Goal: Task Accomplishment & Management: Manage account settings

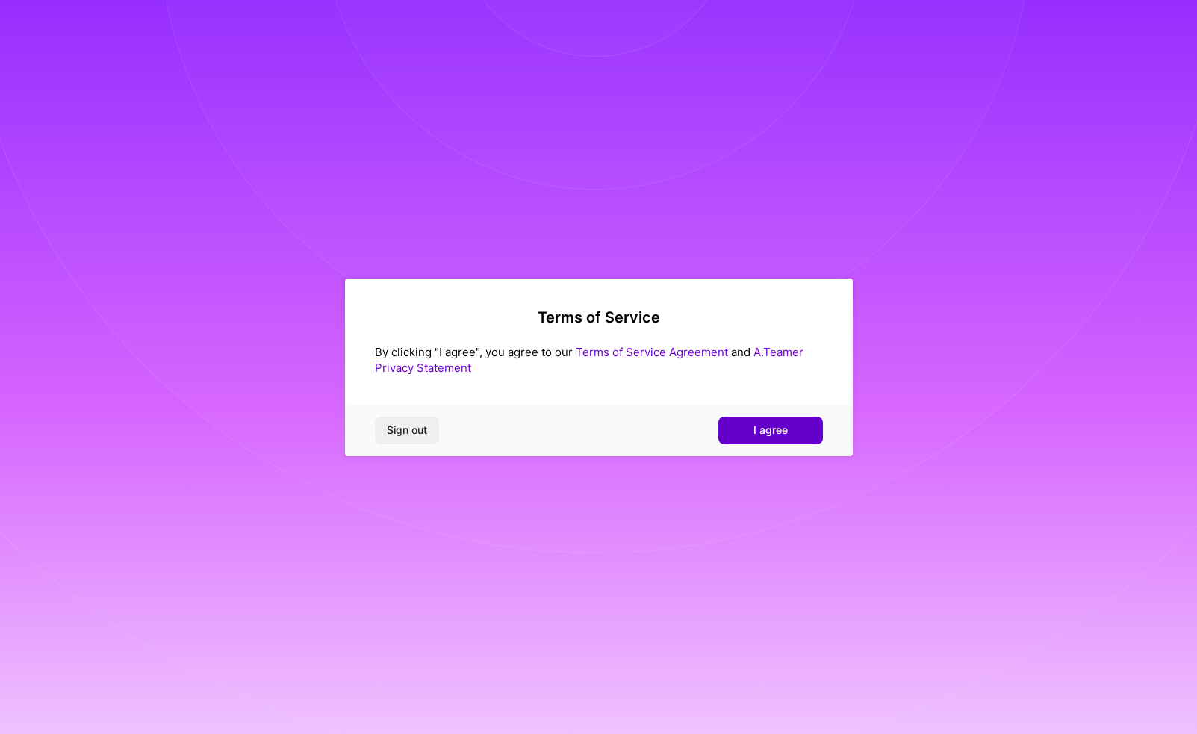
click at [739, 436] on button "I agree" at bounding box center [770, 430] width 105 height 27
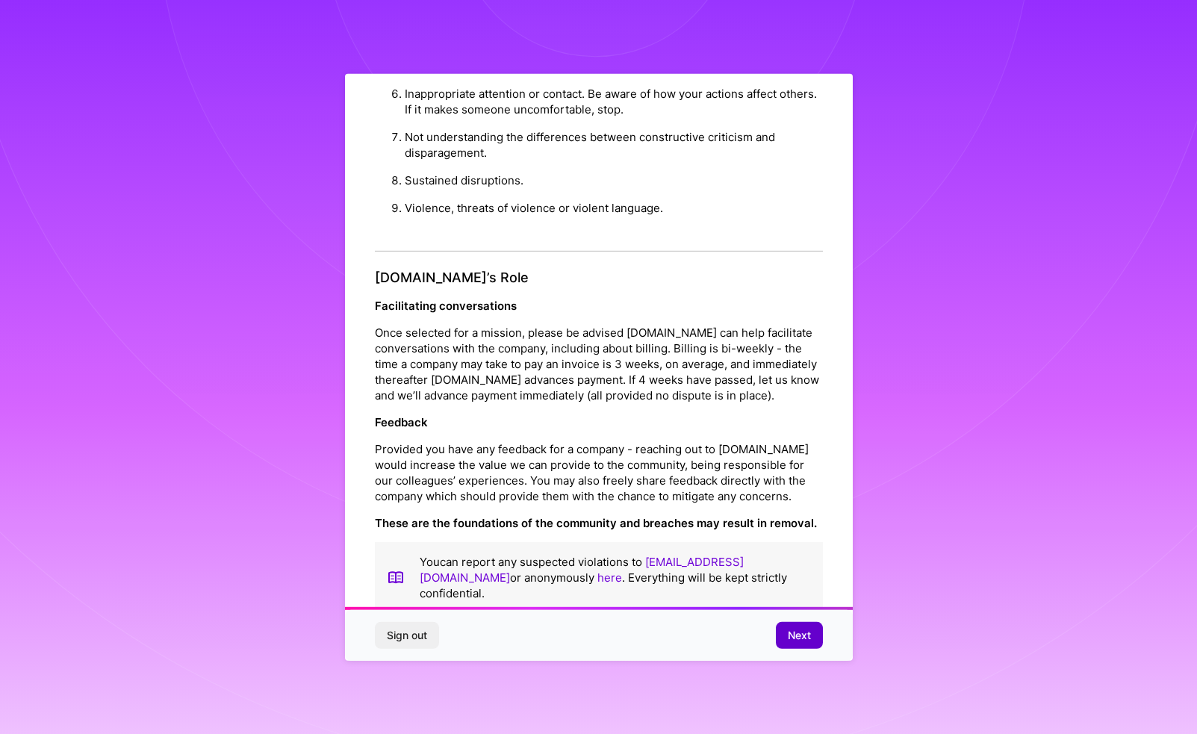
click at [794, 626] on button "Next" at bounding box center [799, 635] width 47 height 27
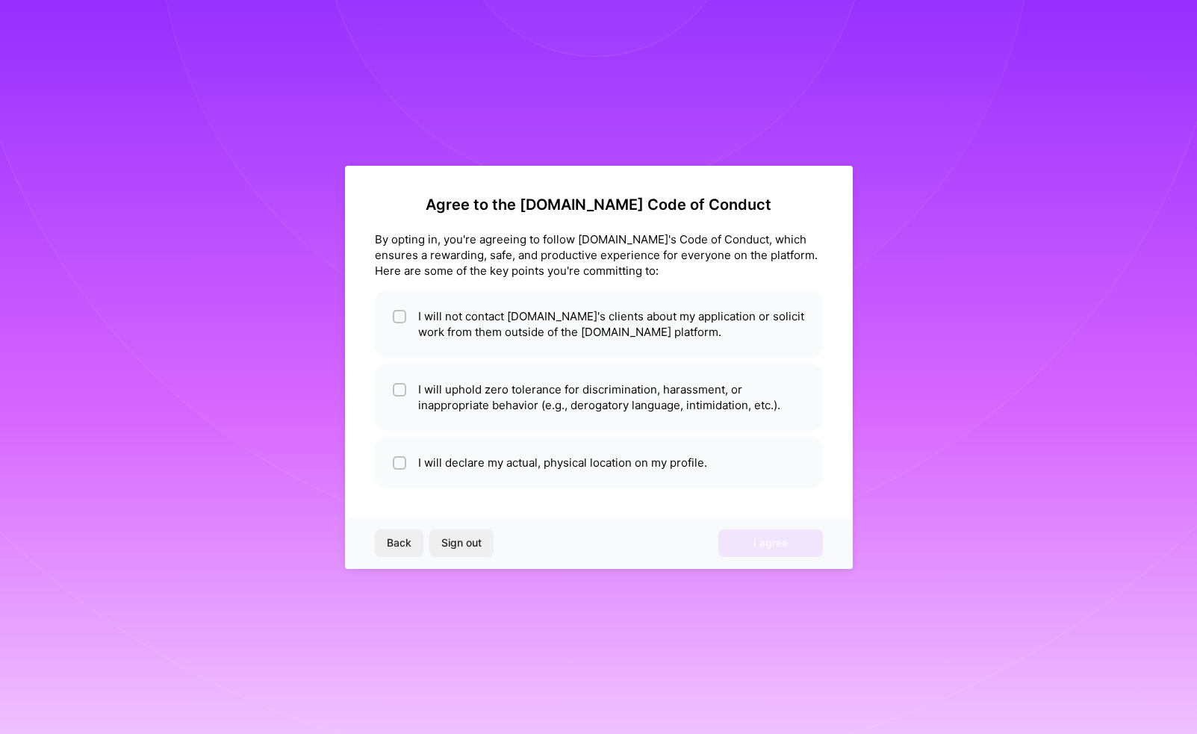
click at [444, 284] on div "Agree to the [DOMAIN_NAME] Code of Conduct By opting in, you're agreeing to fol…" at bounding box center [599, 367] width 508 height 403
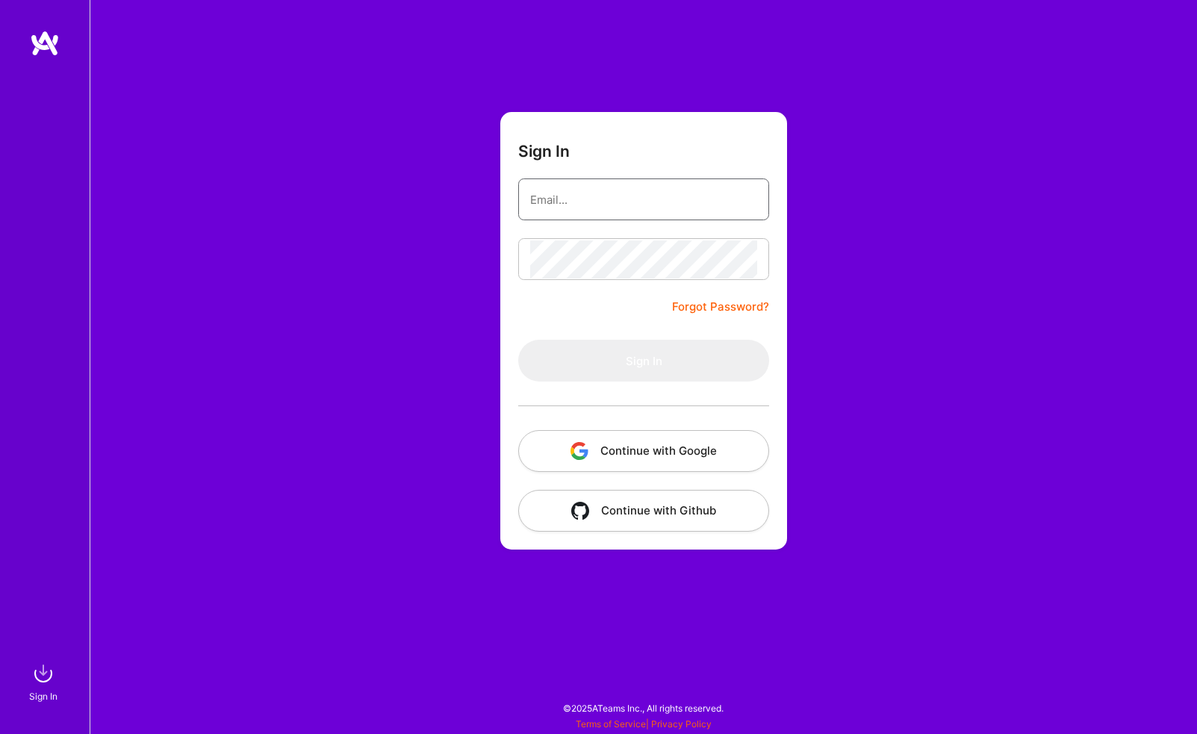
type input "[EMAIL_ADDRESS][DOMAIN_NAME]"
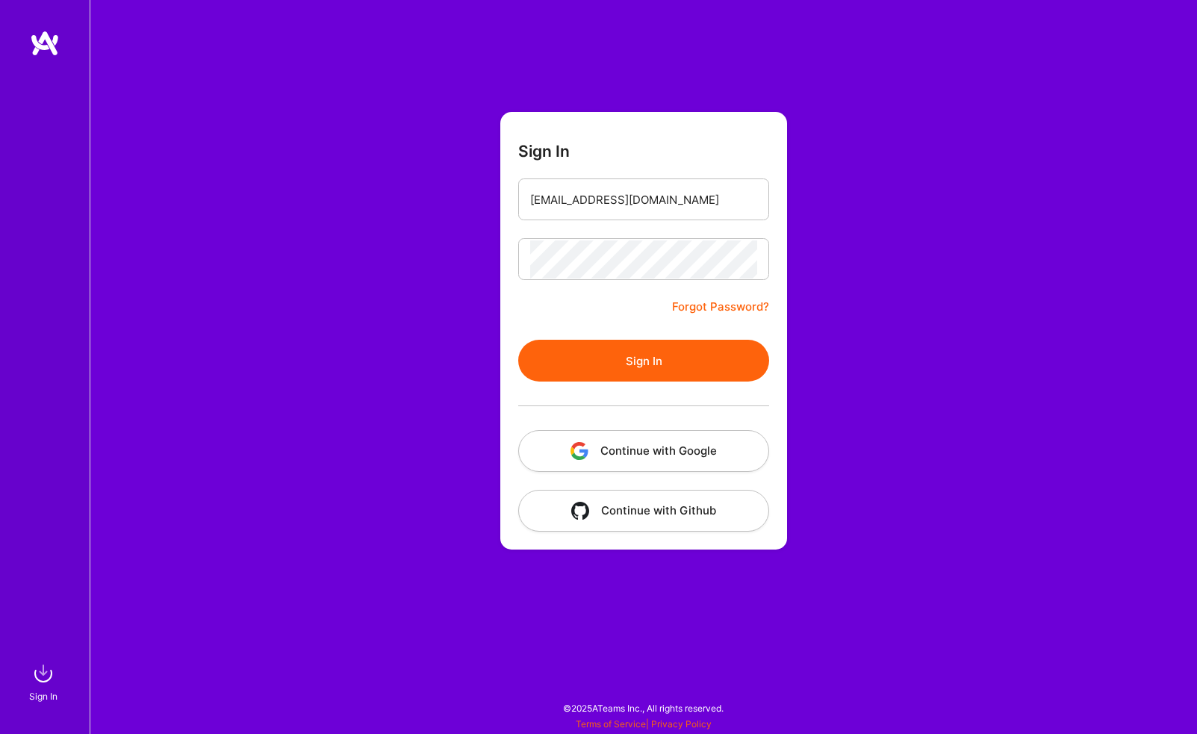
click at [641, 355] on button "Sign In" at bounding box center [643, 361] width 251 height 42
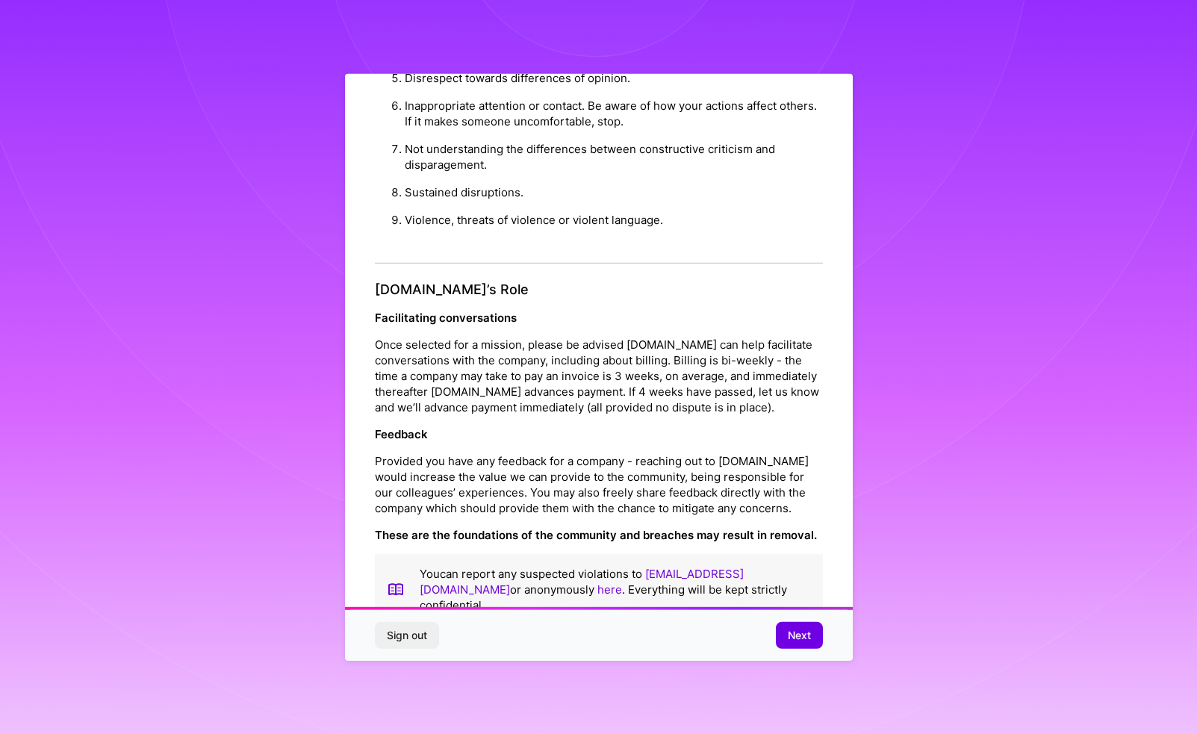
scroll to position [1453, 0]
click at [803, 631] on span "Next" at bounding box center [799, 635] width 23 height 15
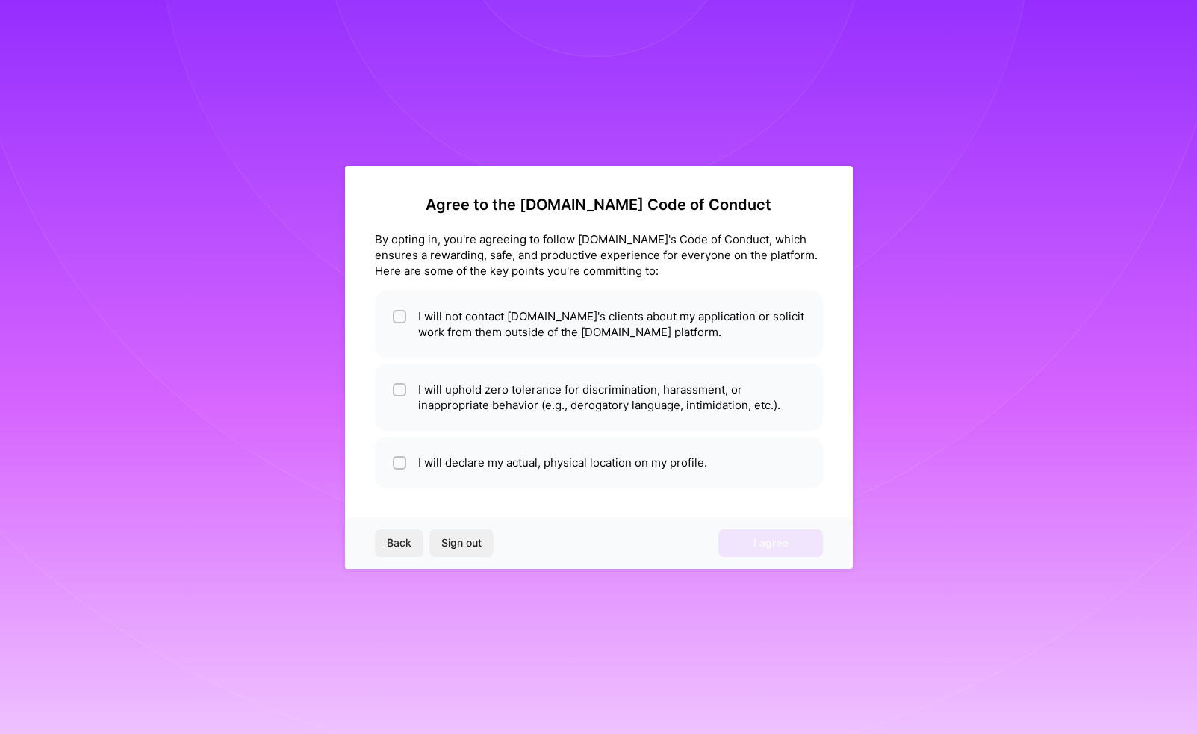
scroll to position [0, 0]
click at [399, 313] on input "checkbox" at bounding box center [401, 317] width 10 height 10
checkbox input "true"
click at [396, 391] on input "checkbox" at bounding box center [401, 390] width 10 height 10
checkbox input "true"
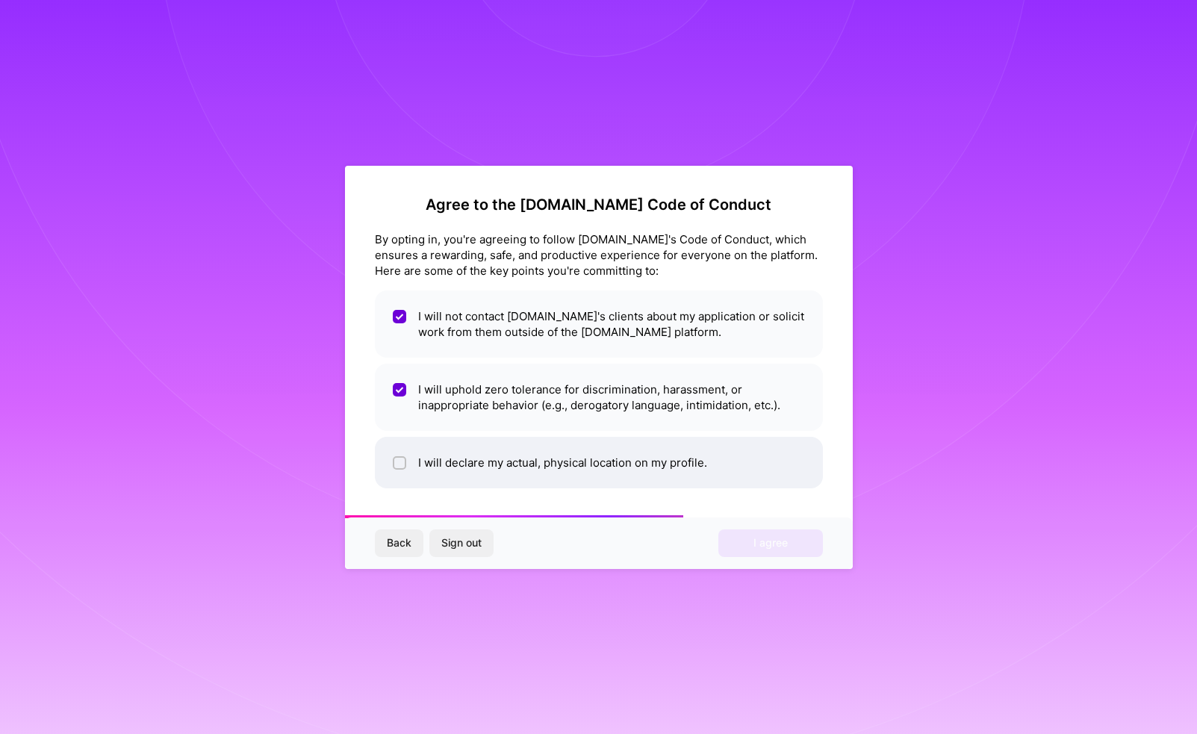
click at [400, 459] on input "checkbox" at bounding box center [401, 463] width 10 height 10
checkbox input "true"
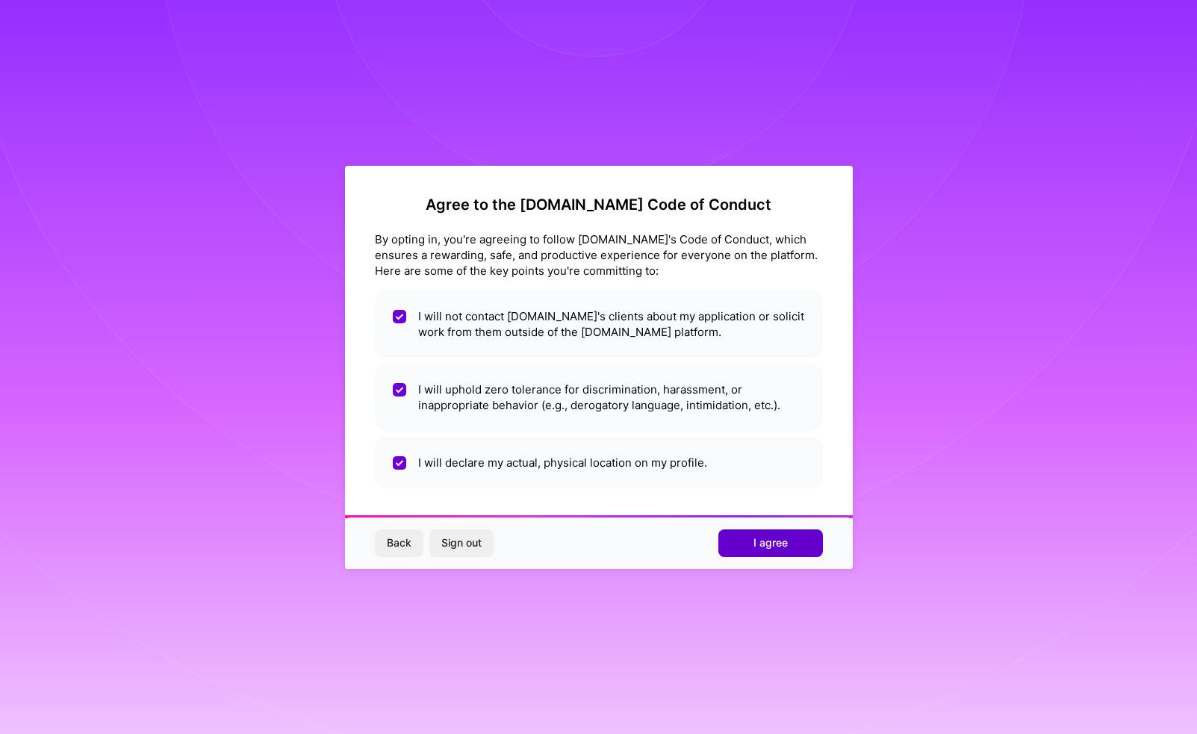
click at [770, 539] on span "I agree" at bounding box center [770, 542] width 34 height 15
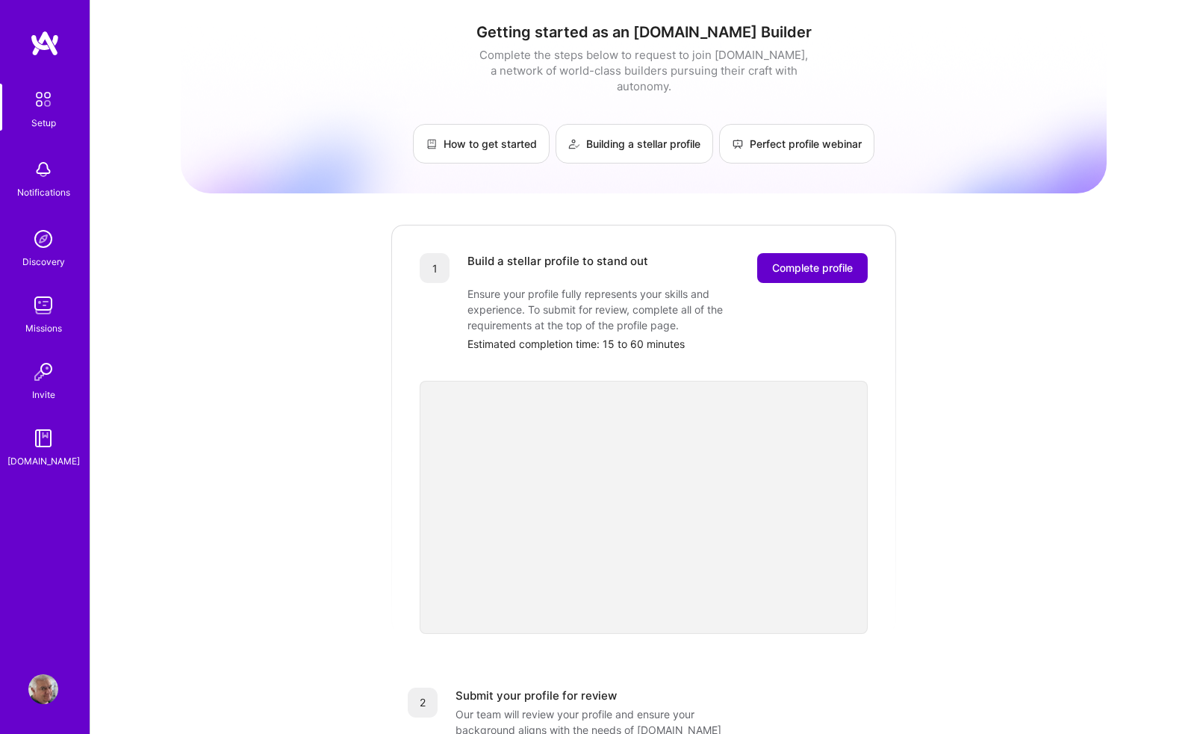
click at [830, 261] on span "Complete profile" at bounding box center [812, 268] width 81 height 15
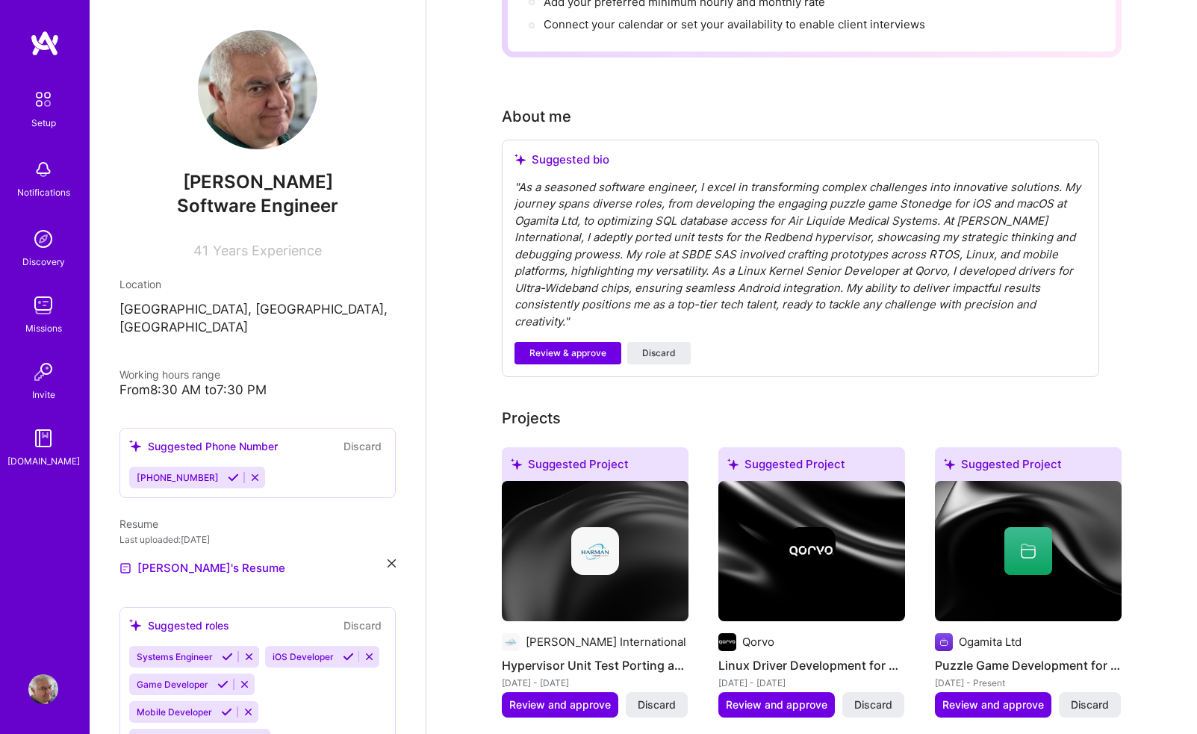
scroll to position [313, 0]
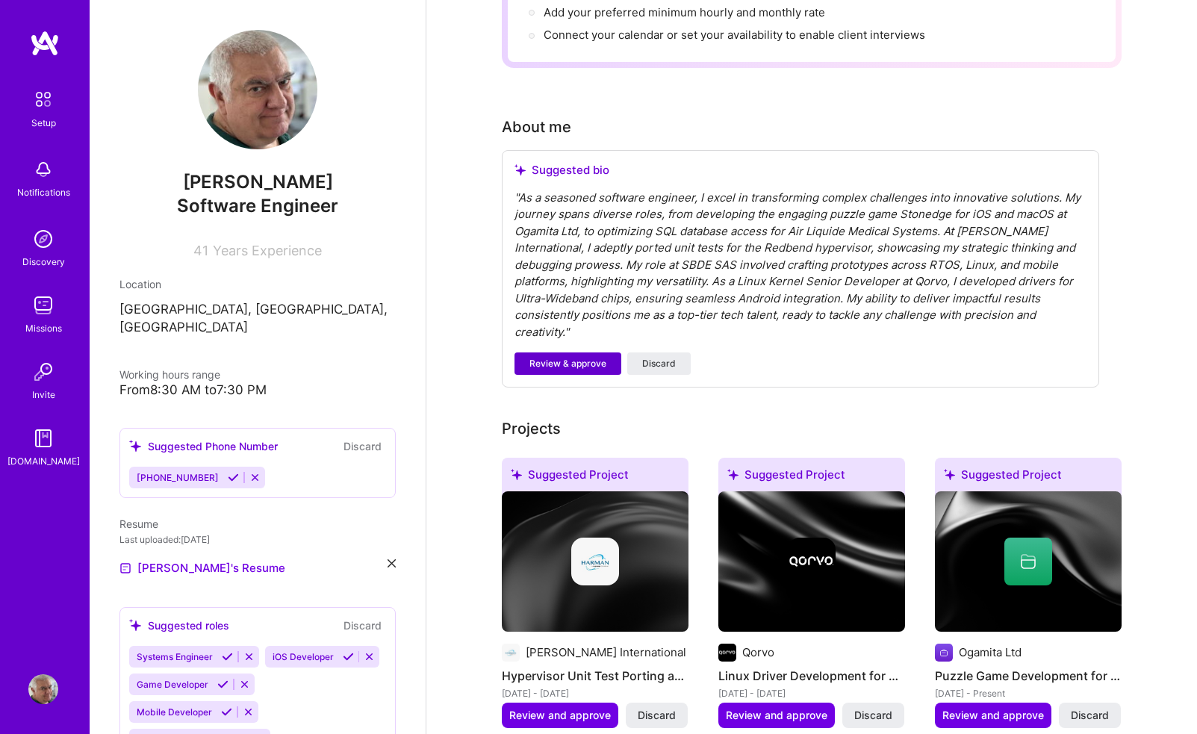
click at [582, 357] on span "Review & approve" at bounding box center [567, 363] width 77 height 13
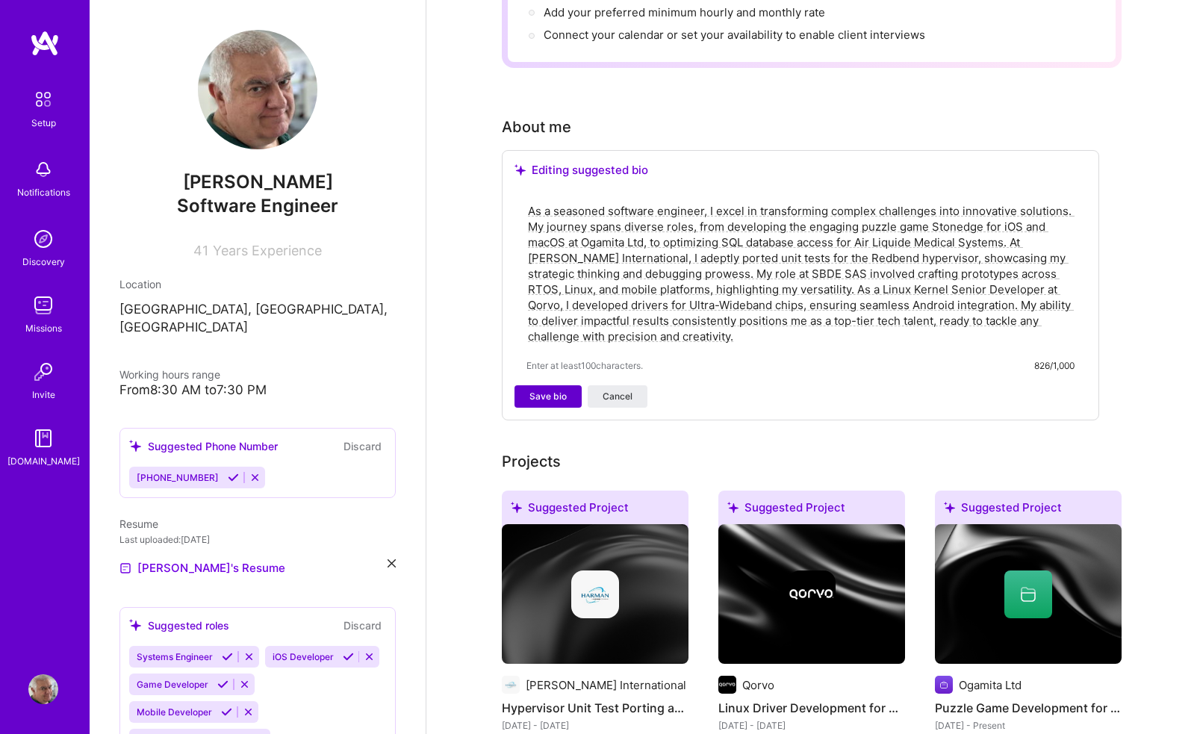
click at [544, 390] on span "Save bio" at bounding box center [547, 396] width 37 height 13
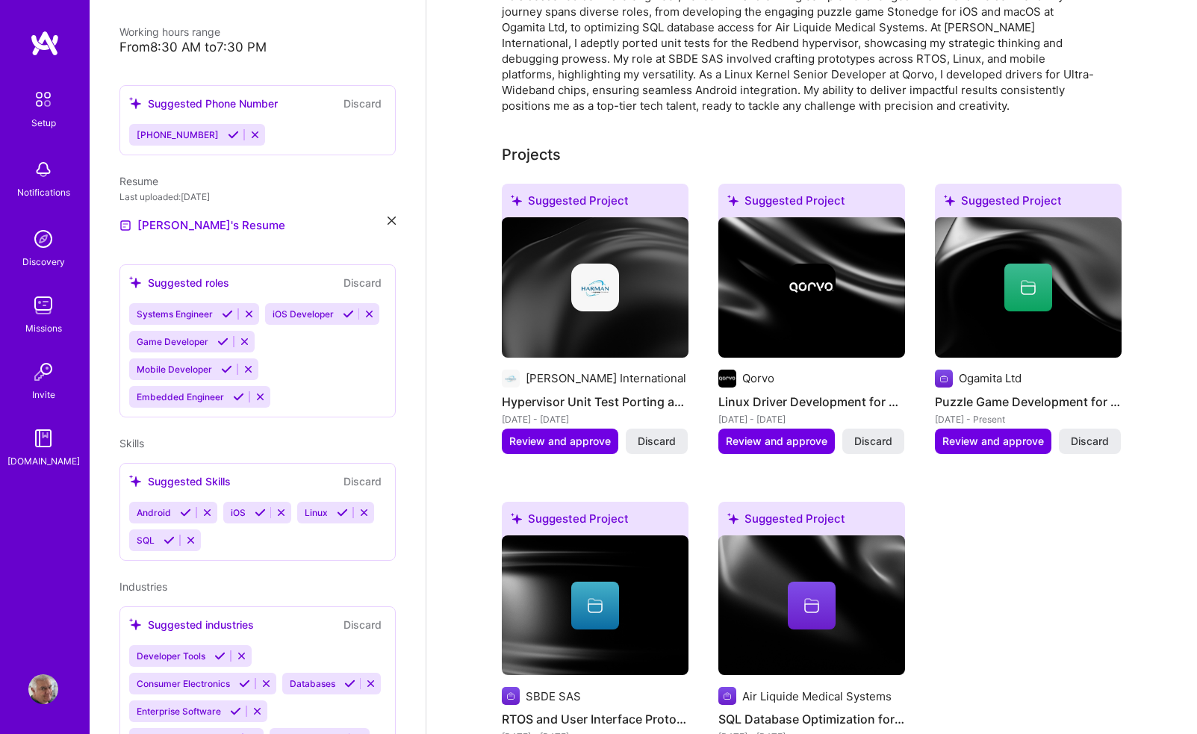
scroll to position [453, 0]
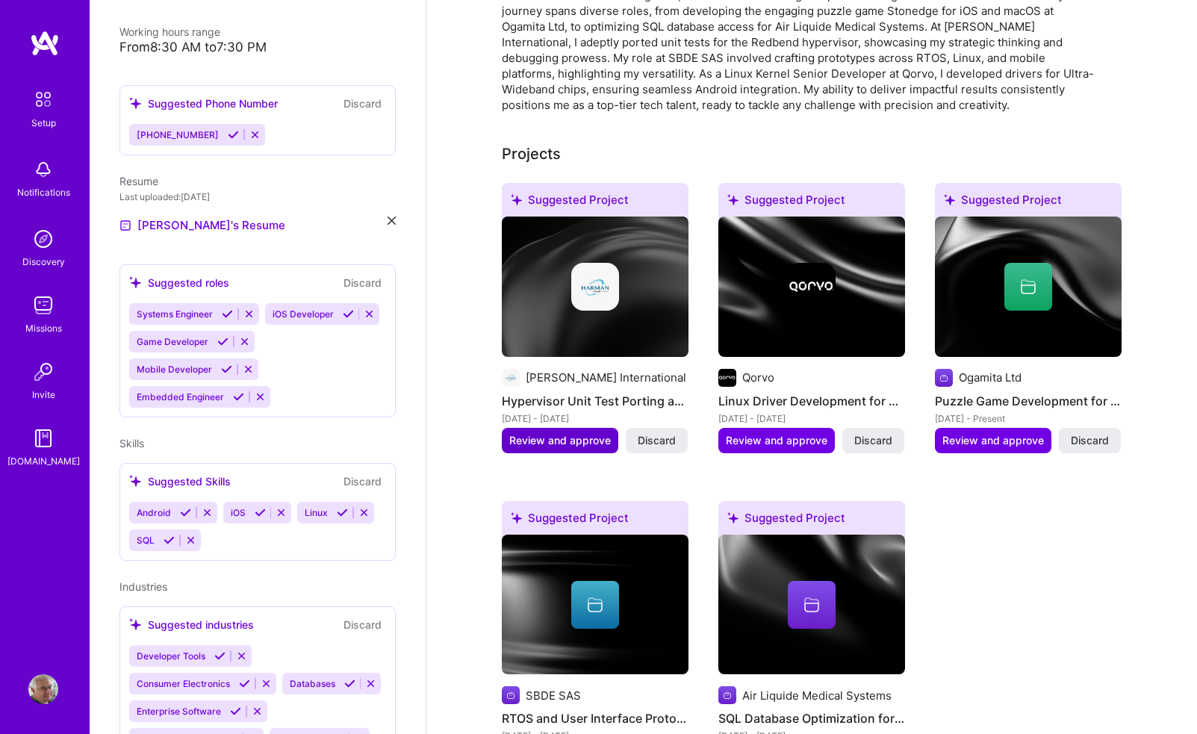
click at [594, 433] on span "Review and approve" at bounding box center [560, 440] width 102 height 15
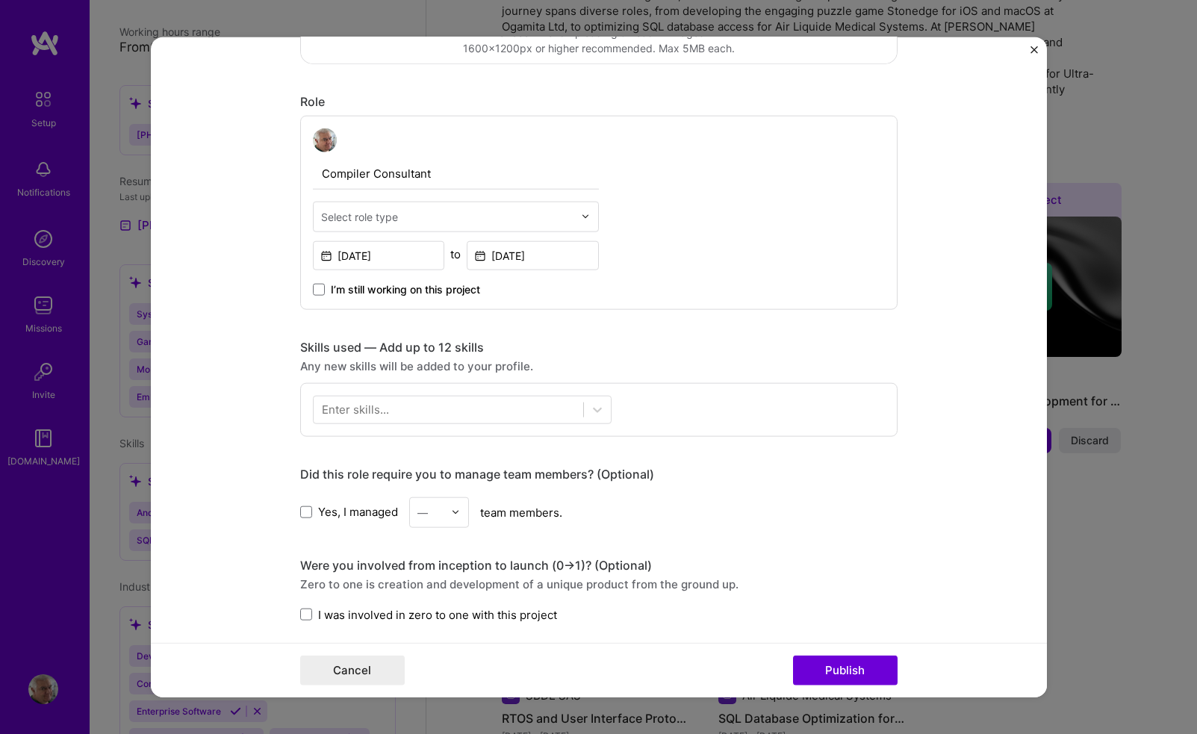
scroll to position [413, 0]
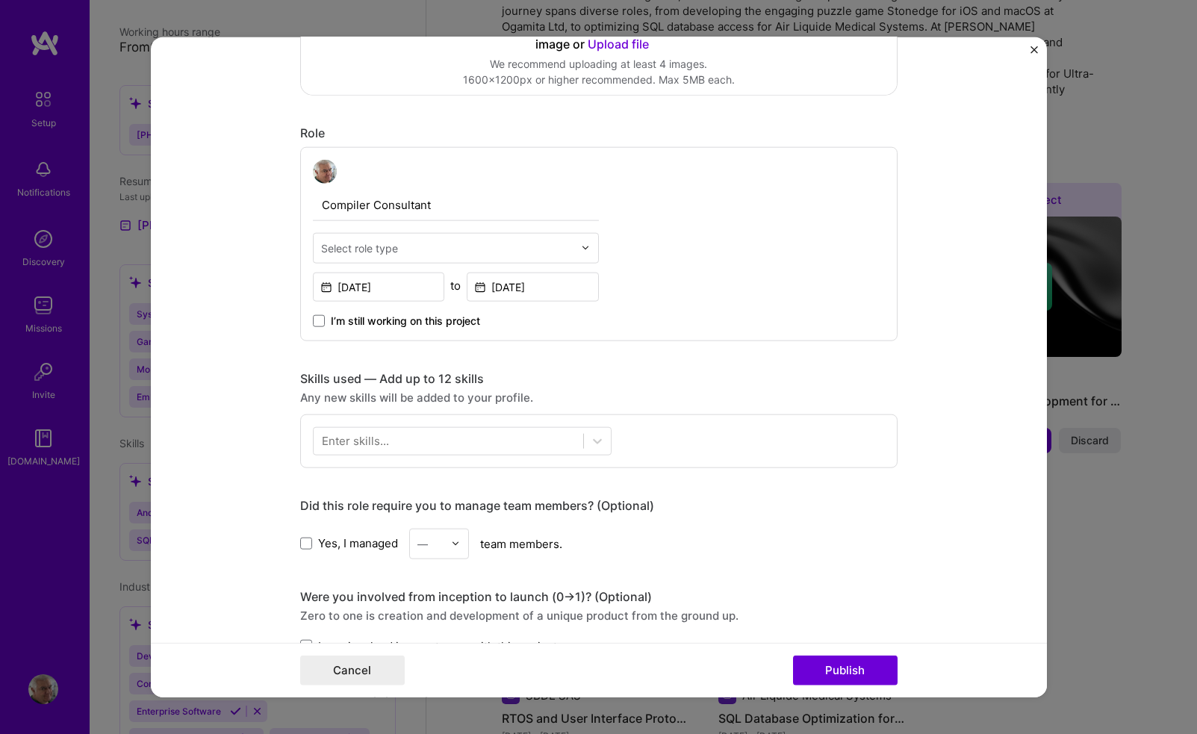
click at [365, 441] on div "Enter skills..." at bounding box center [355, 441] width 67 height 16
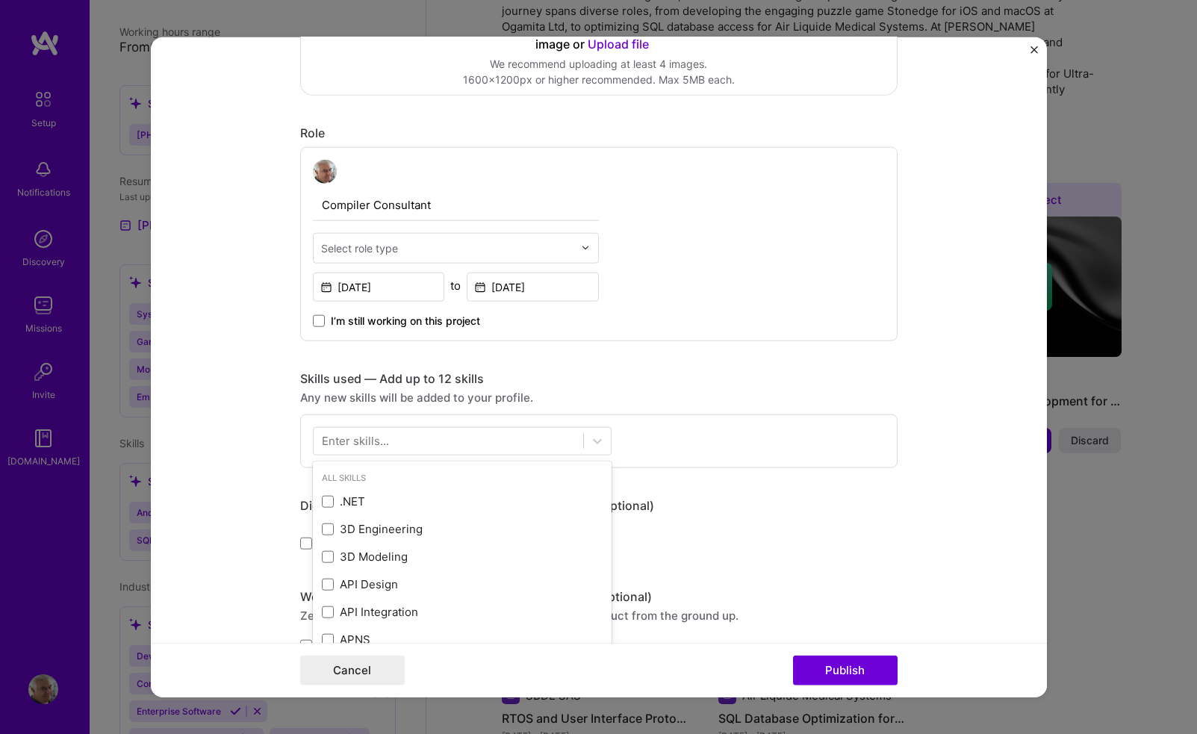
click at [365, 441] on div "Enter skills..." at bounding box center [355, 441] width 67 height 16
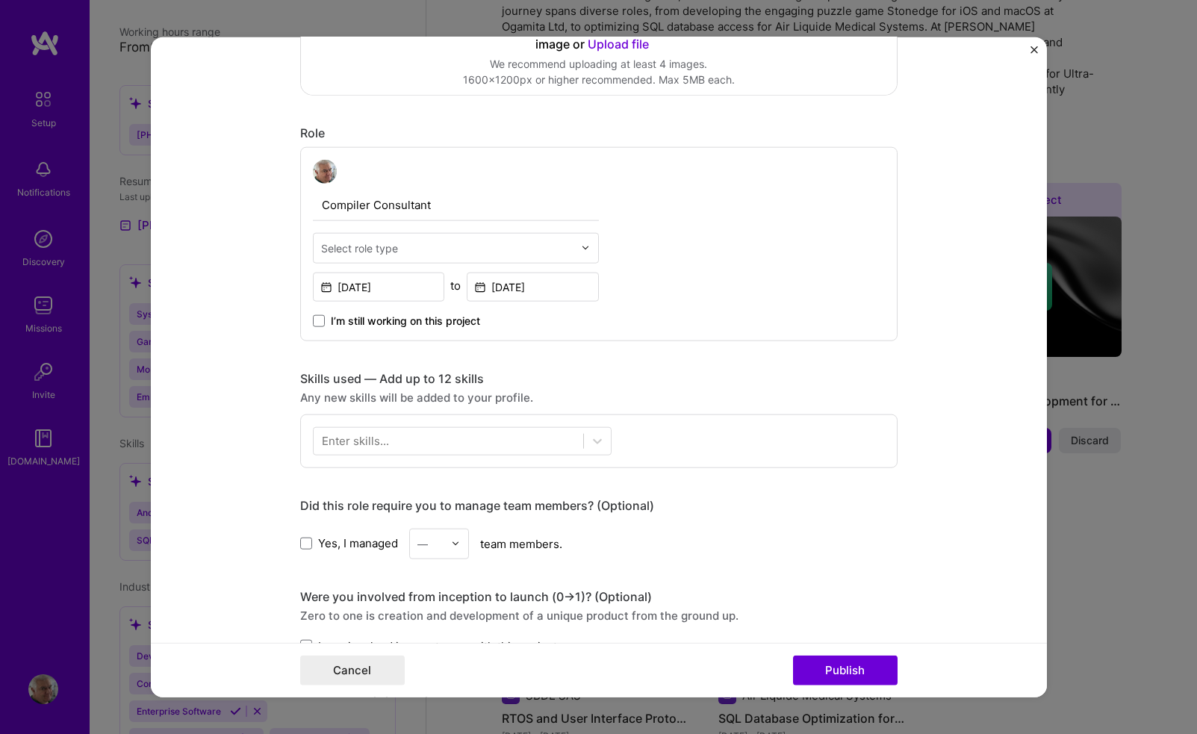
click at [364, 435] on div "Enter skills..." at bounding box center [355, 441] width 67 height 16
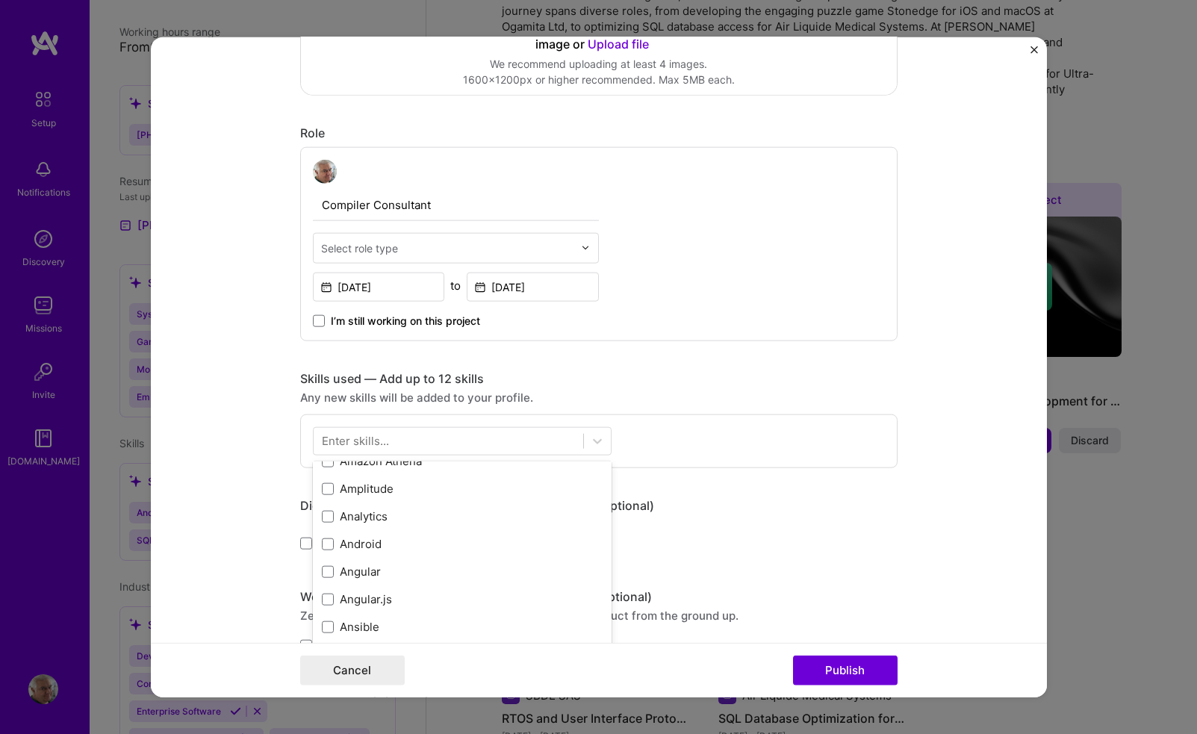
scroll to position [743, 0]
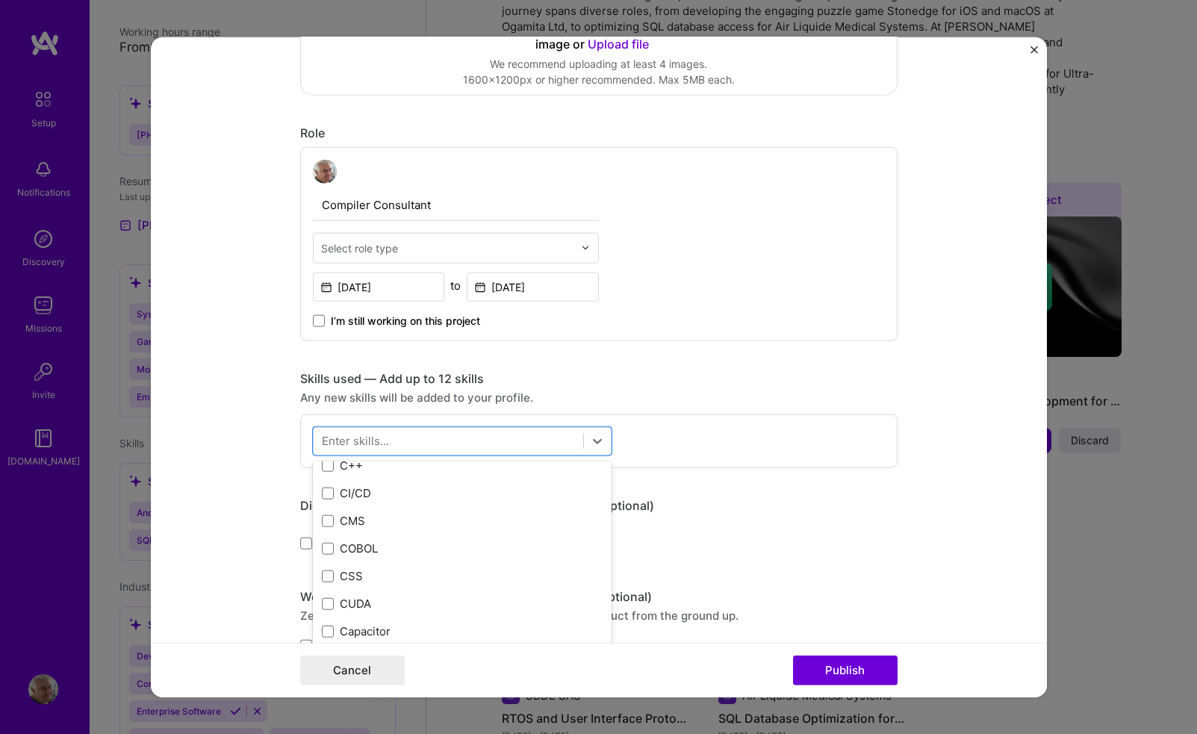
scroll to position [1640, 0]
click at [329, 464] on span at bounding box center [328, 464] width 12 height 12
click at [0, 0] on input "checkbox" at bounding box center [0, 0] width 0 height 0
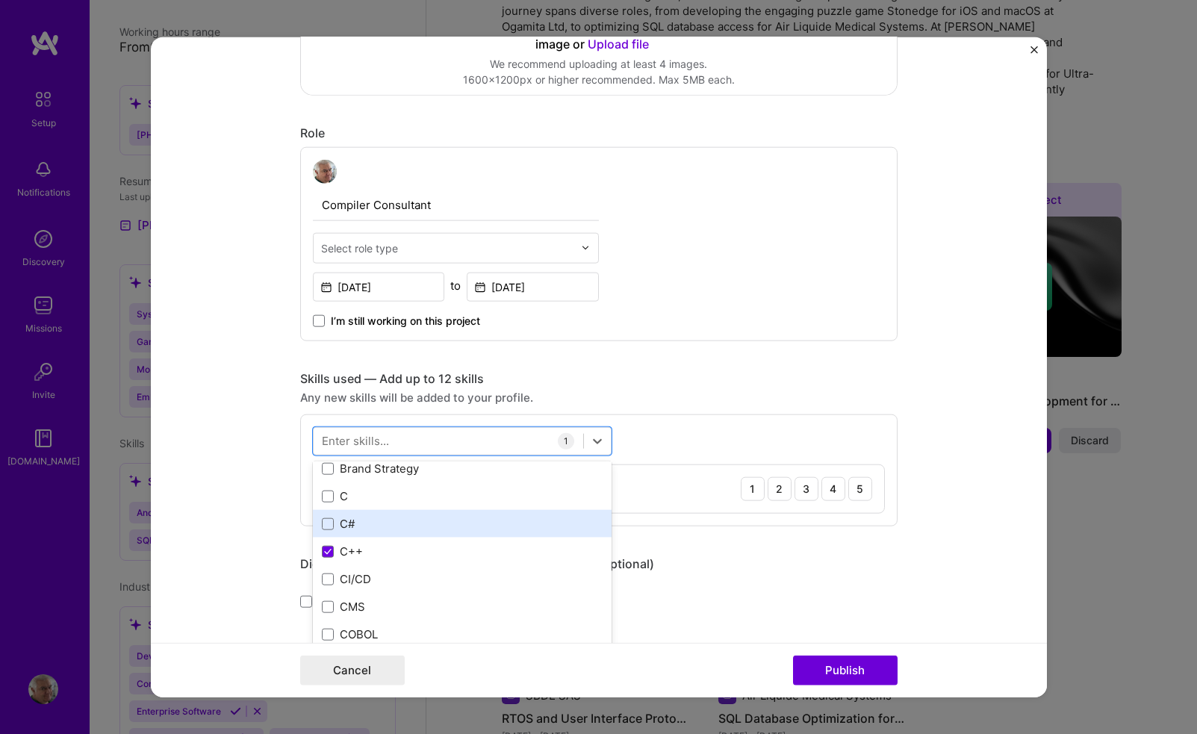
scroll to position [1551, 0]
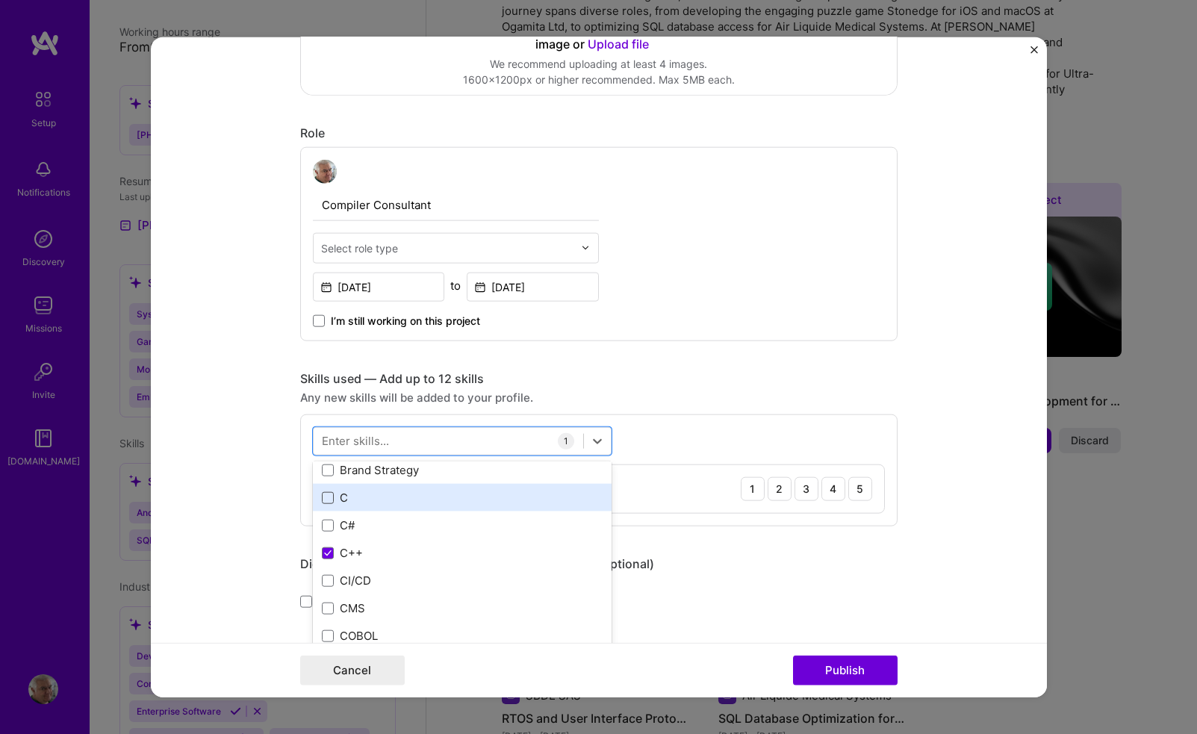
click at [327, 492] on span at bounding box center [328, 497] width 12 height 12
click at [0, 0] on input "checkbox" at bounding box center [0, 0] width 0 height 0
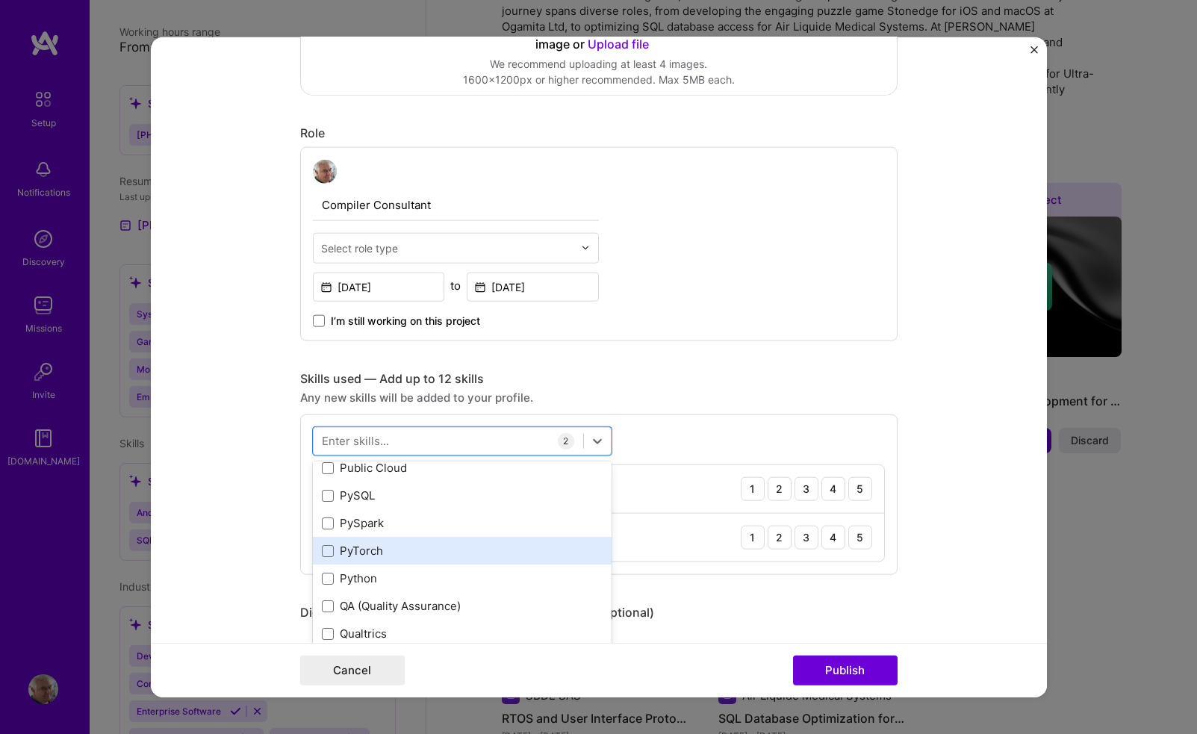
scroll to position [7098, 0]
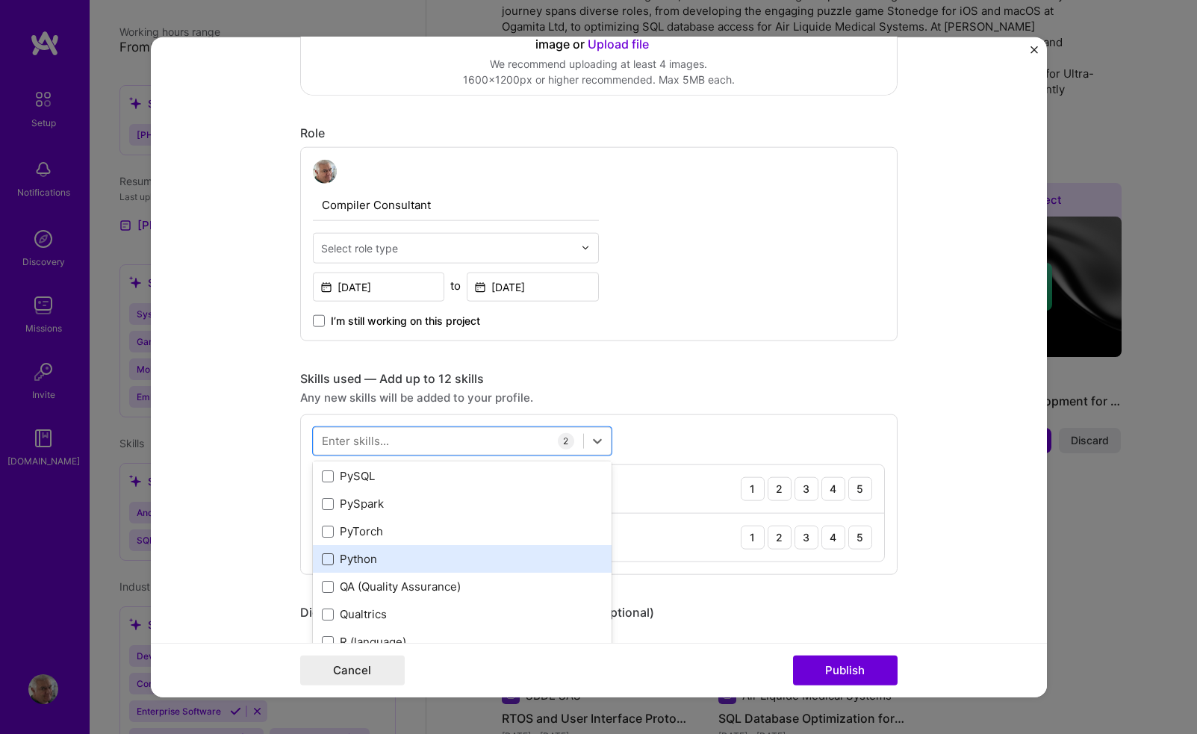
click at [332, 557] on span at bounding box center [328, 559] width 12 height 12
click at [0, 0] on input "checkbox" at bounding box center [0, 0] width 0 height 0
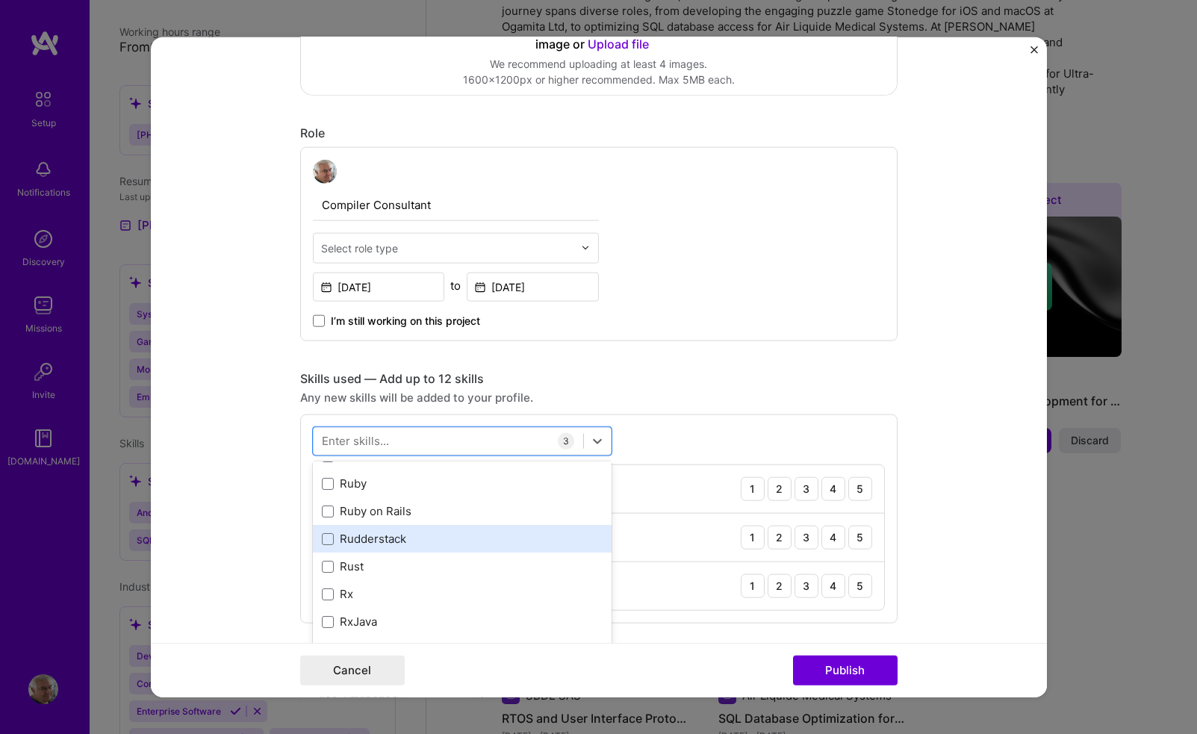
scroll to position [7702, 0]
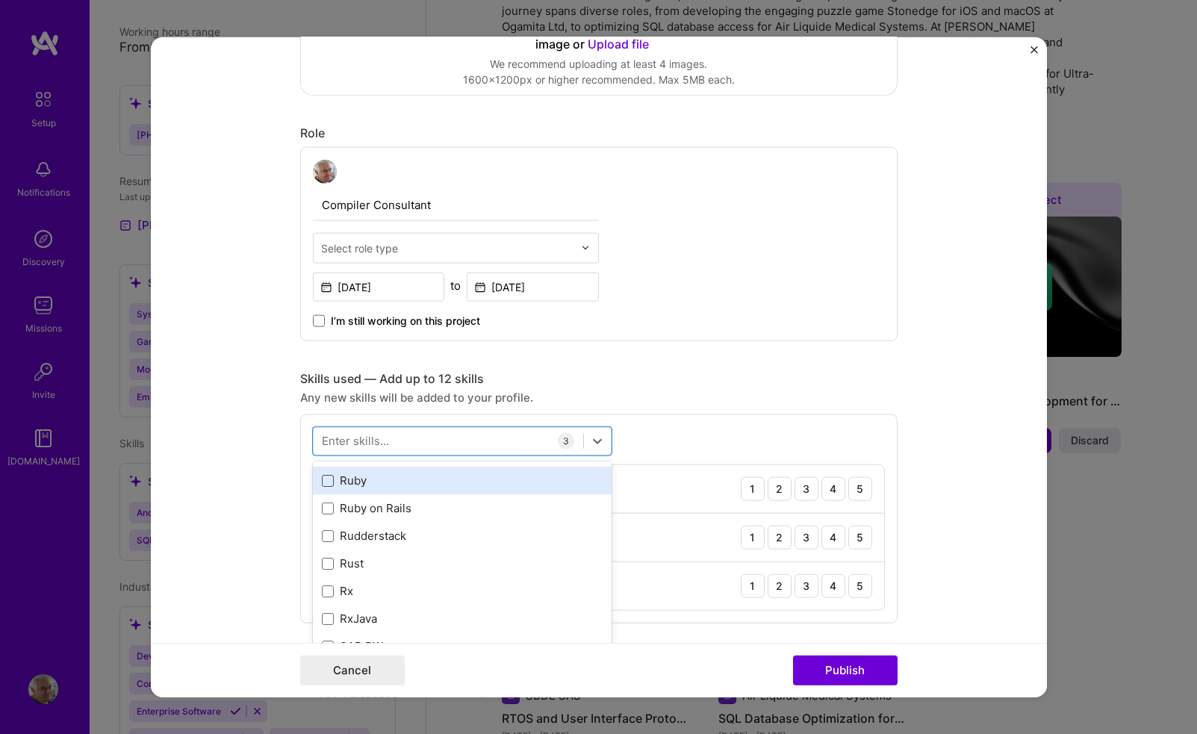
click at [331, 482] on span at bounding box center [328, 480] width 12 height 12
click at [0, 0] on input "checkbox" at bounding box center [0, 0] width 0 height 0
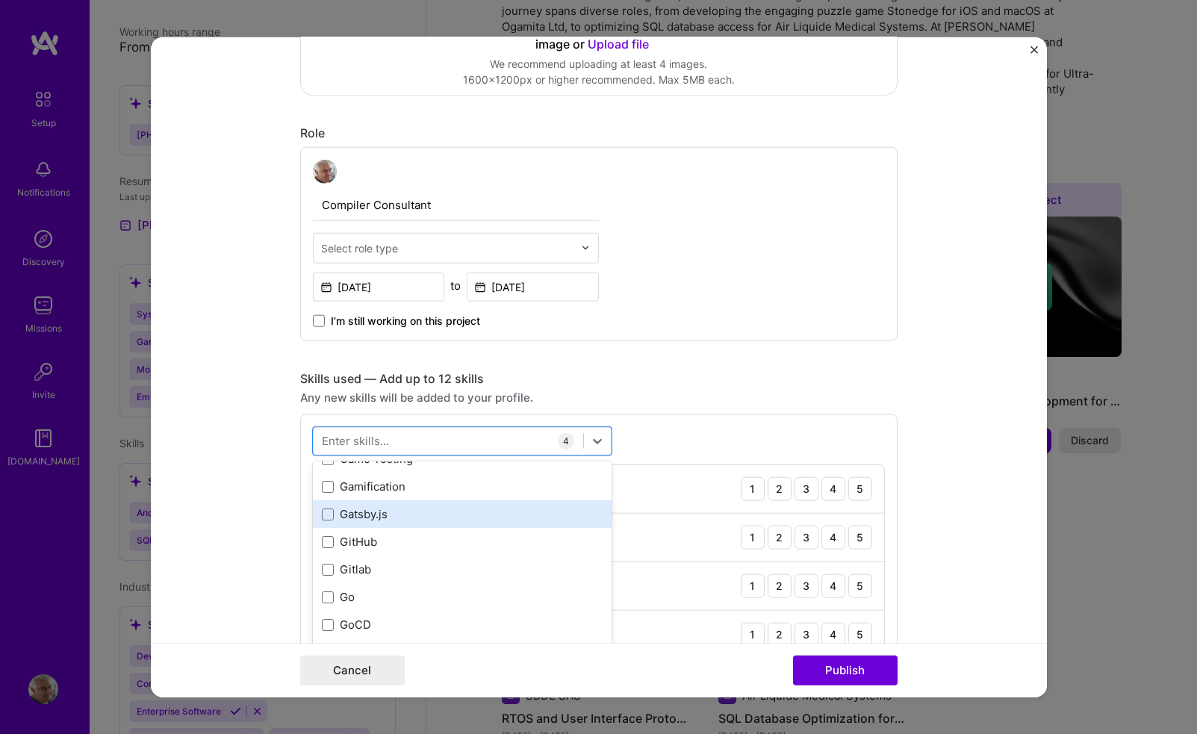
scroll to position [3931, 0]
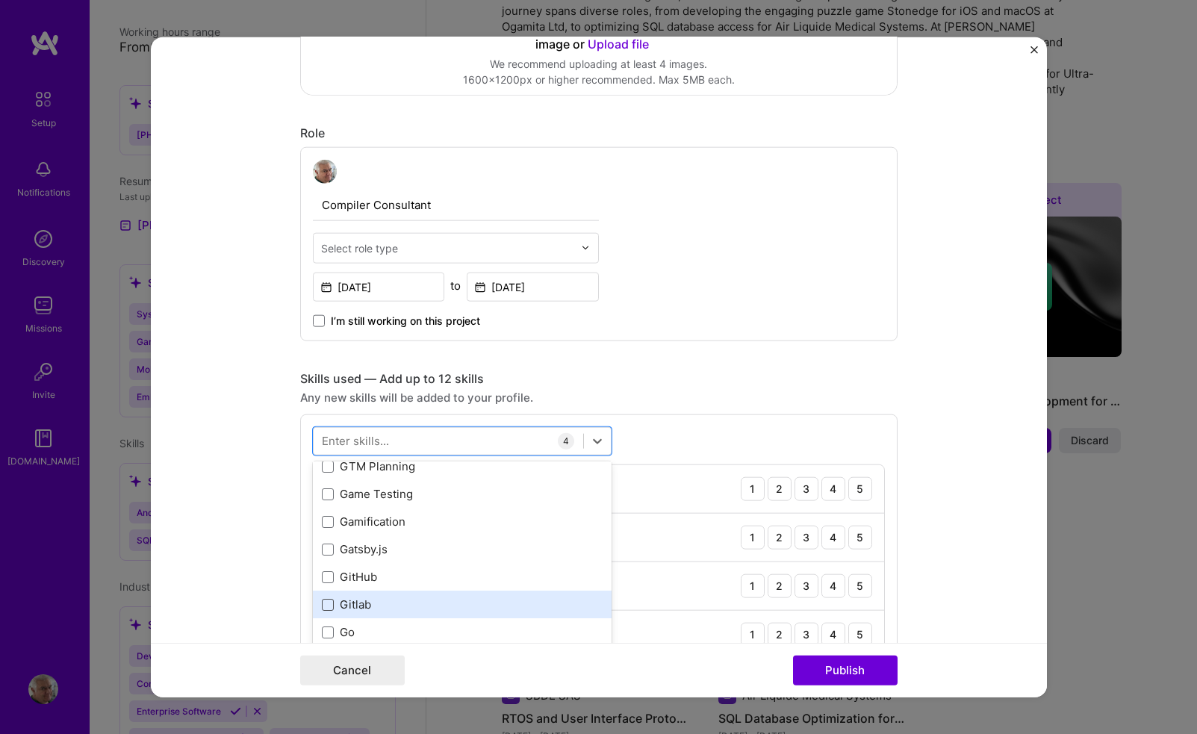
click at [328, 604] on span at bounding box center [328, 604] width 12 height 12
click at [0, 0] on input "checkbox" at bounding box center [0, 0] width 0 height 0
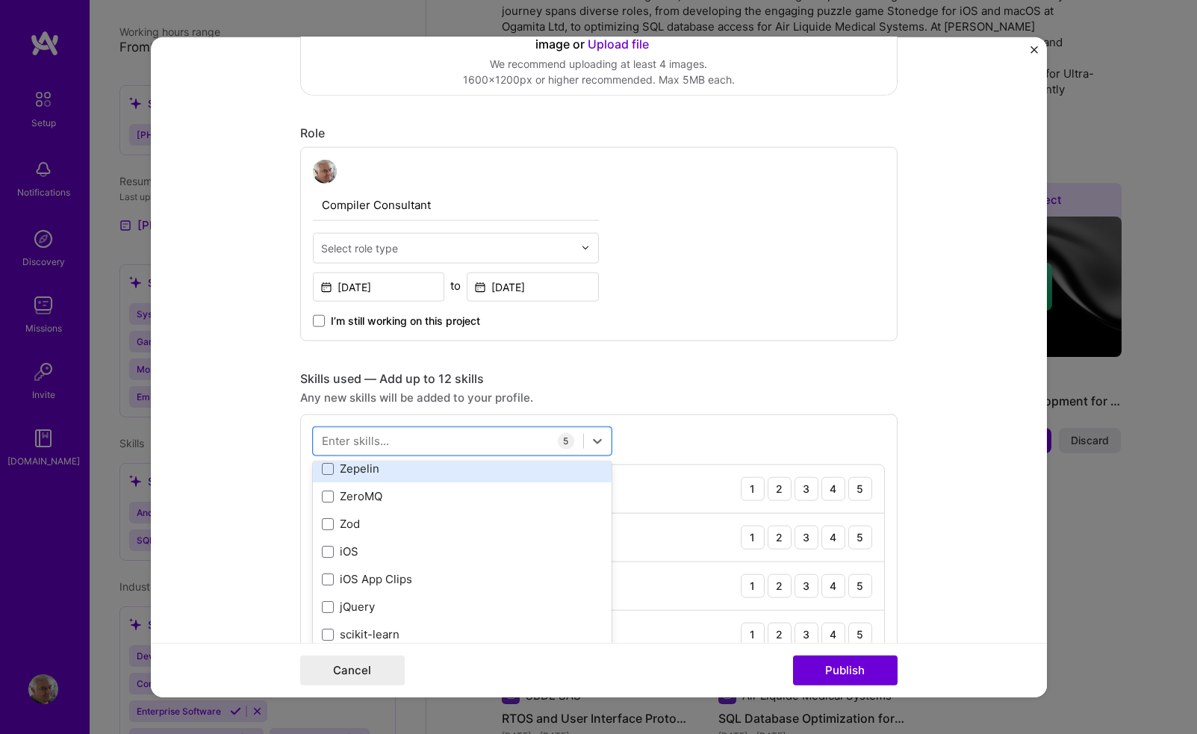
scroll to position [10256, 0]
click at [673, 427] on div "option Gitlab, selected. option iOS App Clips focused, 0 of 2. 378 results avai…" at bounding box center [598, 567] width 597 height 306
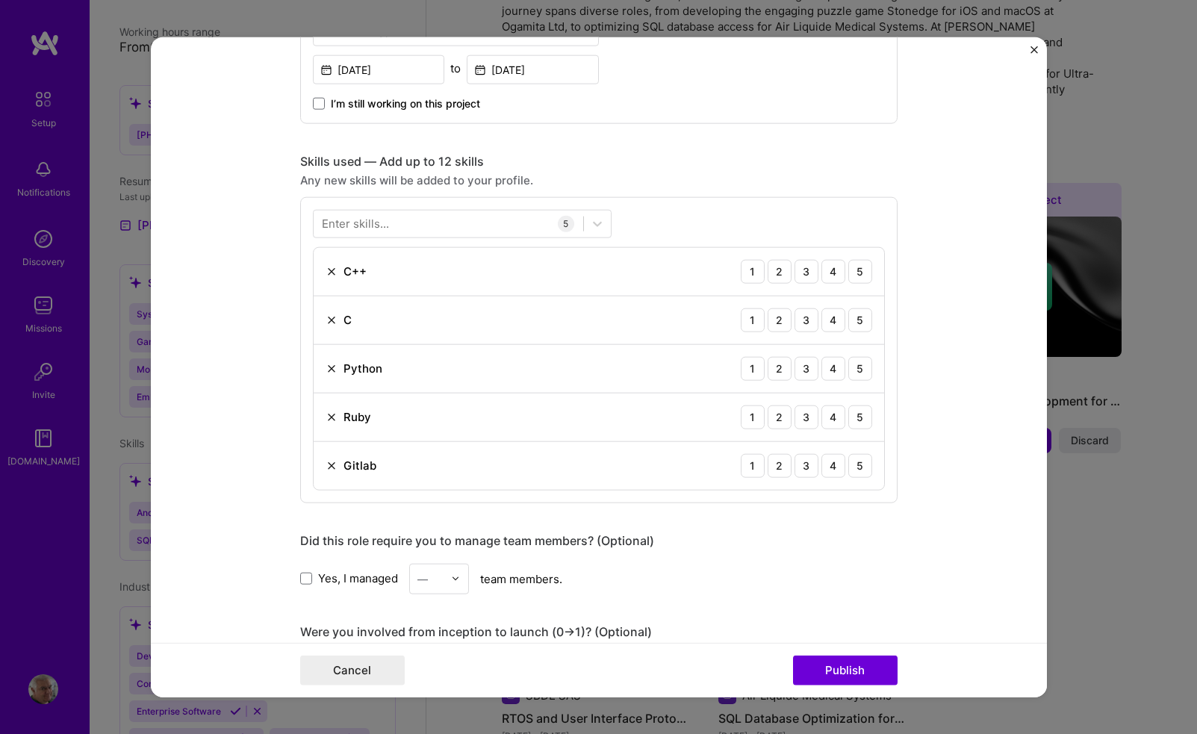
scroll to position [636, 0]
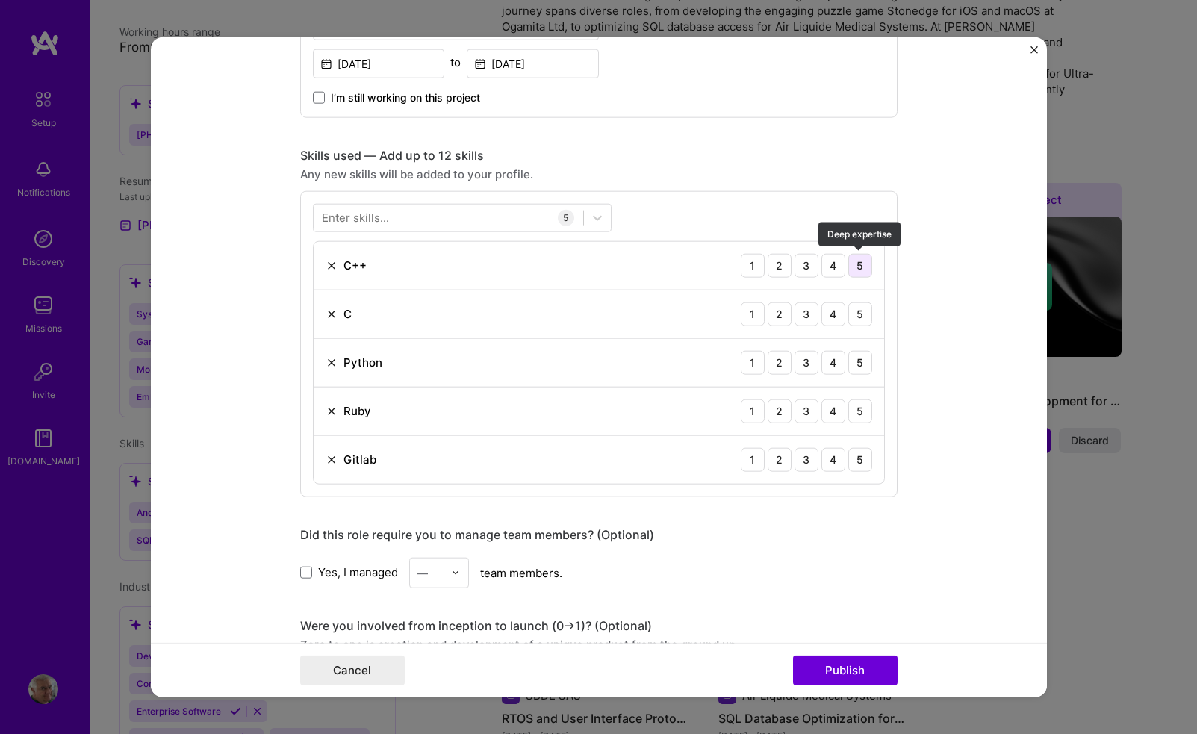
click at [861, 267] on div "5" at bounding box center [860, 265] width 24 height 24
click at [870, 314] on div "5" at bounding box center [860, 314] width 24 height 24
click at [812, 361] on div "3" at bounding box center [807, 362] width 24 height 24
click at [833, 408] on div "4" at bounding box center [833, 411] width 24 height 24
click at [836, 463] on div "4" at bounding box center [833, 459] width 24 height 24
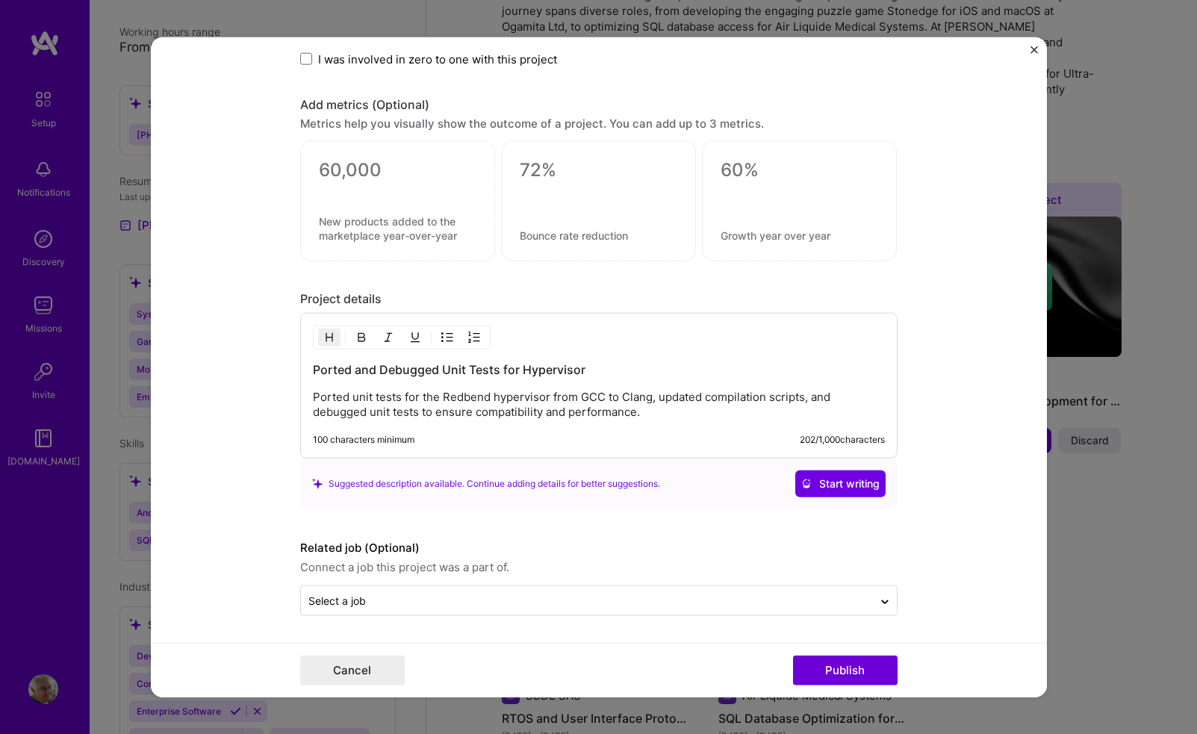
scroll to position [1252, 0]
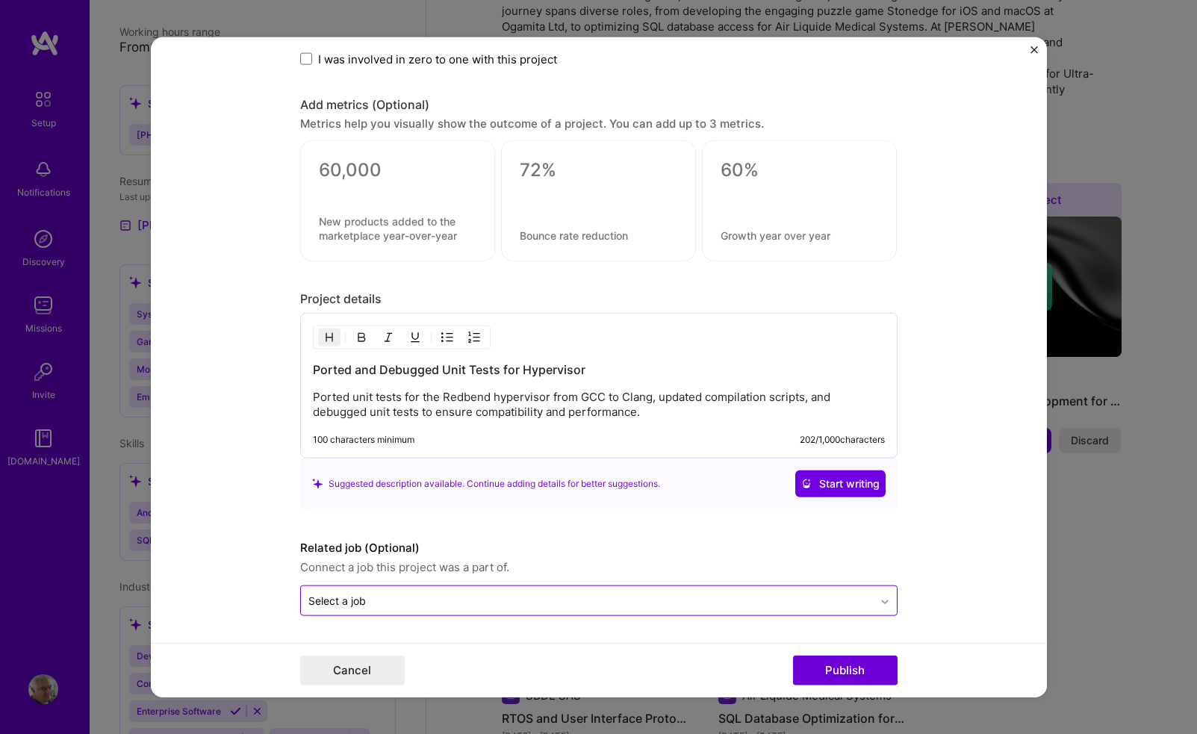
click at [880, 600] on icon at bounding box center [885, 601] width 12 height 15
click at [883, 595] on icon at bounding box center [885, 598] width 12 height 15
click at [830, 674] on button "Publish" at bounding box center [845, 671] width 105 height 30
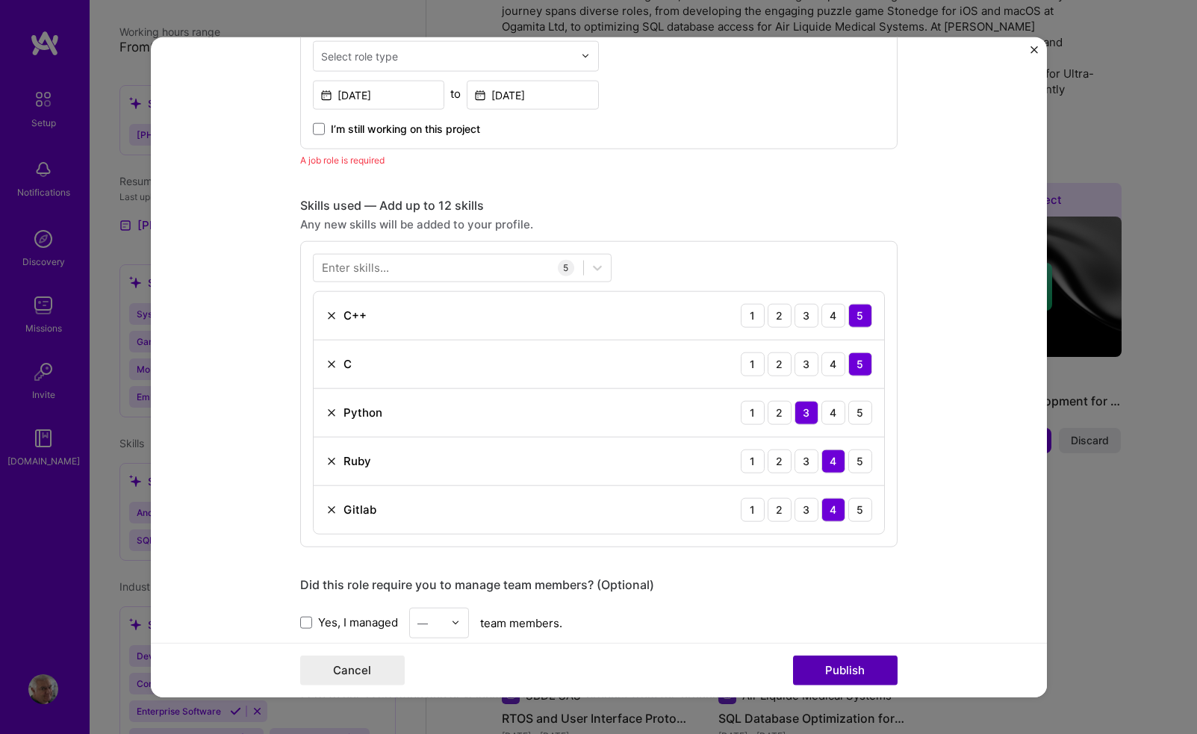
scroll to position [501, 0]
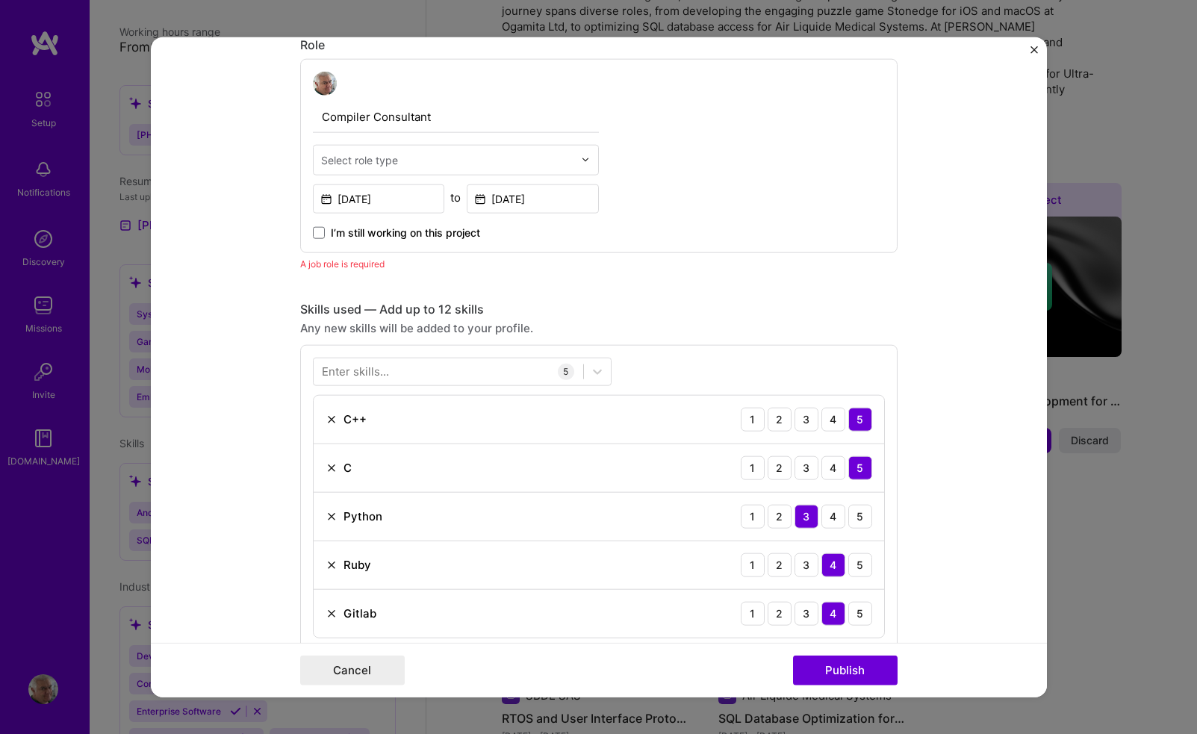
click at [370, 160] on div "Select role type" at bounding box center [359, 160] width 77 height 16
type input "Compiler Consultant"
click at [642, 169] on div "Compiler Consultant 0 results available for search term Compiler Consultant. Us…" at bounding box center [598, 155] width 597 height 194
click at [582, 161] on img at bounding box center [585, 159] width 9 height 9
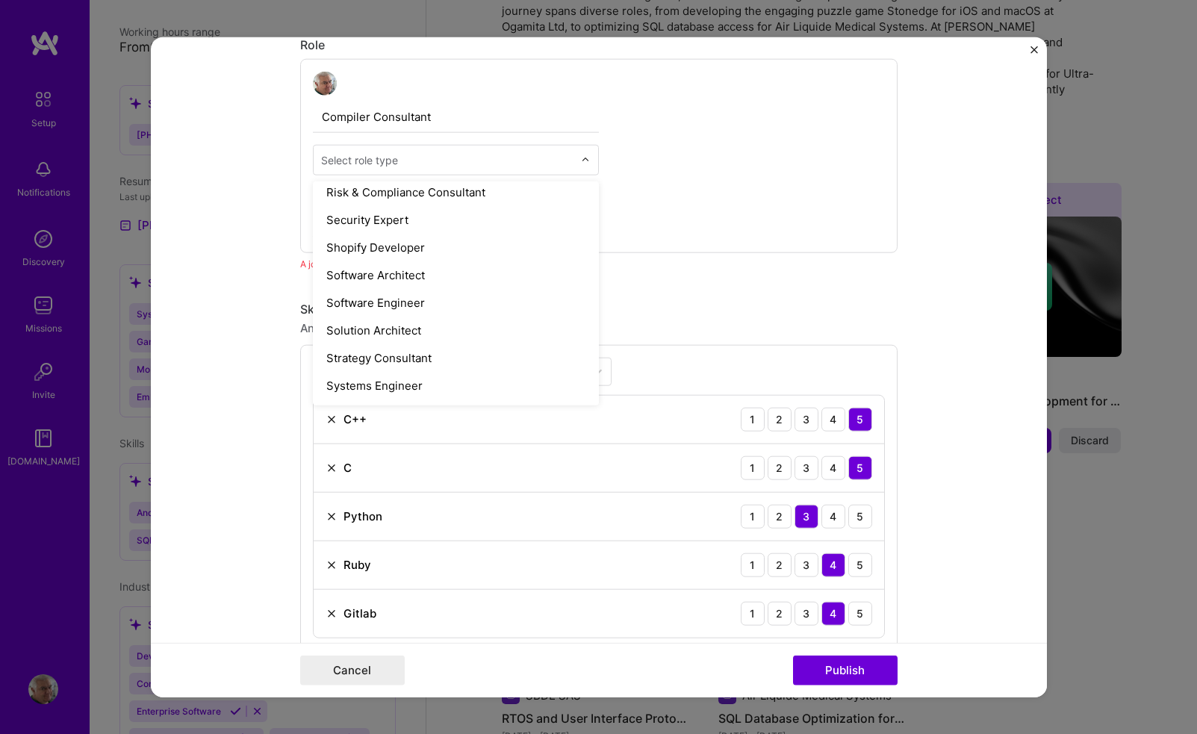
scroll to position [1572, 0]
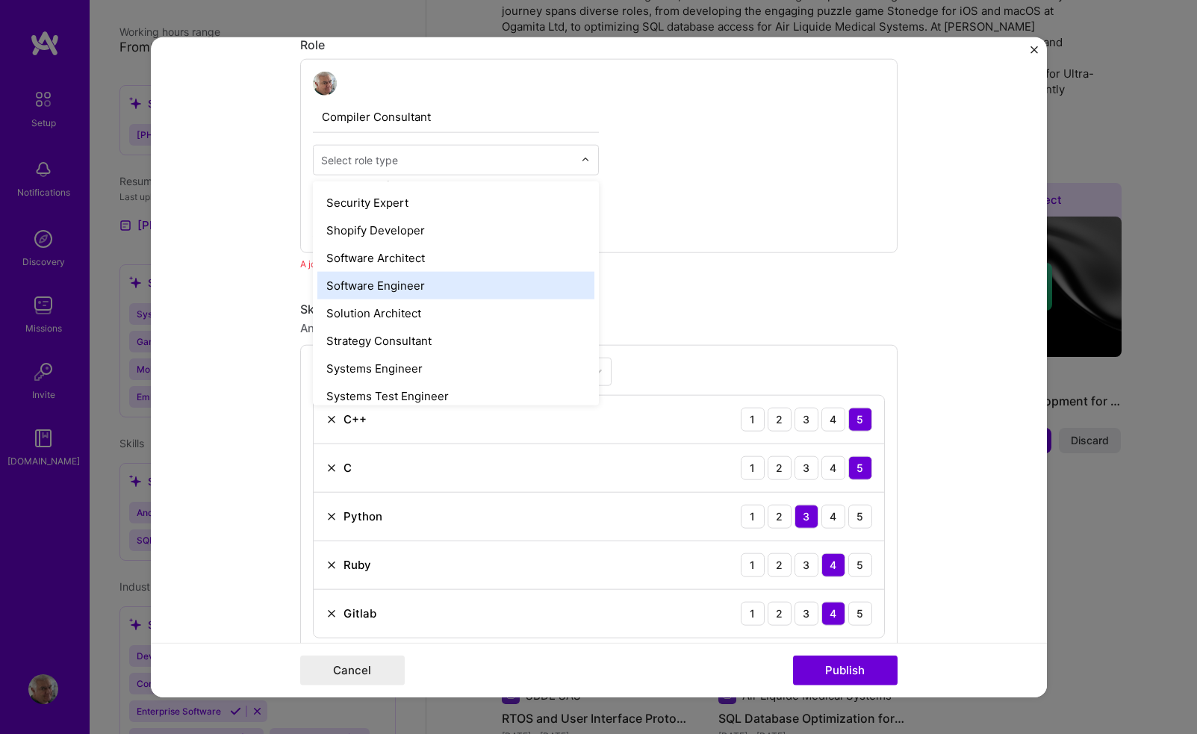
click at [426, 273] on div "Software Engineer" at bounding box center [455, 285] width 277 height 28
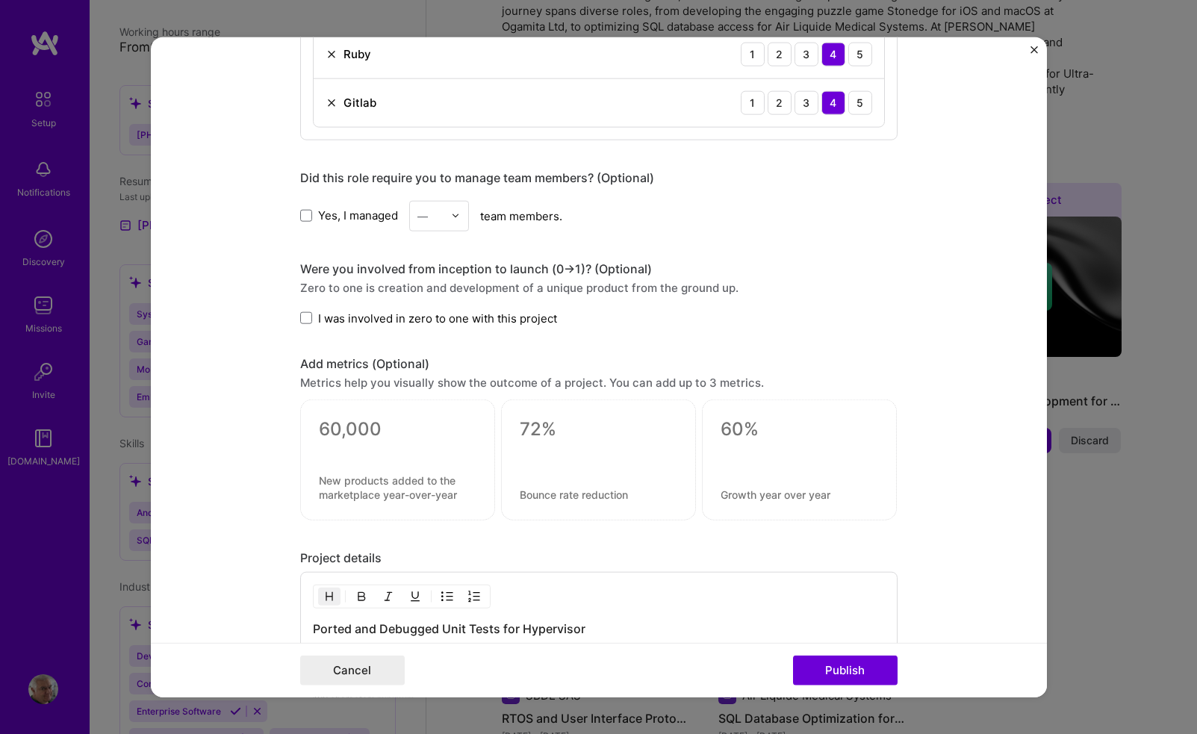
scroll to position [1000, 0]
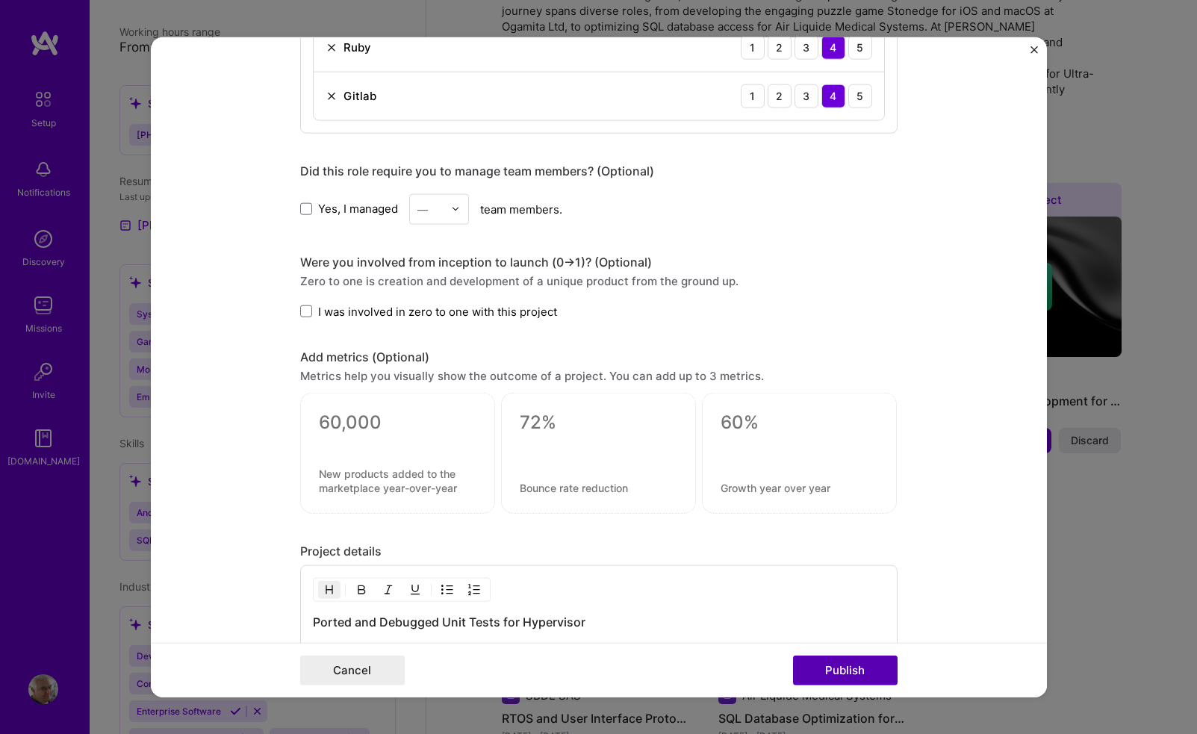
click at [824, 674] on button "Publish" at bounding box center [845, 671] width 105 height 30
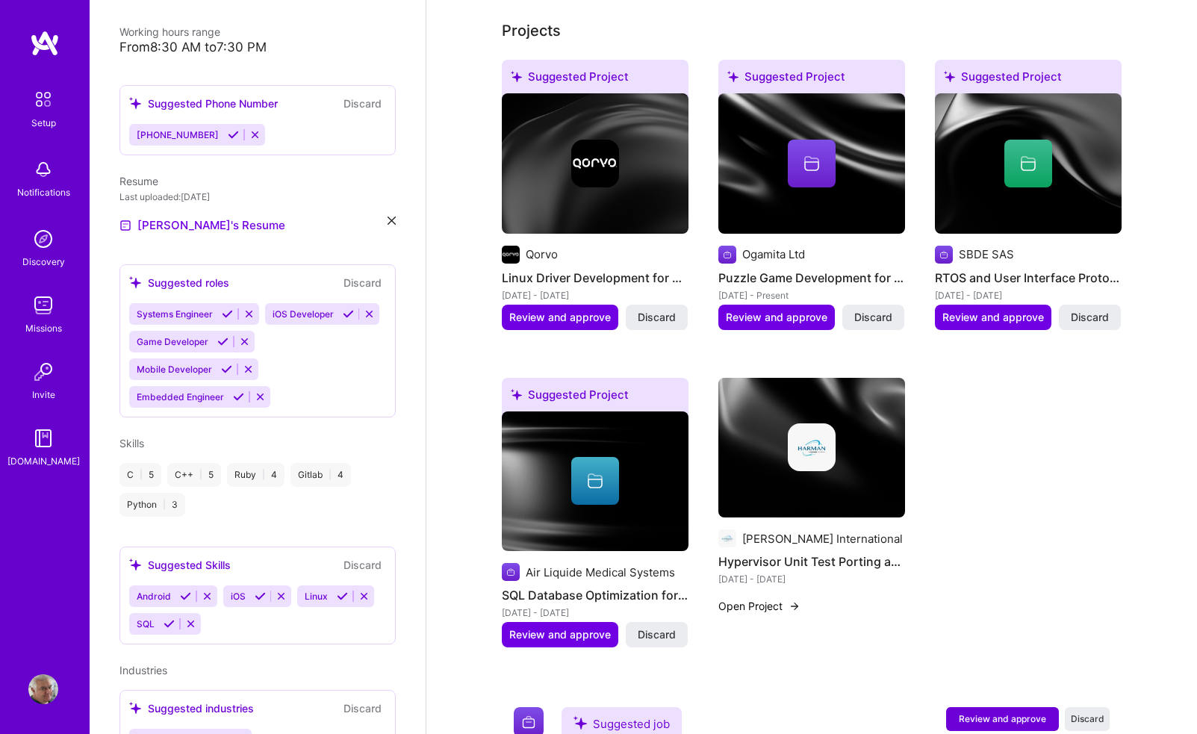
scroll to position [552, 0]
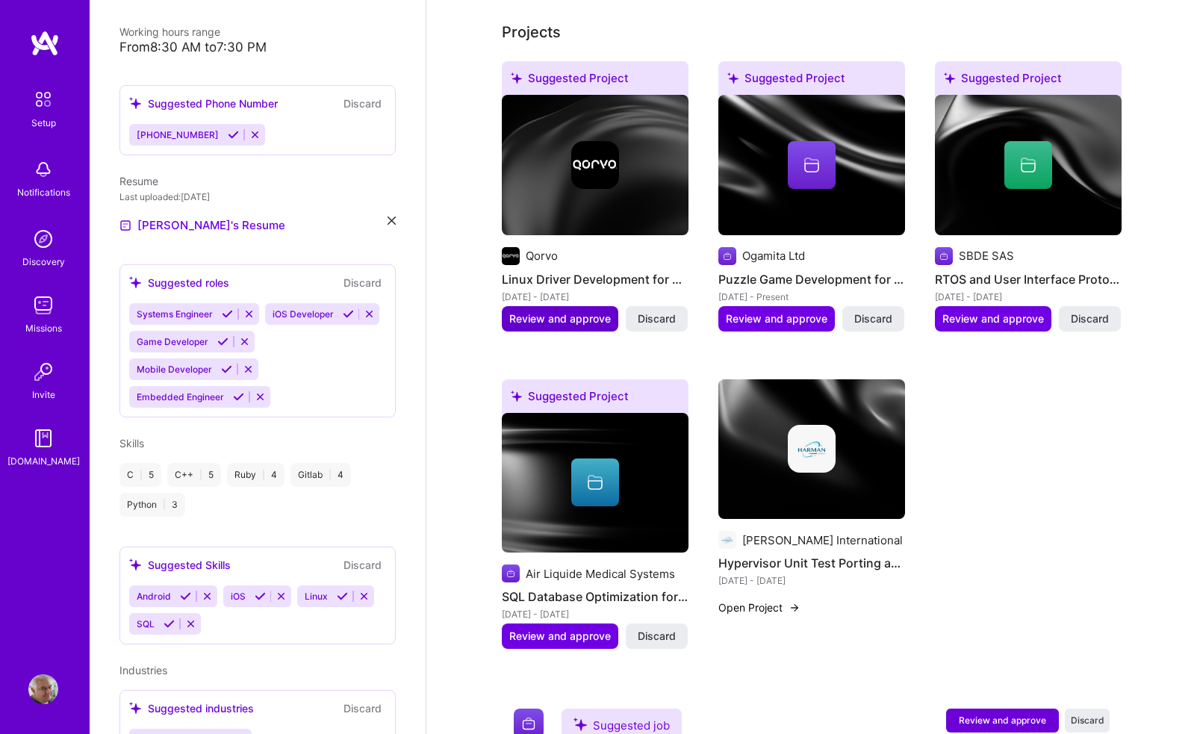
click at [591, 306] on button "Review and approve" at bounding box center [560, 318] width 116 height 25
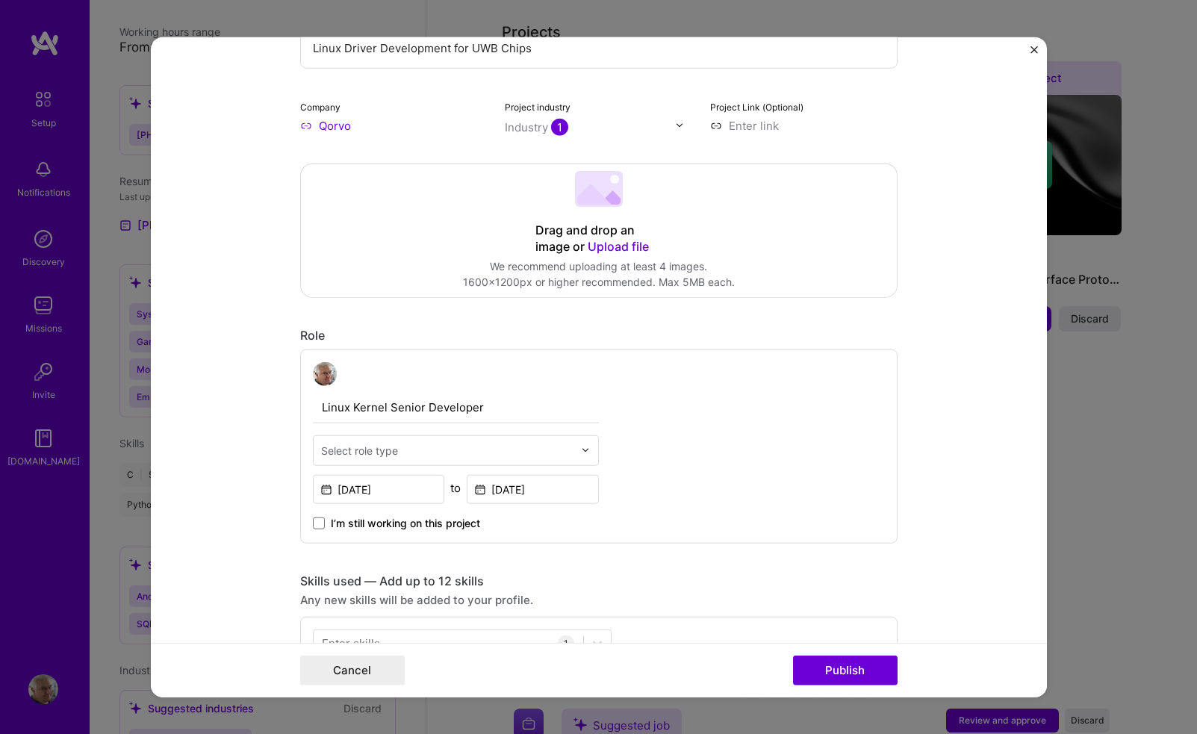
scroll to position [223, 0]
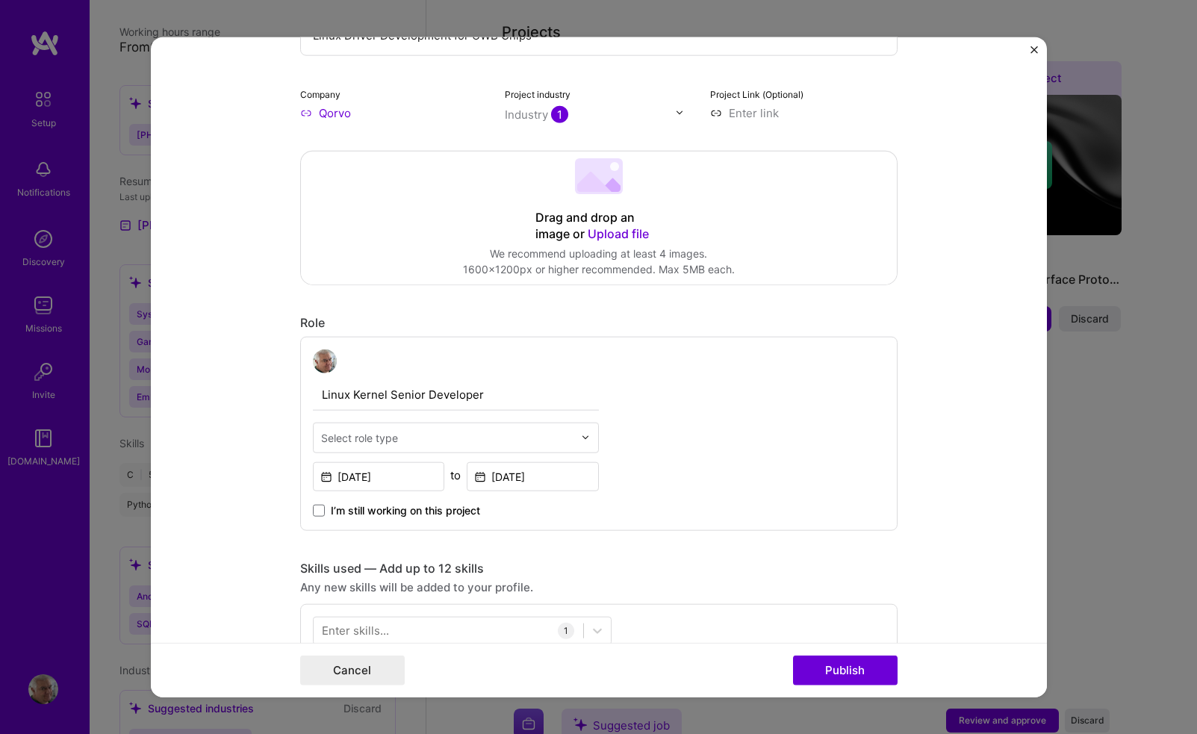
click at [580, 436] on div "Select role type" at bounding box center [447, 437] width 267 height 29
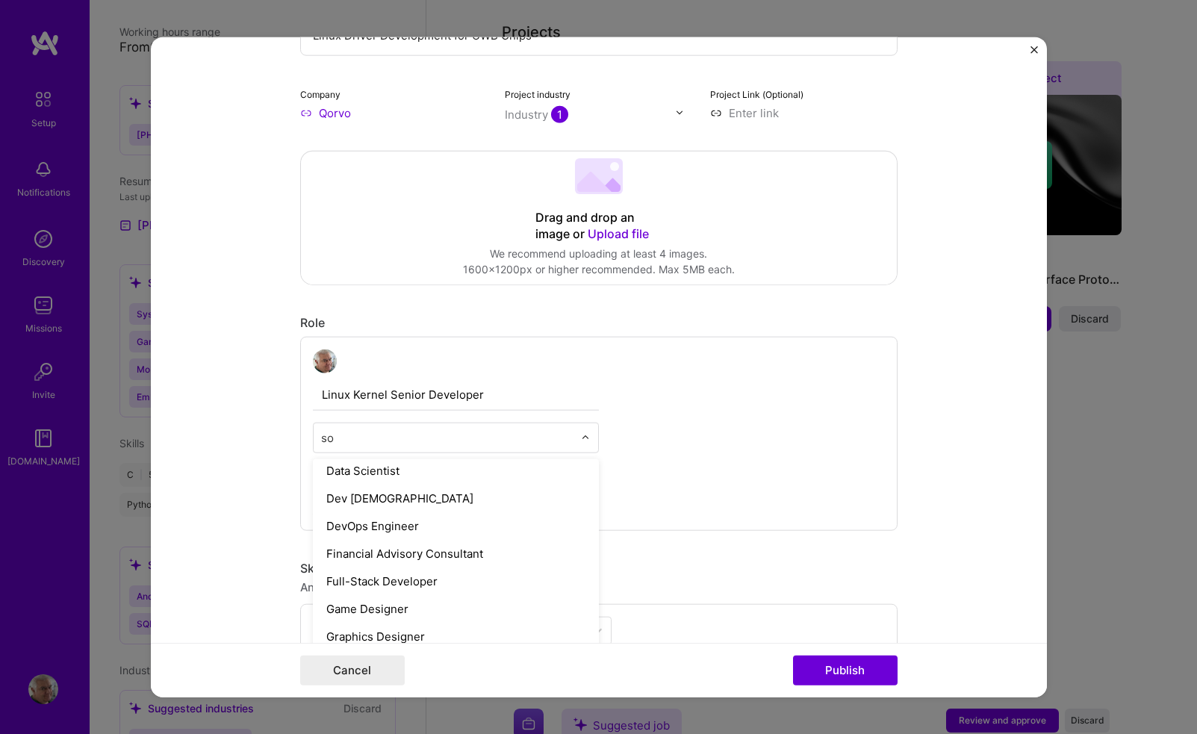
scroll to position [0, 0]
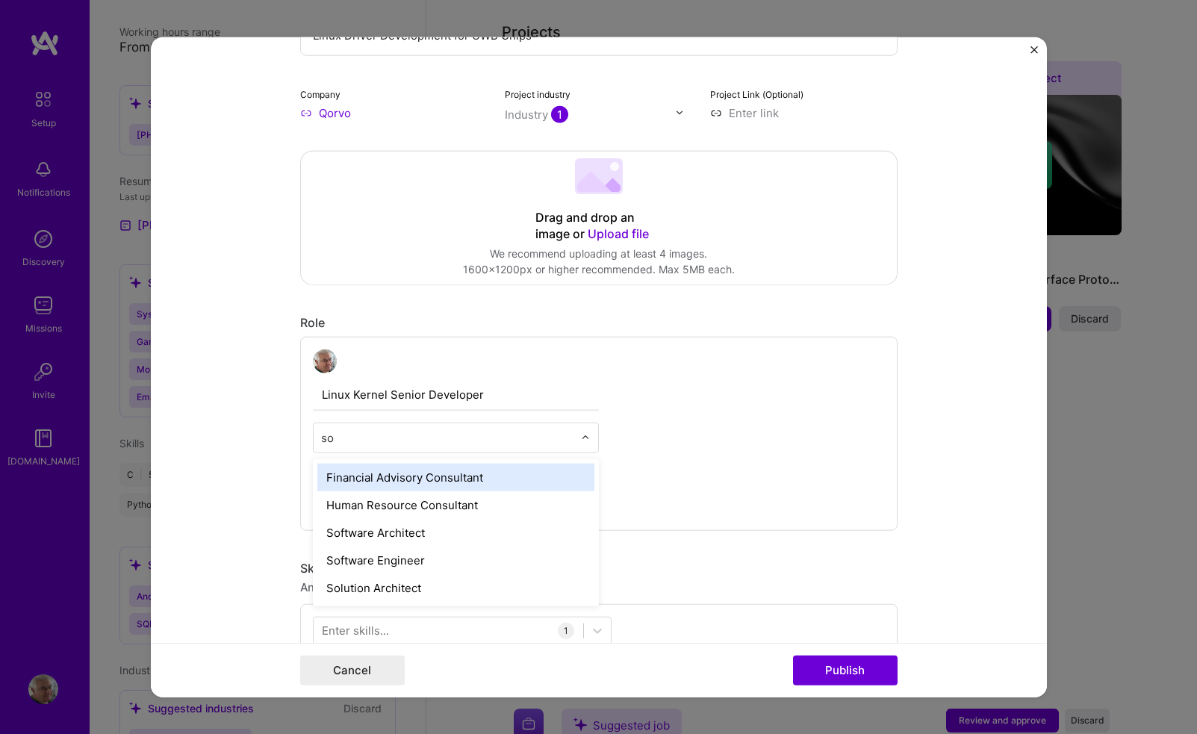
type input "sof"
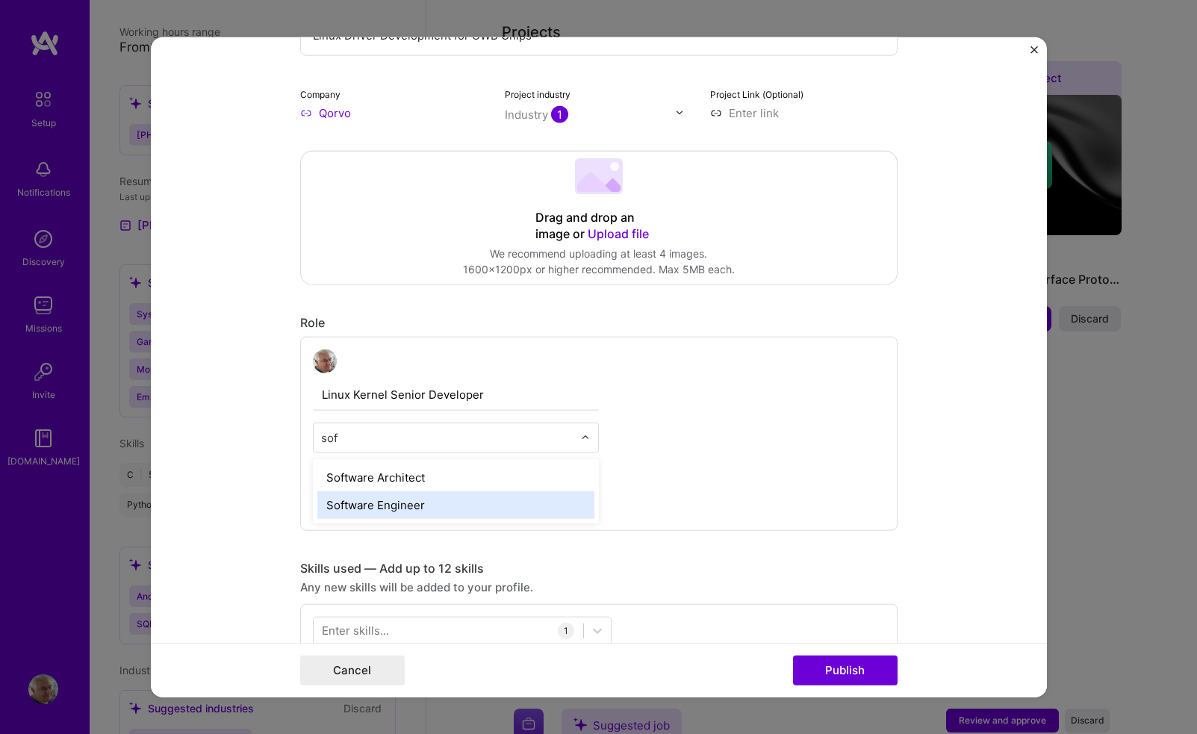
click at [406, 502] on div "Software Engineer" at bounding box center [455, 505] width 277 height 28
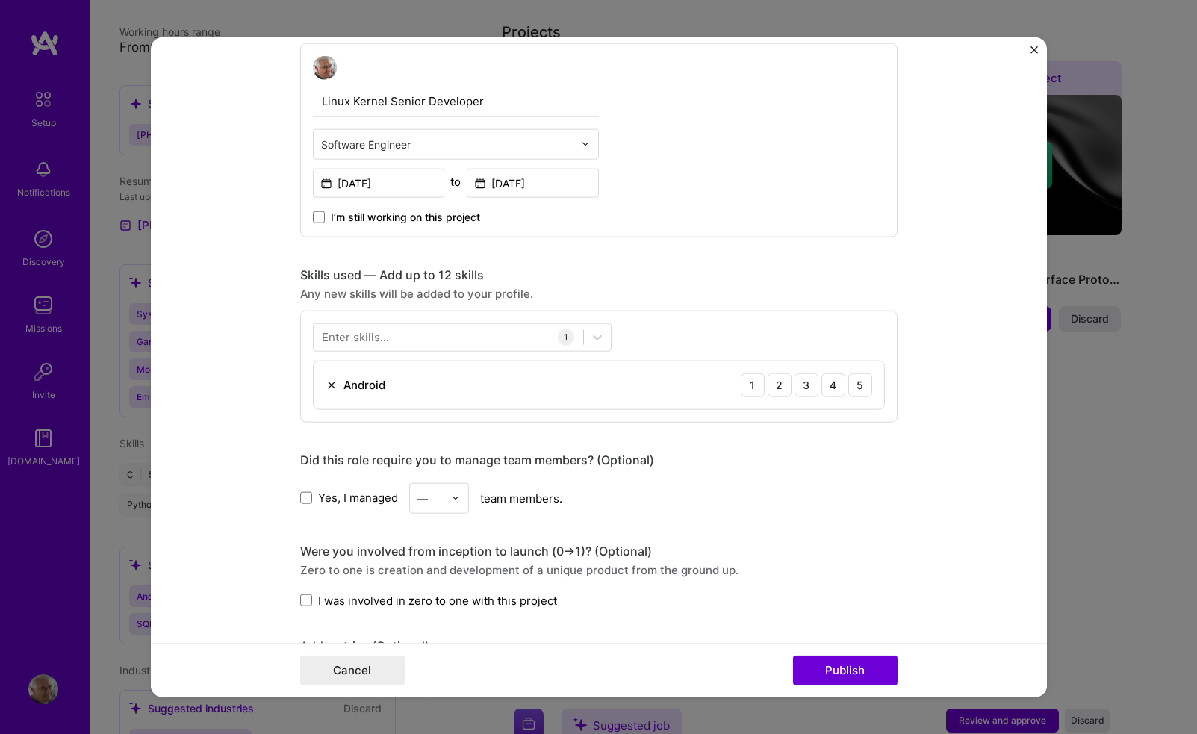
scroll to position [519, 0]
click at [597, 334] on icon at bounding box center [597, 334] width 15 height 15
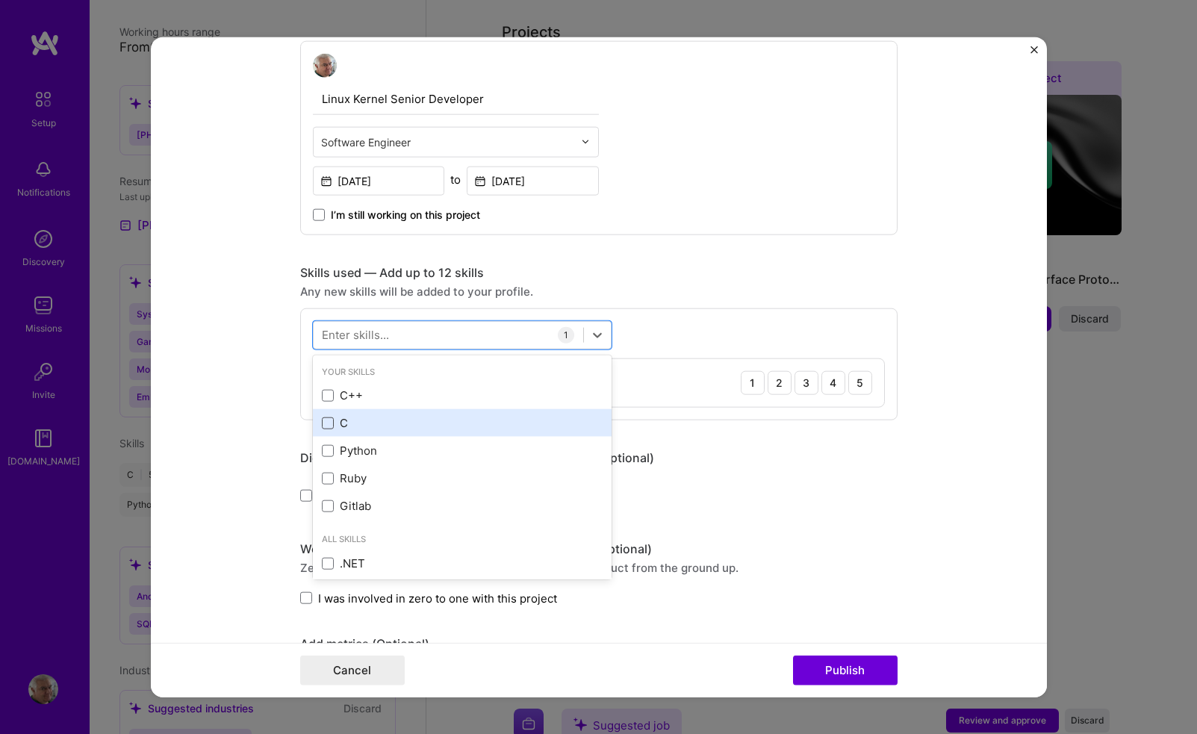
click at [329, 423] on span at bounding box center [328, 423] width 12 height 12
click at [0, 0] on input "checkbox" at bounding box center [0, 0] width 0 height 0
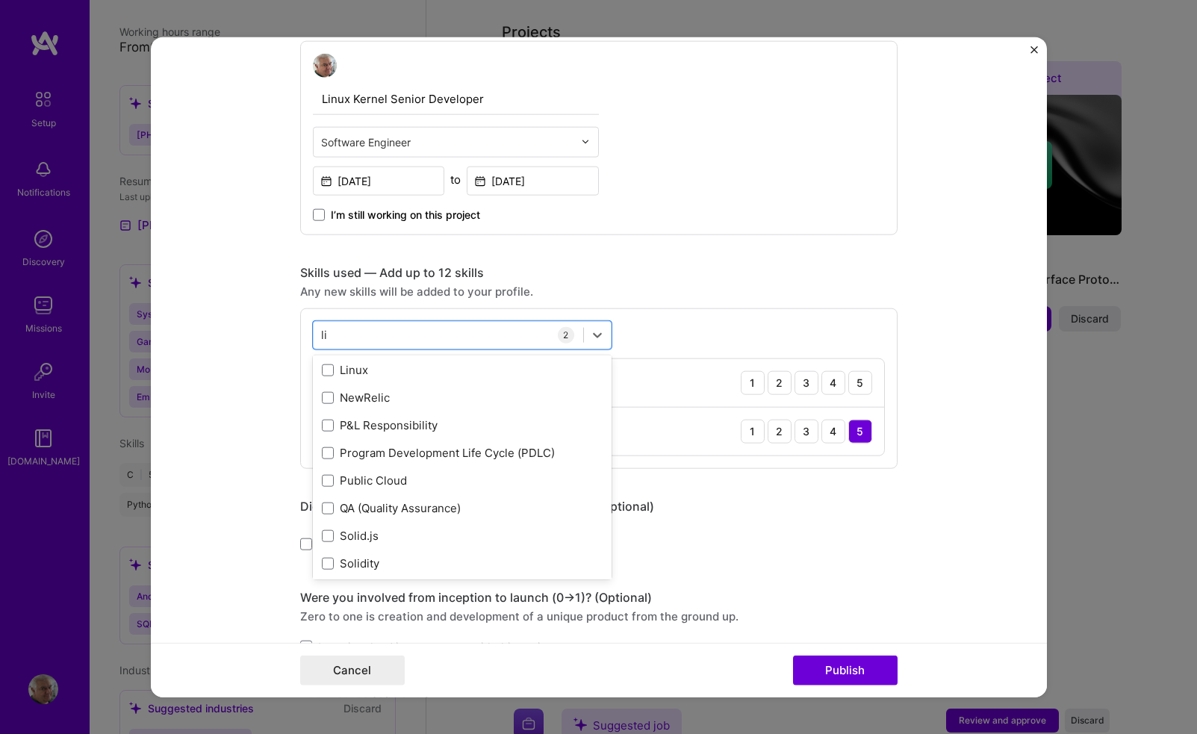
scroll to position [33, 0]
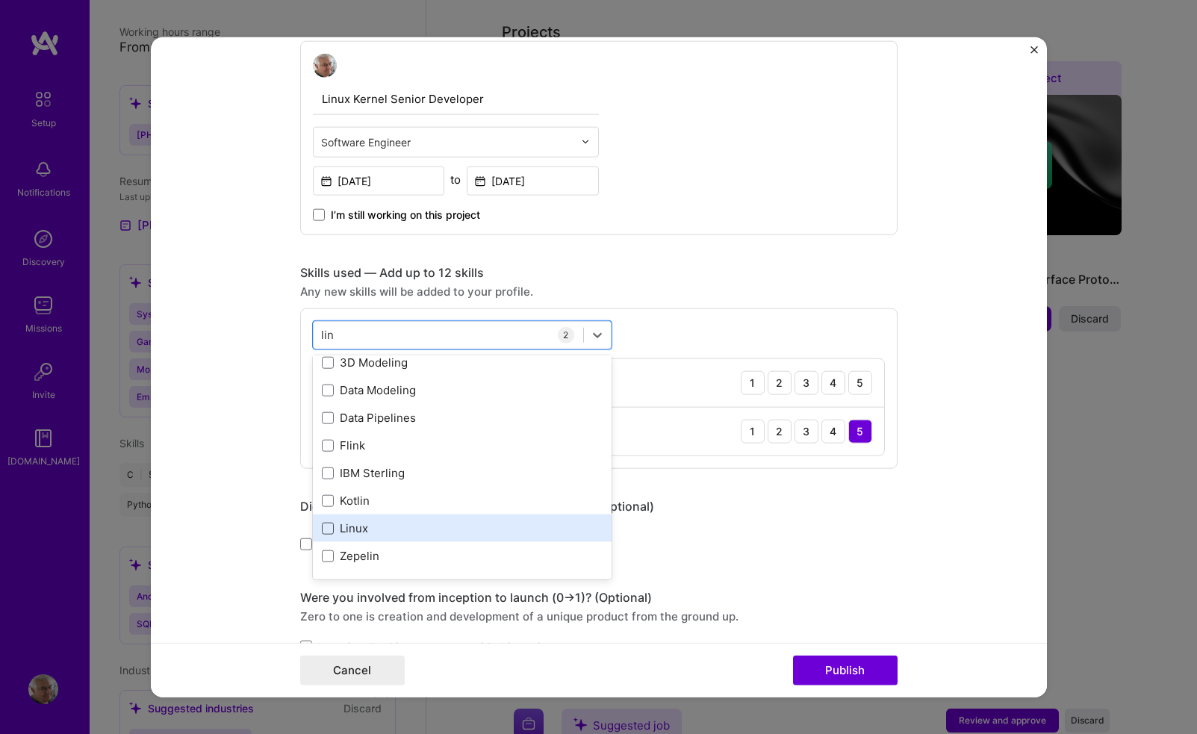
click at [330, 529] on span at bounding box center [328, 528] width 12 height 12
click at [0, 0] on input "checkbox" at bounding box center [0, 0] width 0 height 0
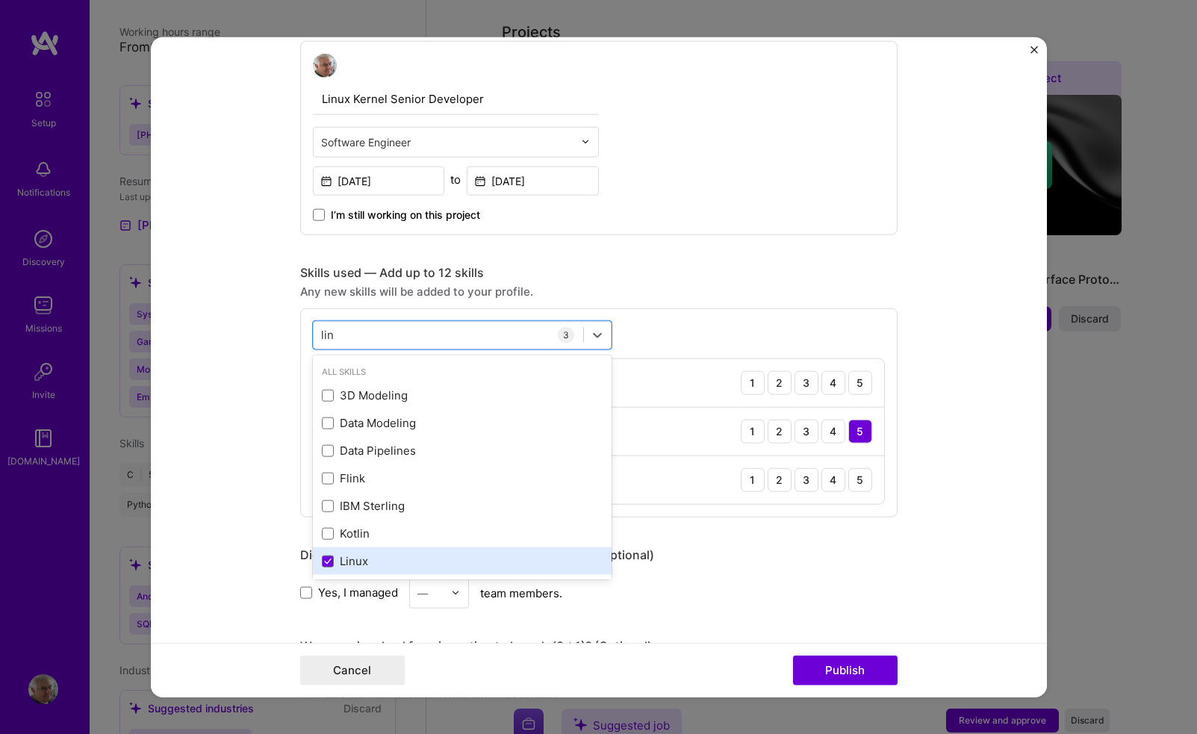
scroll to position [0, 0]
type input "lin"
click at [646, 290] on div "Any new skills will be added to your profile." at bounding box center [598, 291] width 597 height 16
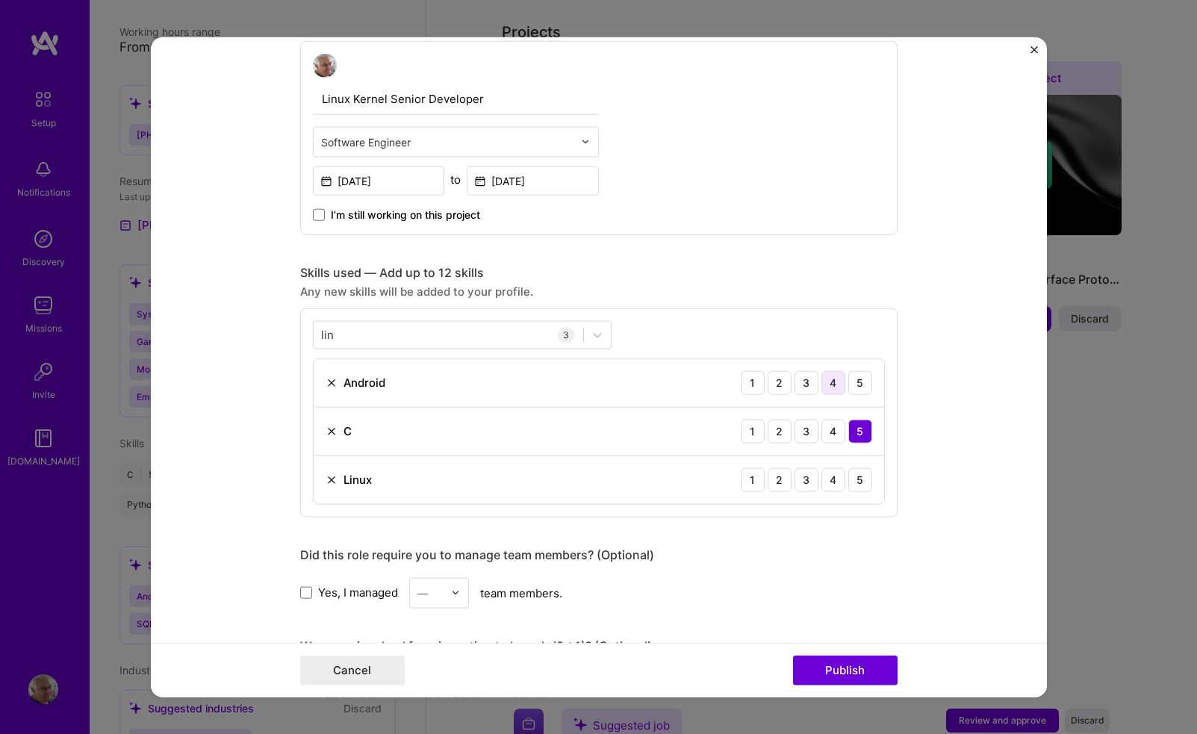
click at [833, 387] on div "4" at bounding box center [833, 382] width 24 height 24
click at [834, 482] on div "4" at bounding box center [833, 479] width 24 height 24
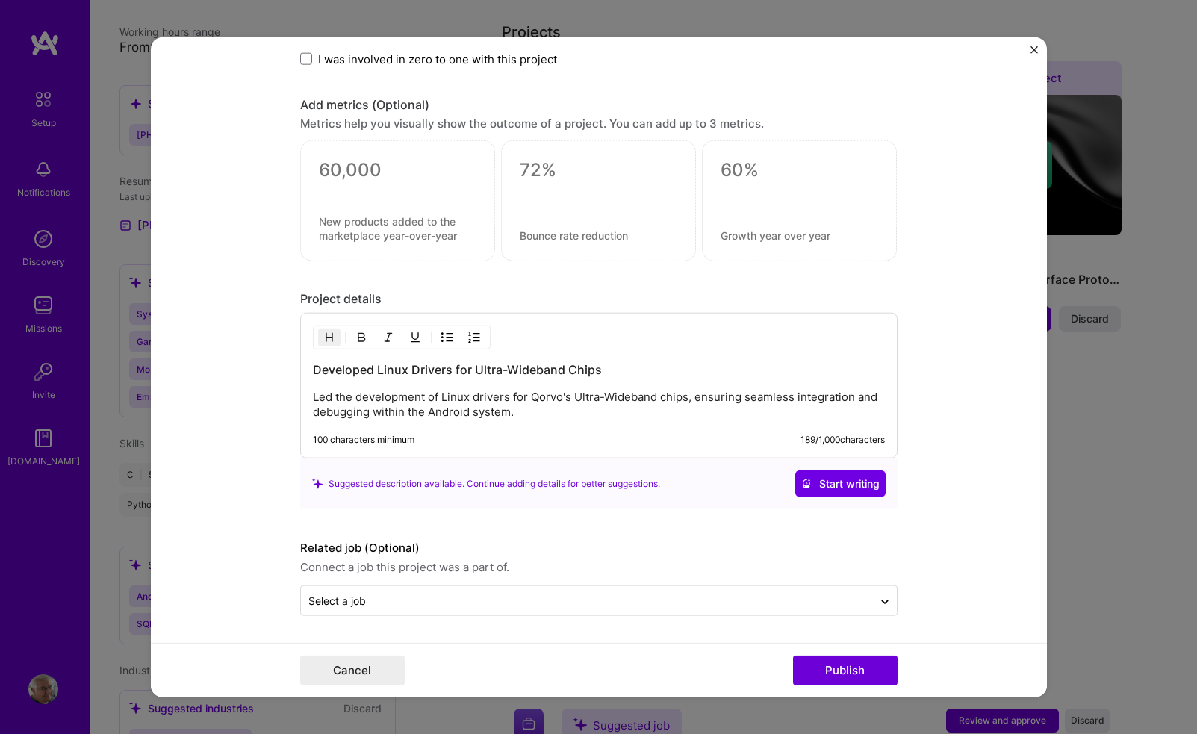
scroll to position [1155, 0]
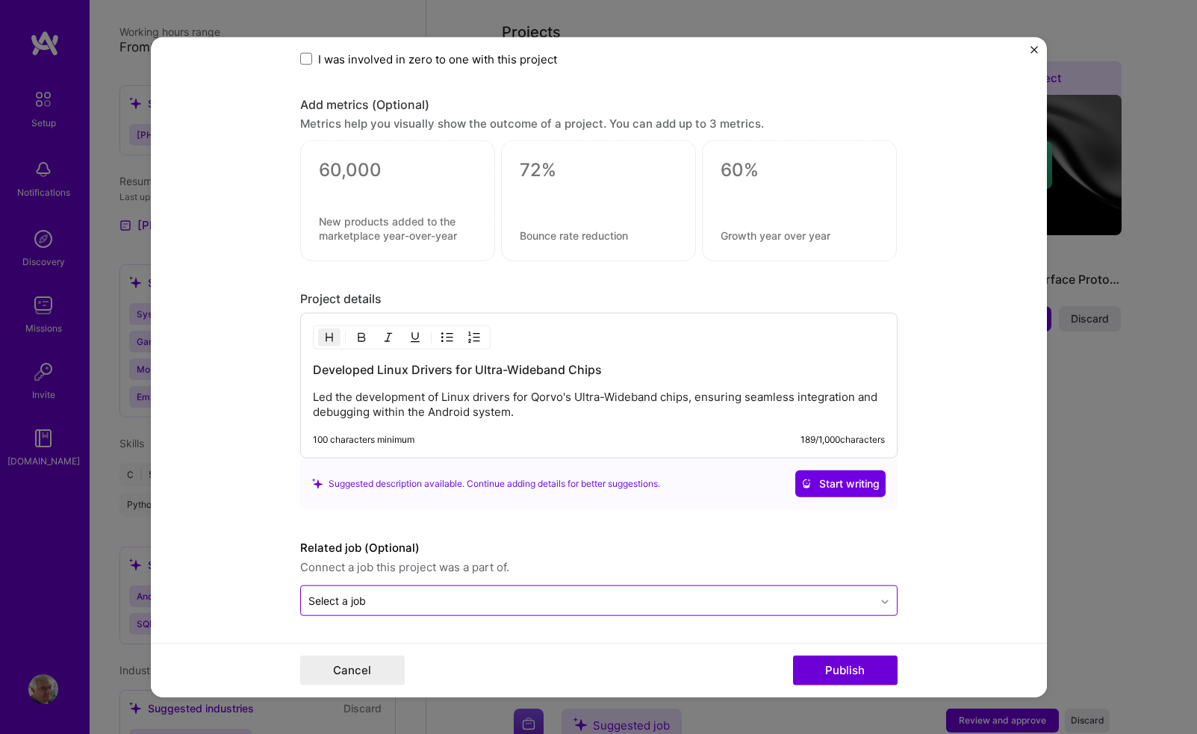
click at [885, 599] on icon at bounding box center [885, 601] width 12 height 15
click at [885, 599] on icon at bounding box center [885, 598] width 12 height 15
click at [885, 599] on icon at bounding box center [885, 601] width 12 height 15
click at [885, 599] on icon at bounding box center [885, 598] width 12 height 15
click at [885, 599] on icon at bounding box center [885, 601] width 12 height 15
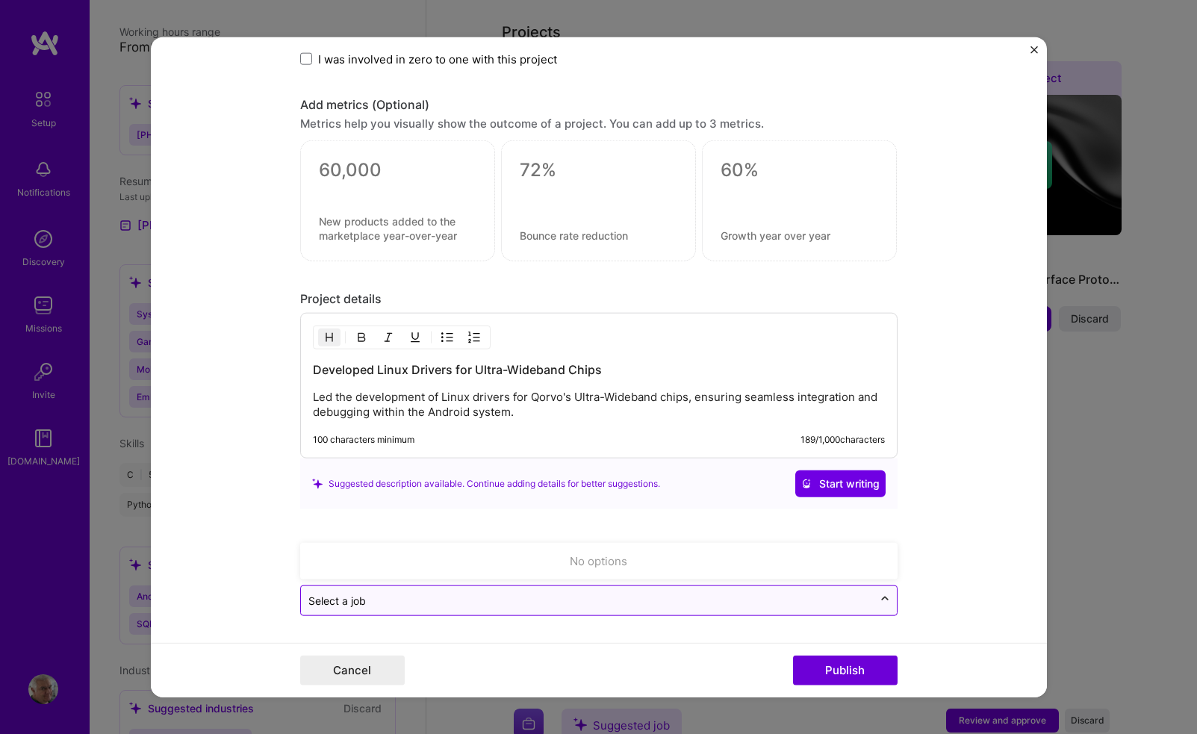
click at [885, 599] on icon at bounding box center [885, 598] width 12 height 15
click at [786, 591] on div "Select a job" at bounding box center [587, 600] width 572 height 29
type input "Q"
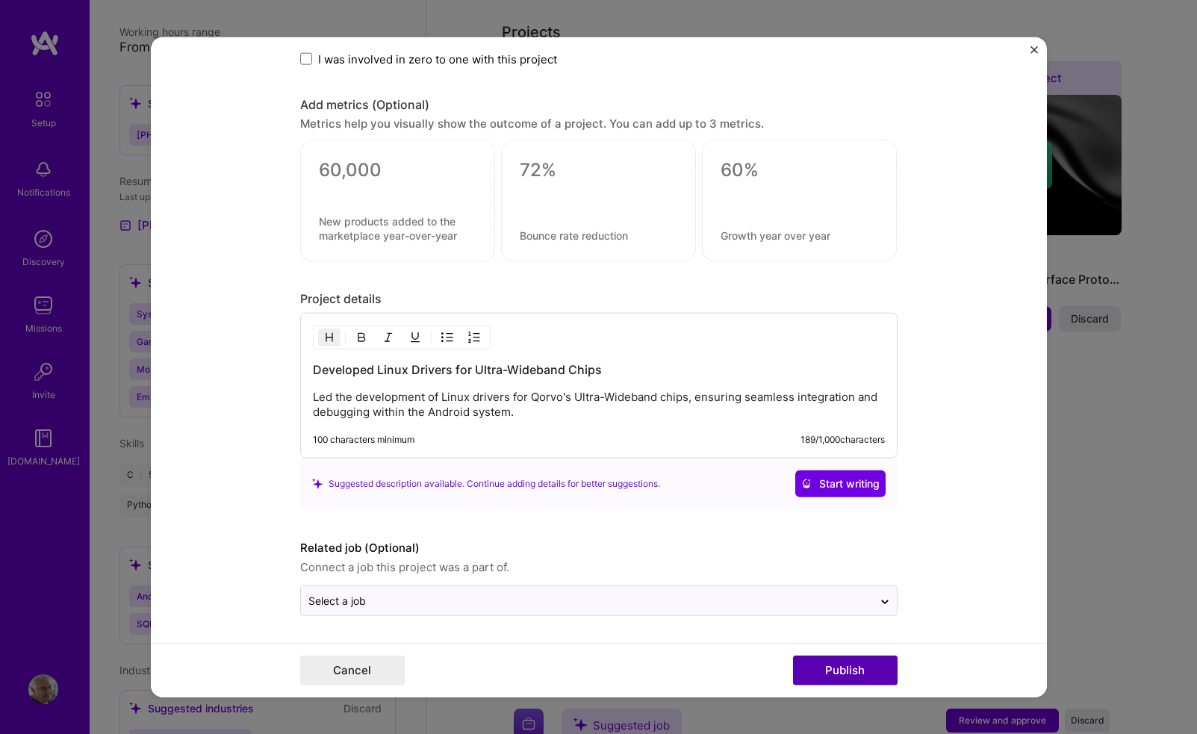
click at [838, 662] on button "Publish" at bounding box center [845, 671] width 105 height 30
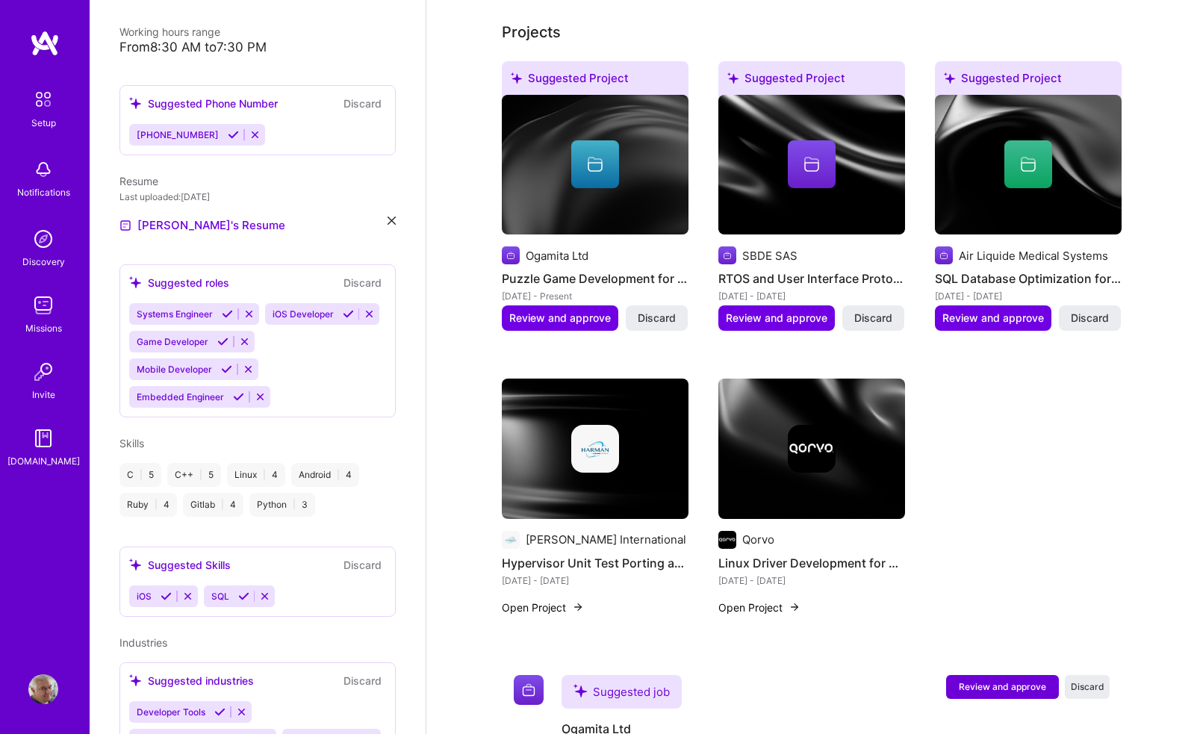
scroll to position [531, 0]
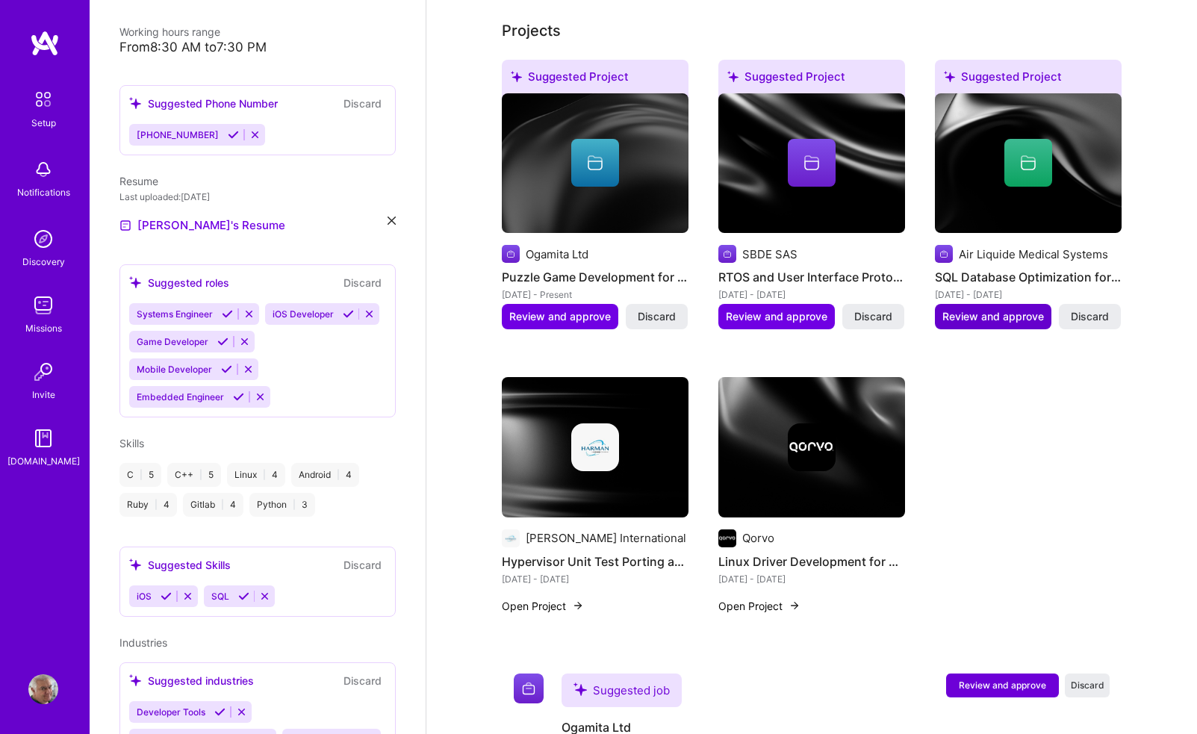
click at [1008, 309] on span "Review and approve" at bounding box center [993, 316] width 102 height 15
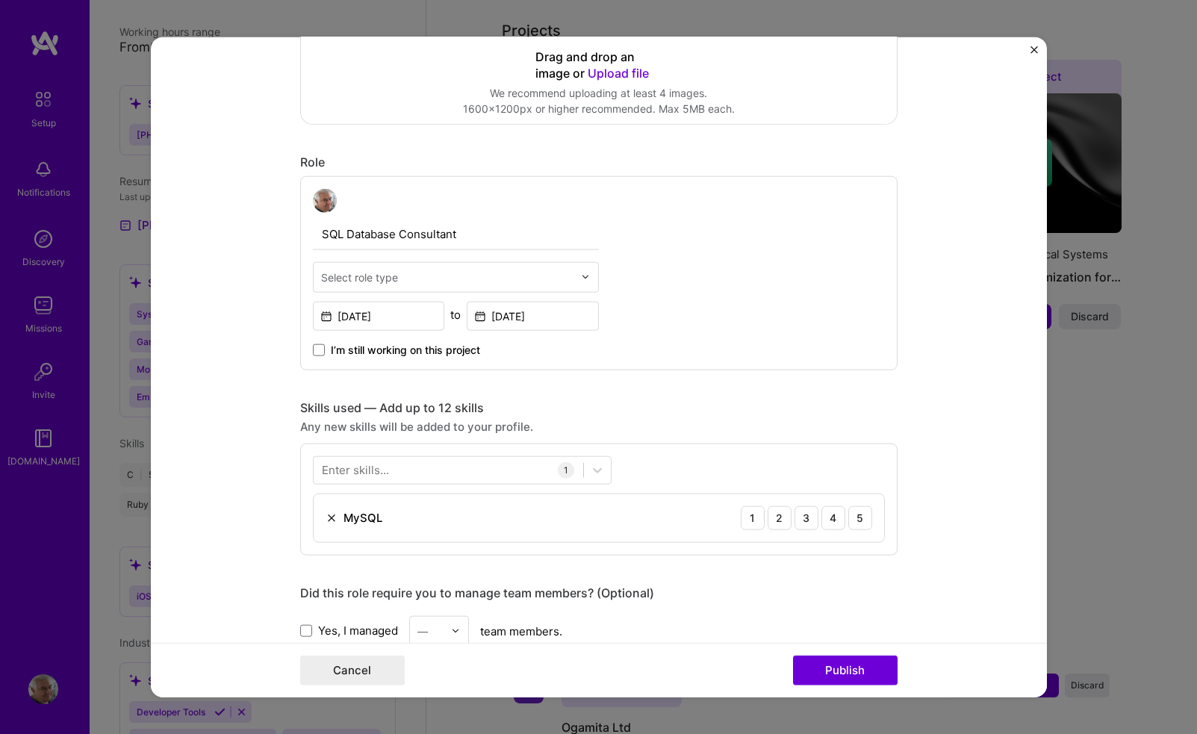
scroll to position [423, 0]
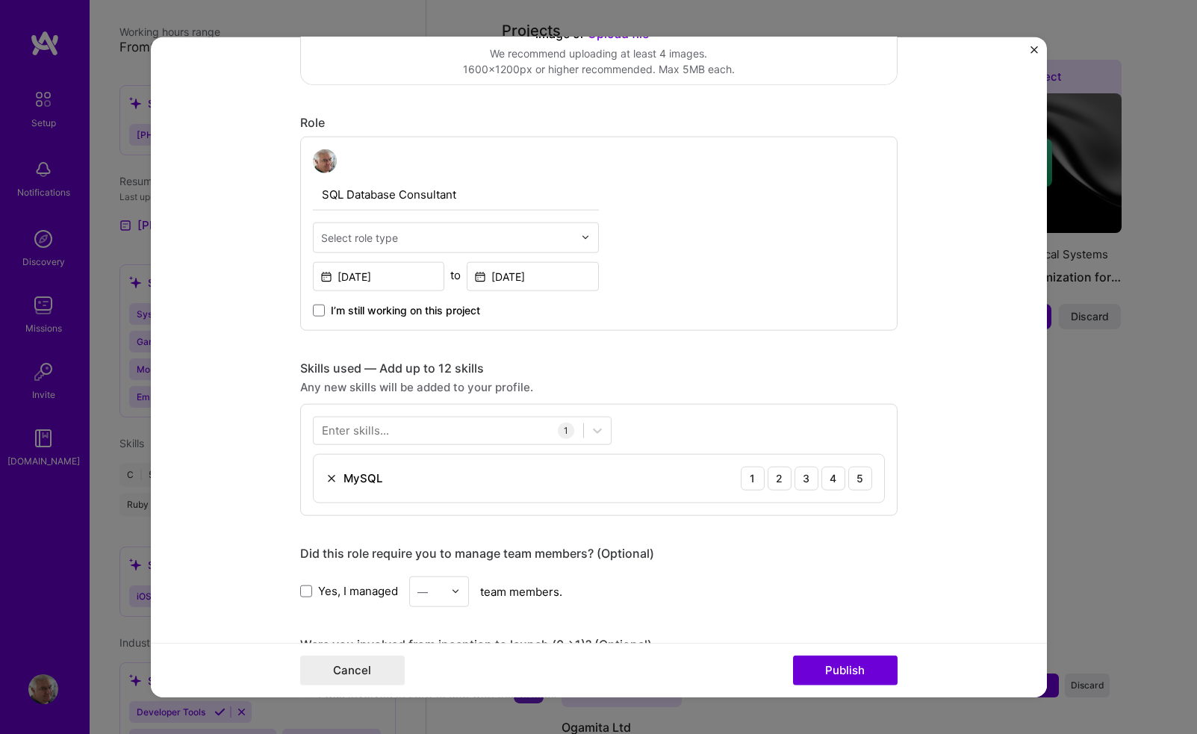
click at [581, 240] on img at bounding box center [585, 237] width 9 height 9
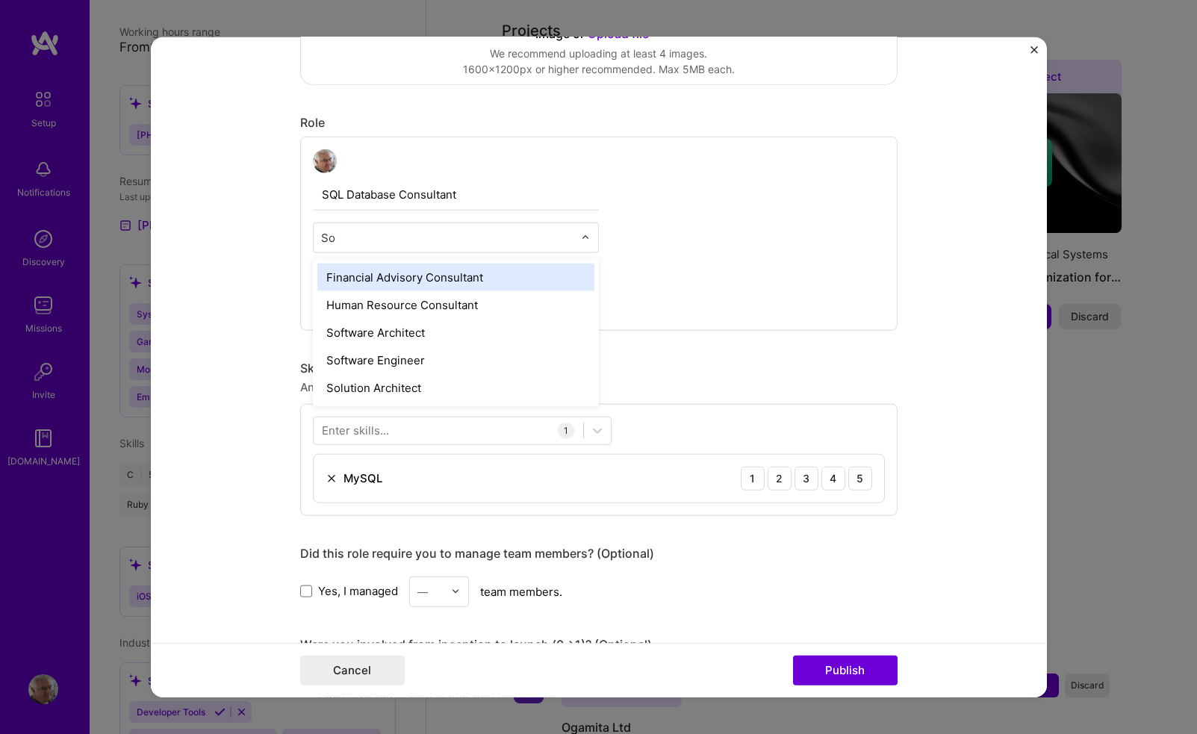
type input "Sof"
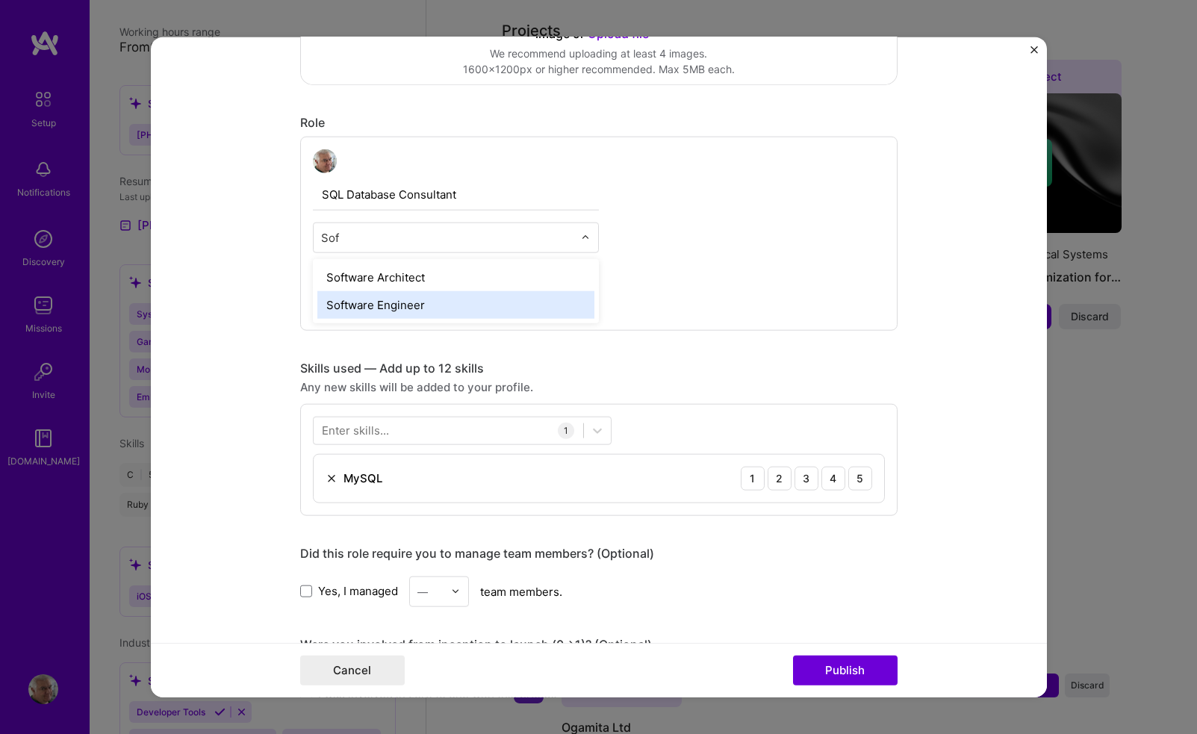
click at [398, 302] on div "Software Engineer" at bounding box center [455, 304] width 277 height 28
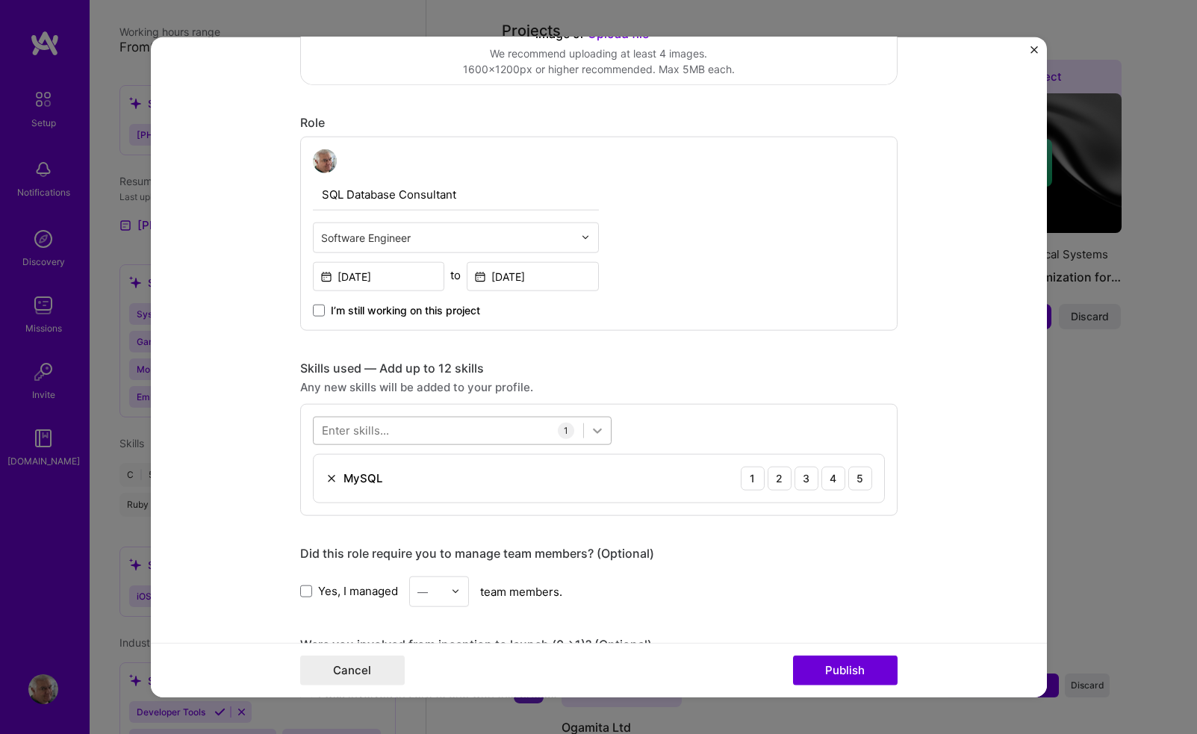
click at [595, 429] on icon at bounding box center [597, 430] width 15 height 15
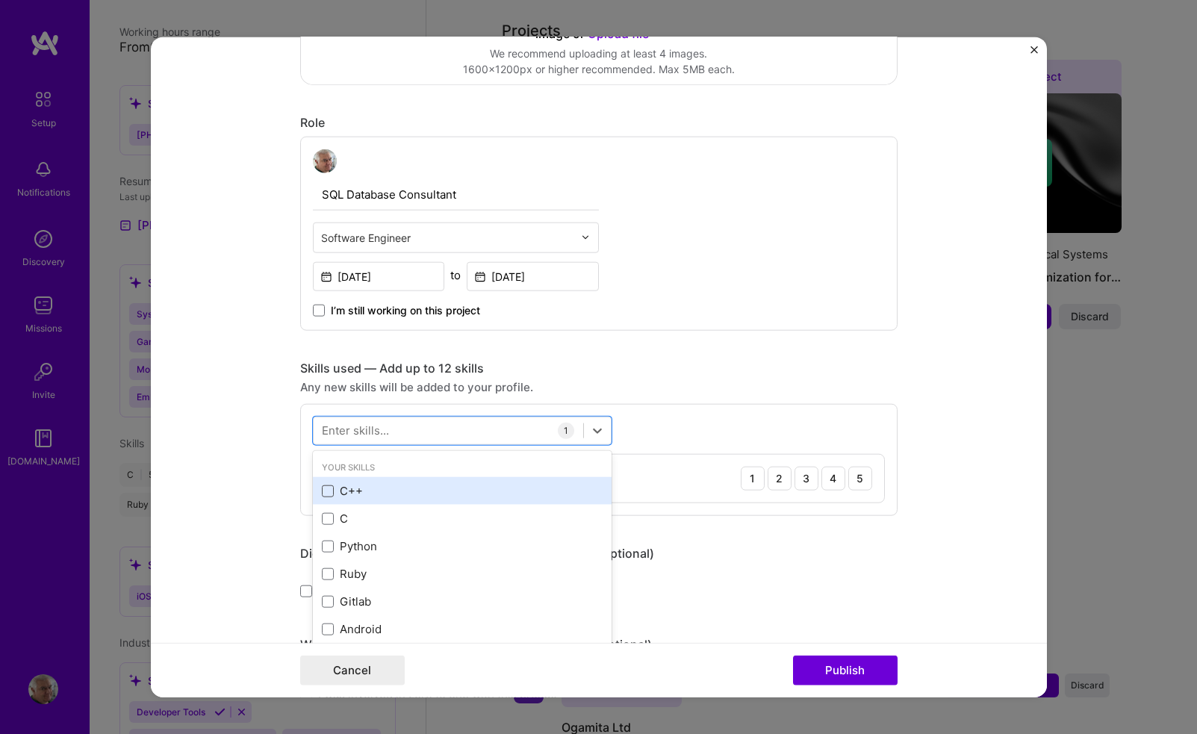
click at [326, 489] on span at bounding box center [328, 491] width 12 height 12
click at [0, 0] on input "checkbox" at bounding box center [0, 0] width 0 height 0
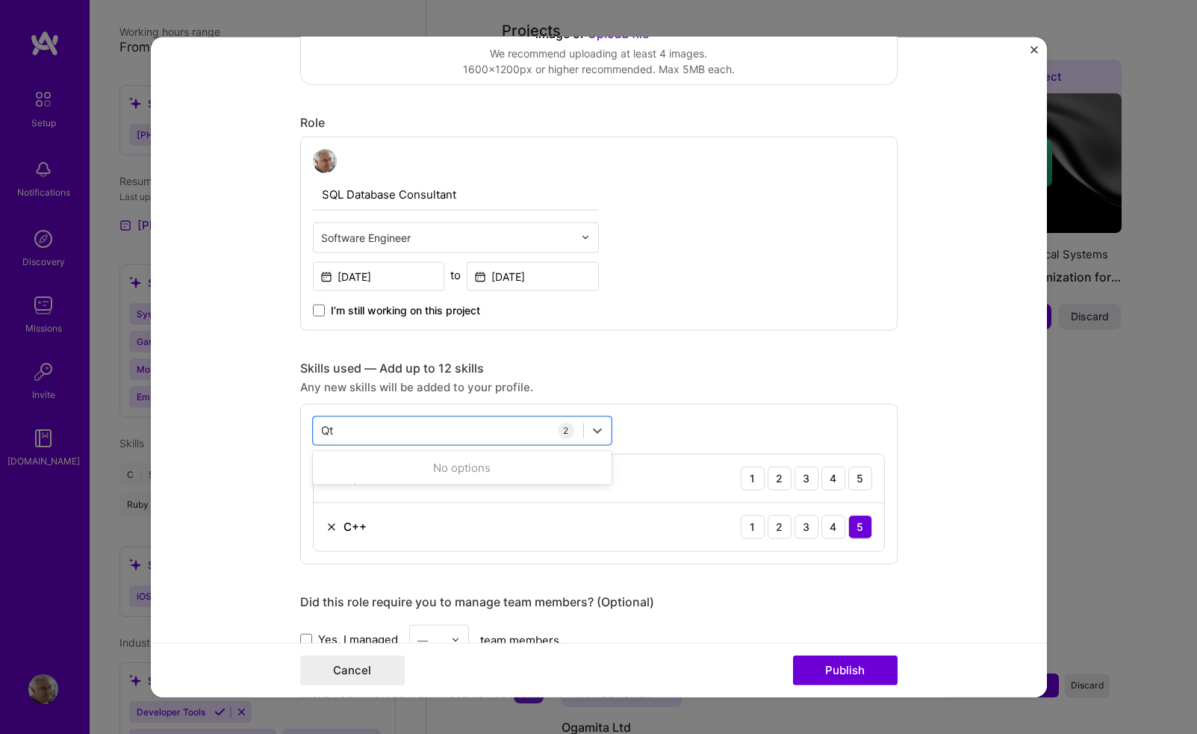
scroll to position [0, 0]
type input "Q"
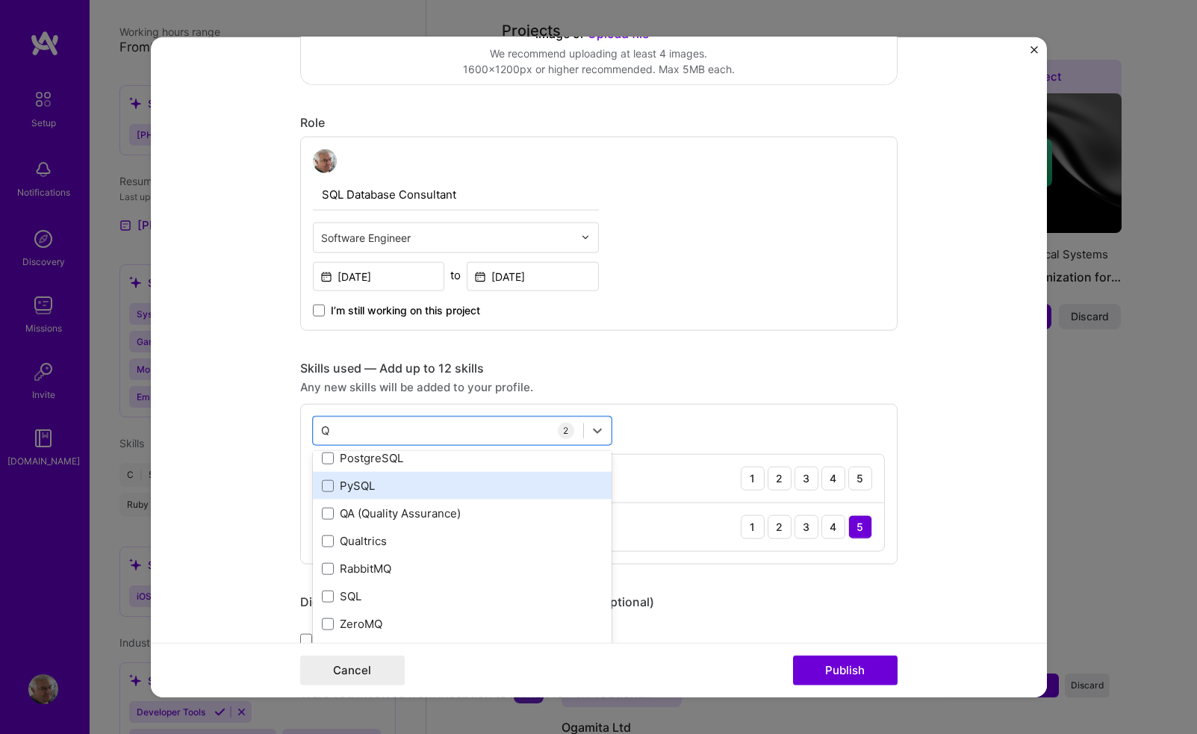
scroll to position [226, 0]
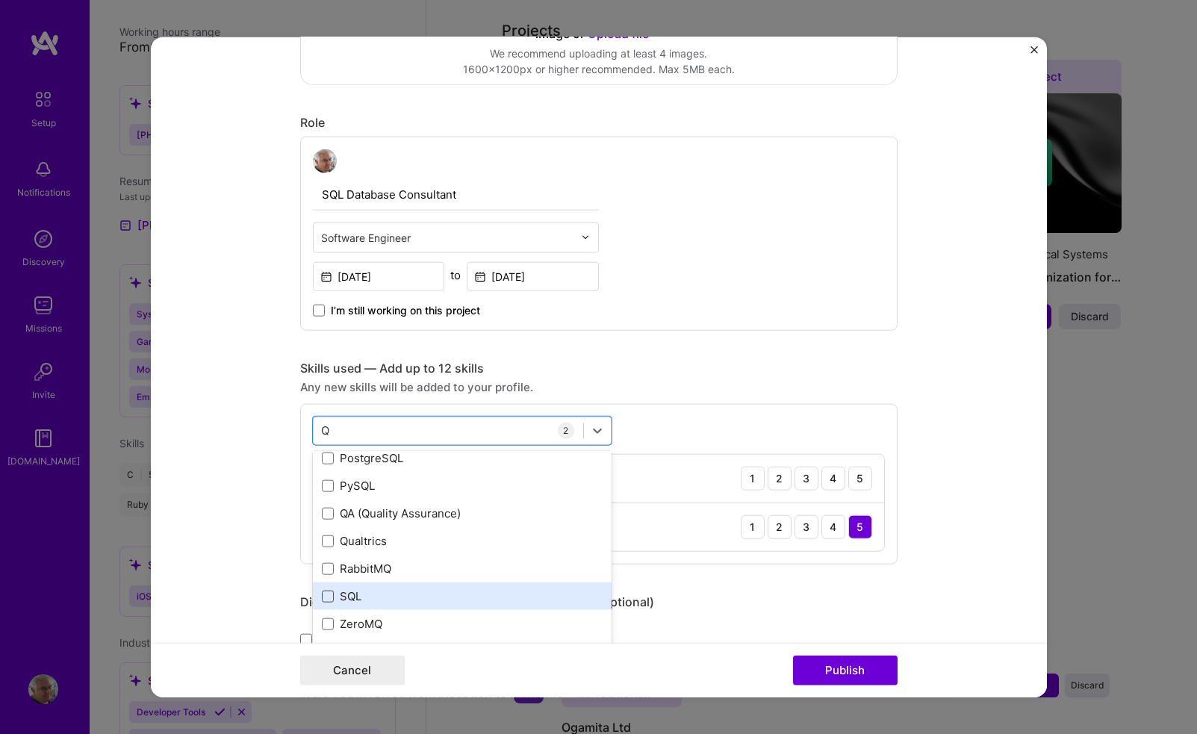
click at [329, 594] on span at bounding box center [328, 596] width 12 height 12
click at [0, 0] on input "checkbox" at bounding box center [0, 0] width 0 height 0
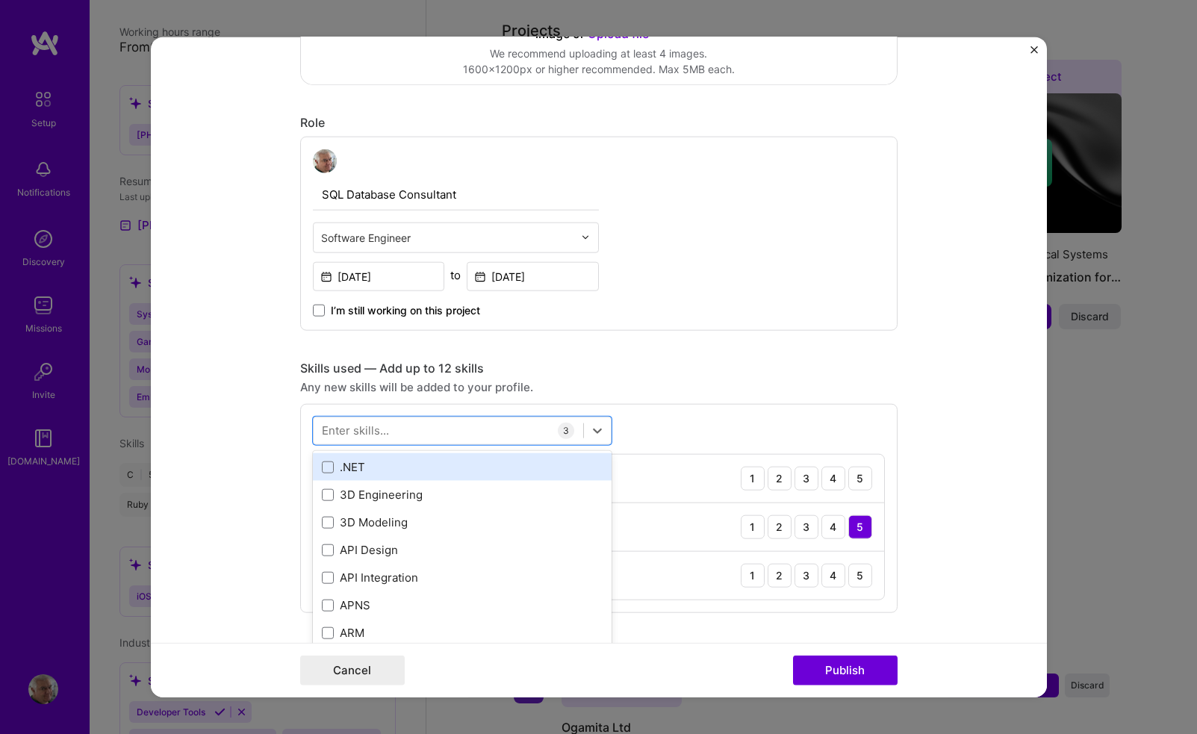
scroll to position [236, 0]
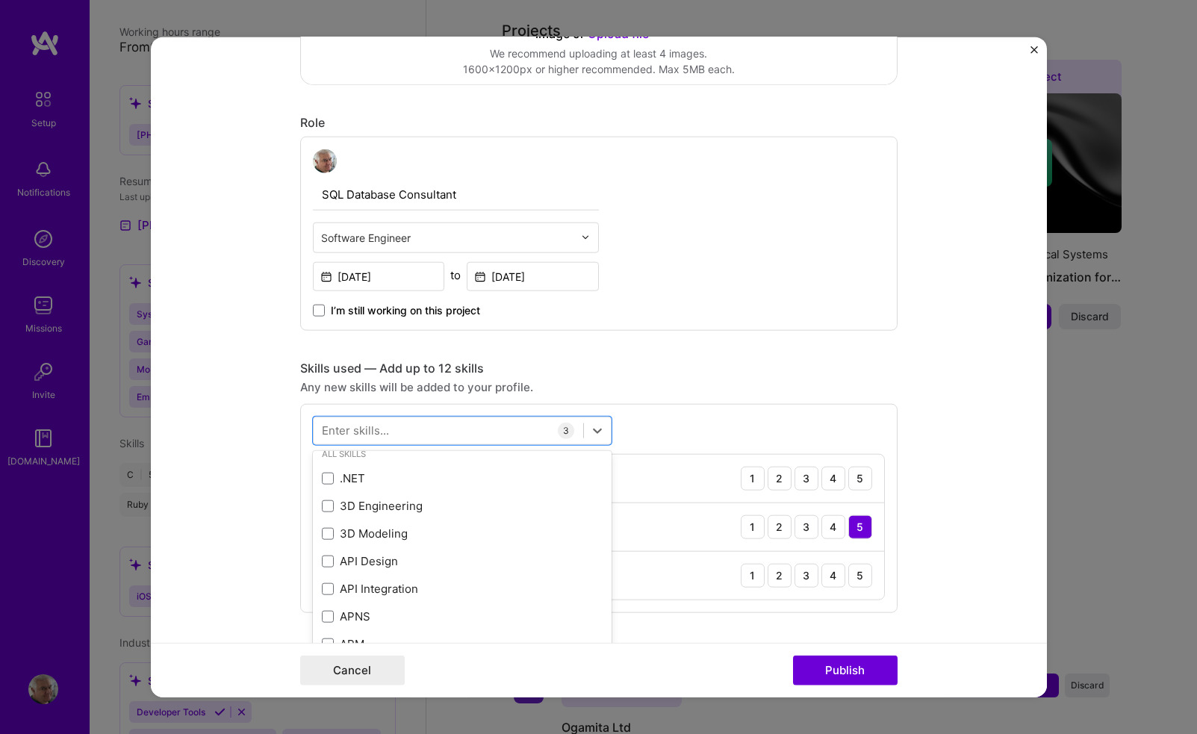
click at [644, 341] on div "Editing suggested project This project is suggested based on your LinkedIn, res…" at bounding box center [598, 495] width 597 height 1704
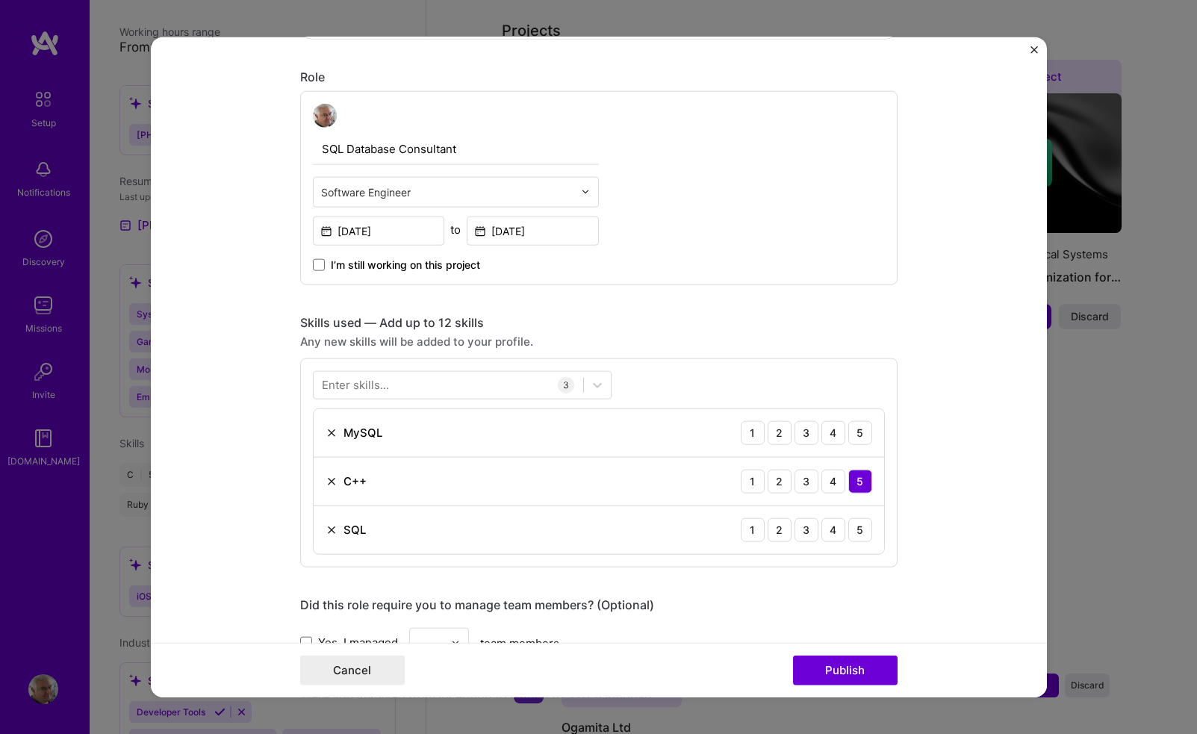
scroll to position [471, 0]
click at [827, 429] on div "4" at bounding box center [833, 430] width 24 height 24
click at [833, 529] on div "4" at bounding box center [833, 527] width 24 height 24
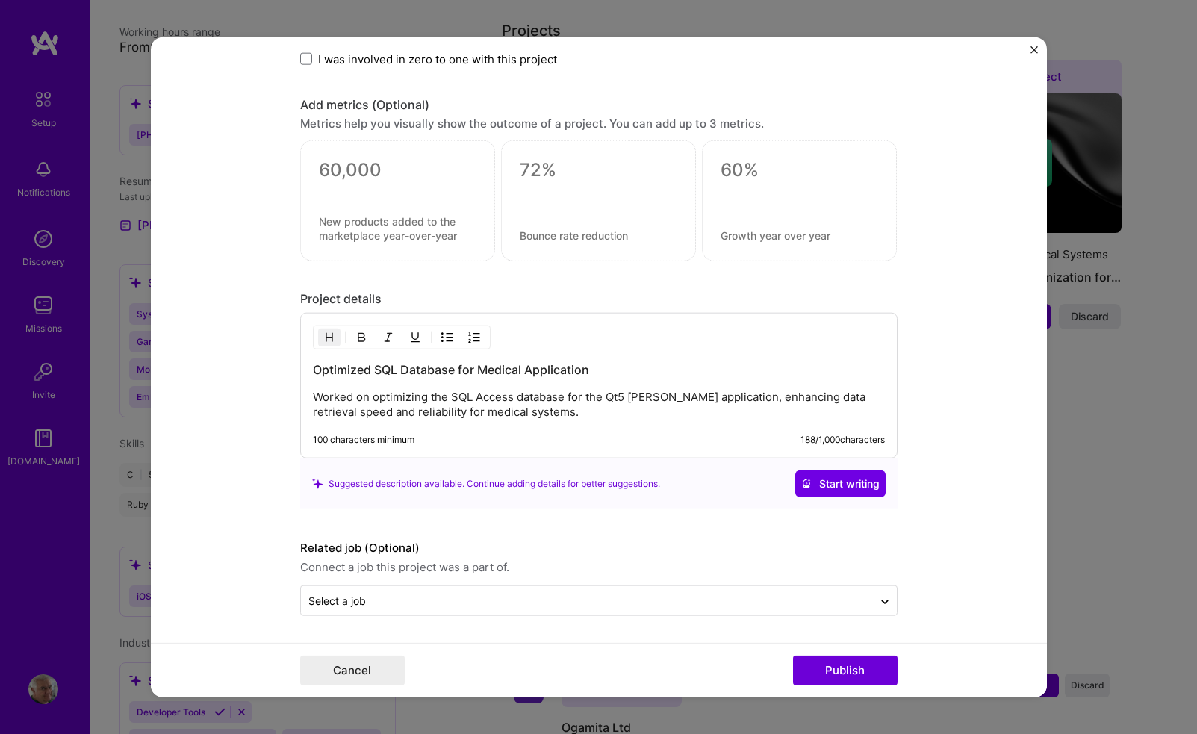
scroll to position [1155, 0]
click at [824, 665] on button "Publish" at bounding box center [845, 671] width 105 height 30
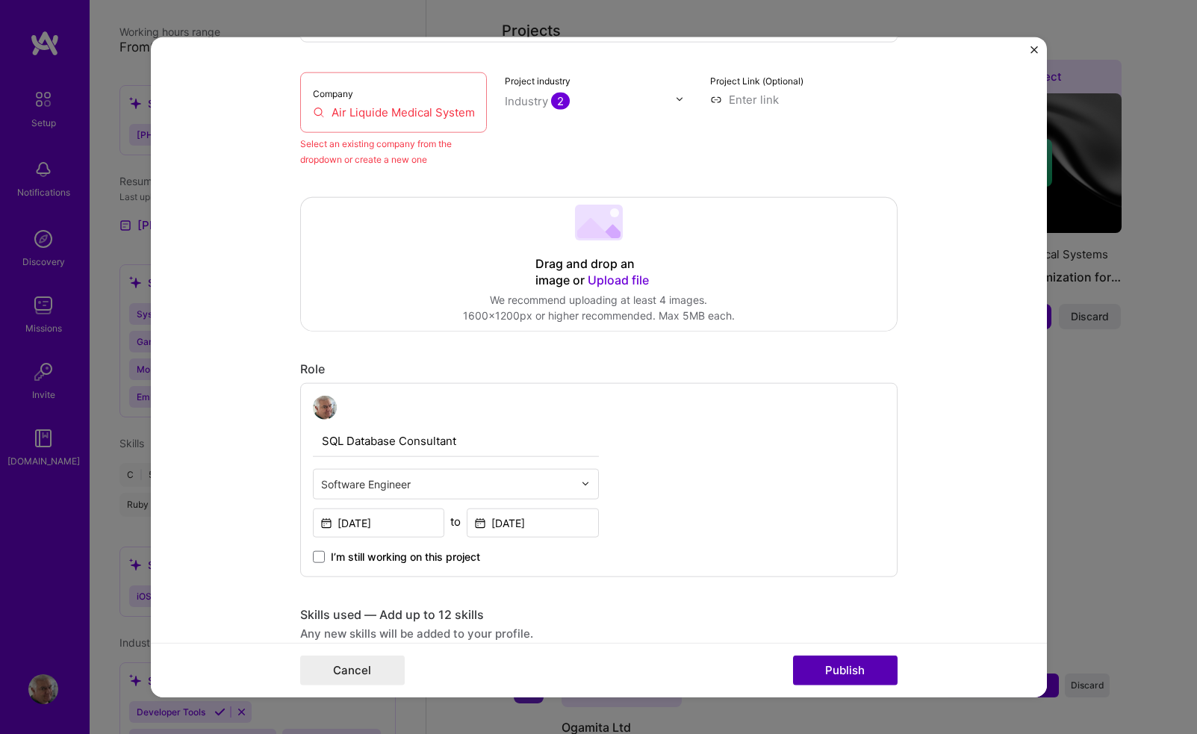
scroll to position [98, 0]
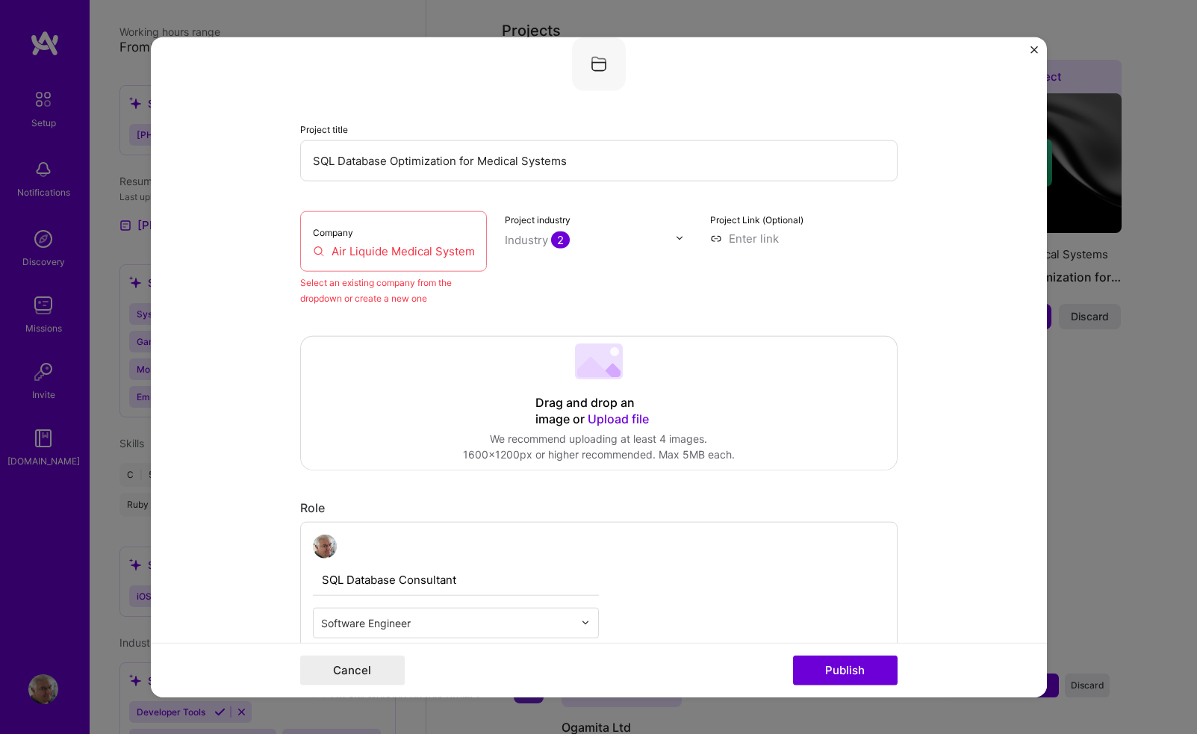
click at [470, 252] on input "Air Liquide Medical Systems" at bounding box center [394, 251] width 162 height 16
click at [445, 287] on div "Select an existing company from the dropdown or create a new one" at bounding box center [393, 289] width 187 height 31
click at [402, 249] on input "Air Liquide Medical Systems" at bounding box center [394, 251] width 162 height 16
drag, startPoint x: 394, startPoint y: 253, endPoint x: 488, endPoint y: 254, distance: 94.8
click at [490, 254] on div "Company Air Liquide Medical Systems Select an existing company from the dropdow…" at bounding box center [598, 258] width 597 height 95
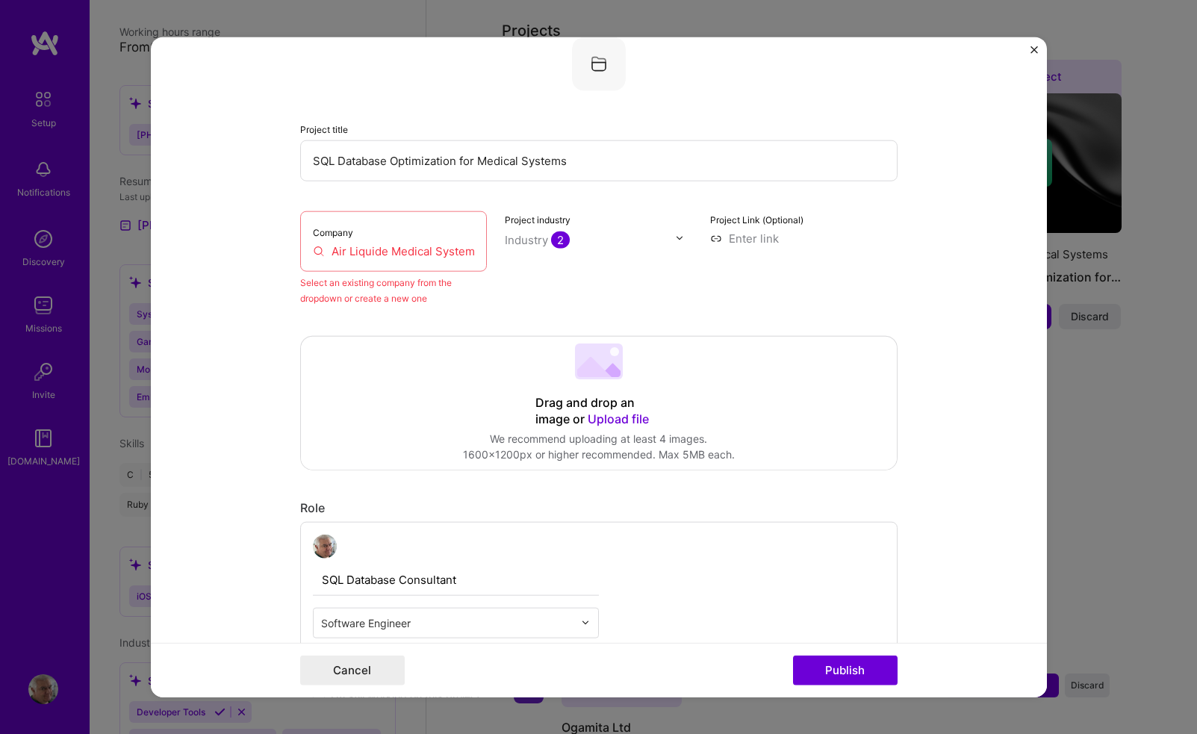
click at [450, 251] on input "Air Liquide Medical Systems" at bounding box center [394, 251] width 162 height 16
click at [489, 260] on div "Company Air Liquide Medical Systems Select an existing company from the dropdow…" at bounding box center [598, 258] width 597 height 95
drag, startPoint x: 390, startPoint y: 250, endPoint x: 485, endPoint y: 247, distance: 94.9
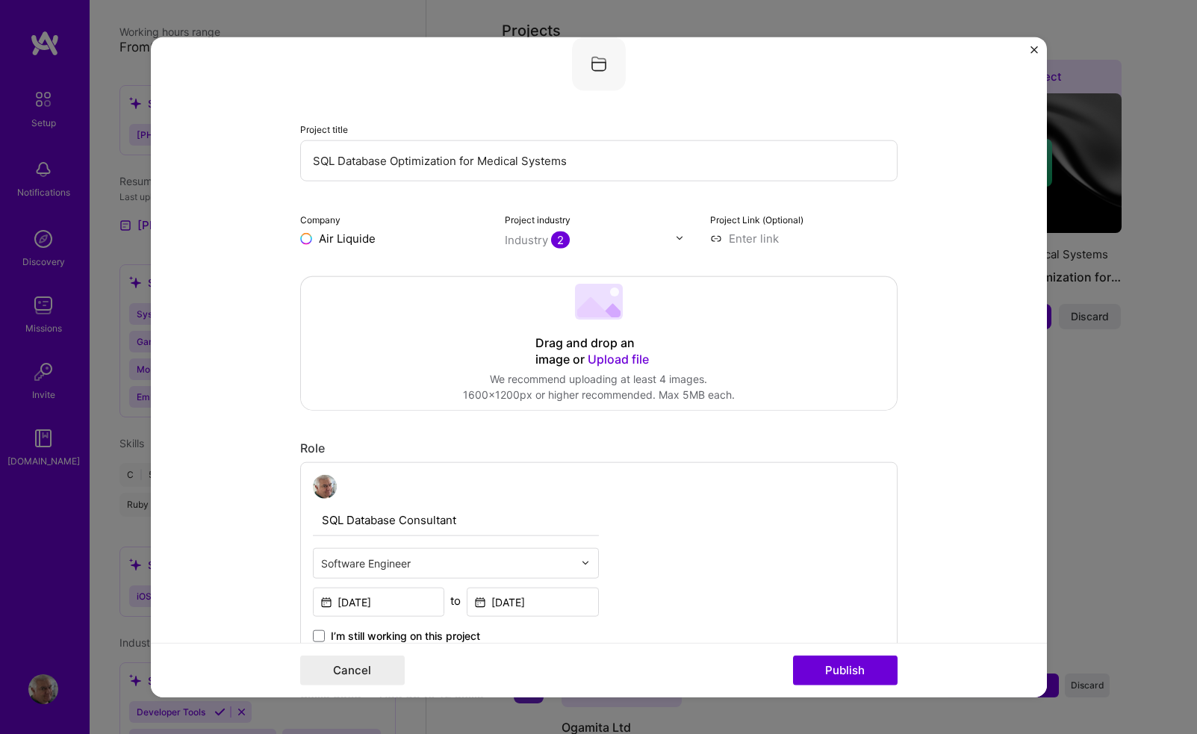
type input "Air Liquide"
click at [414, 274] on div "Air Liquide airliquide.com" at bounding box center [412, 274] width 224 height 42
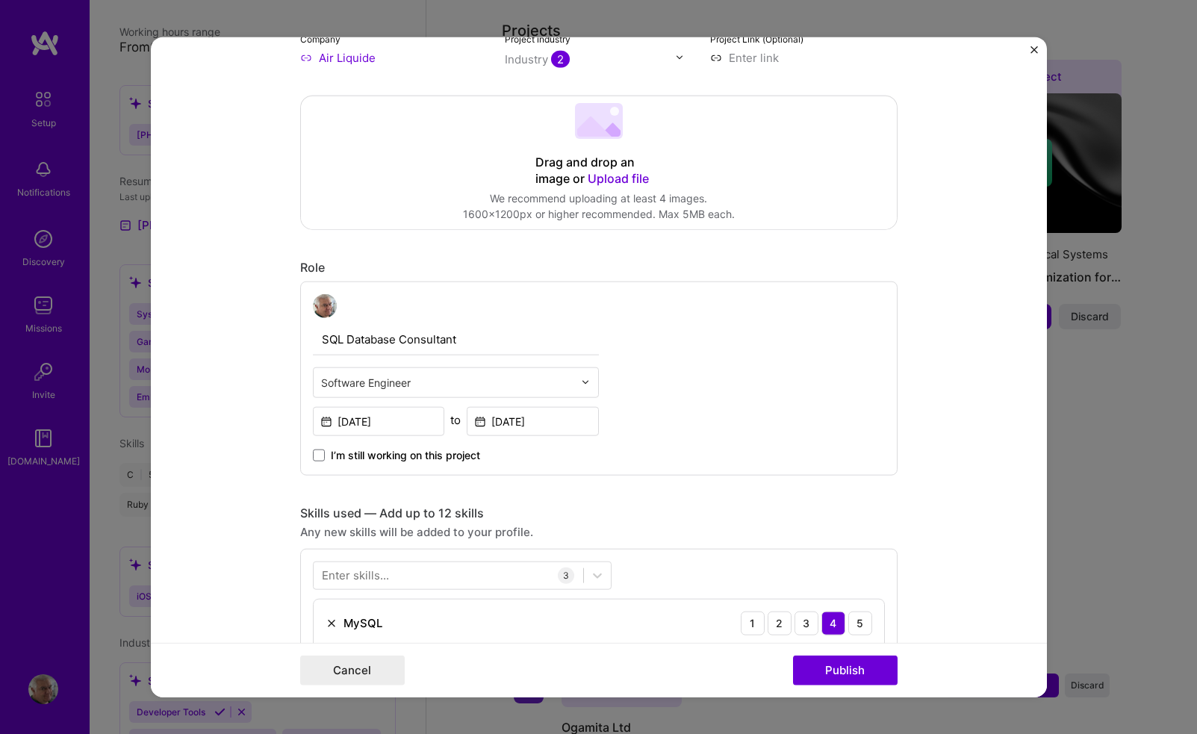
scroll to position [287, 0]
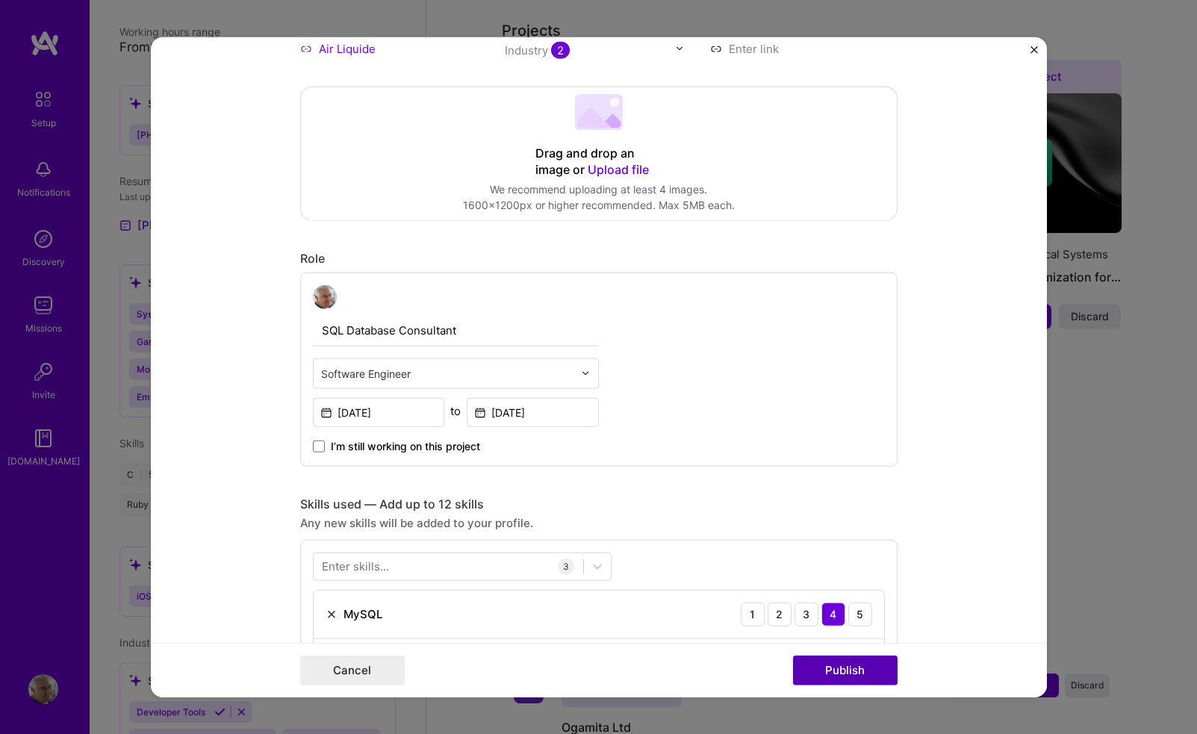
click at [837, 672] on button "Publish" at bounding box center [845, 671] width 105 height 30
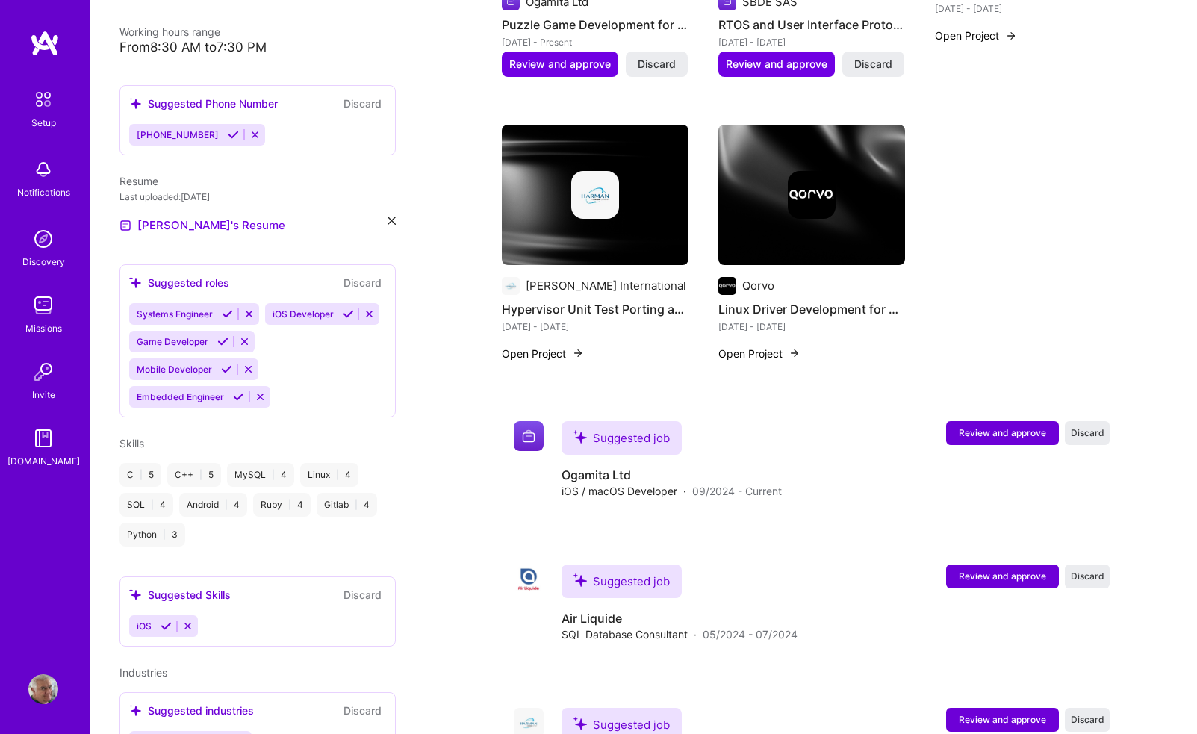
scroll to position [809, 1]
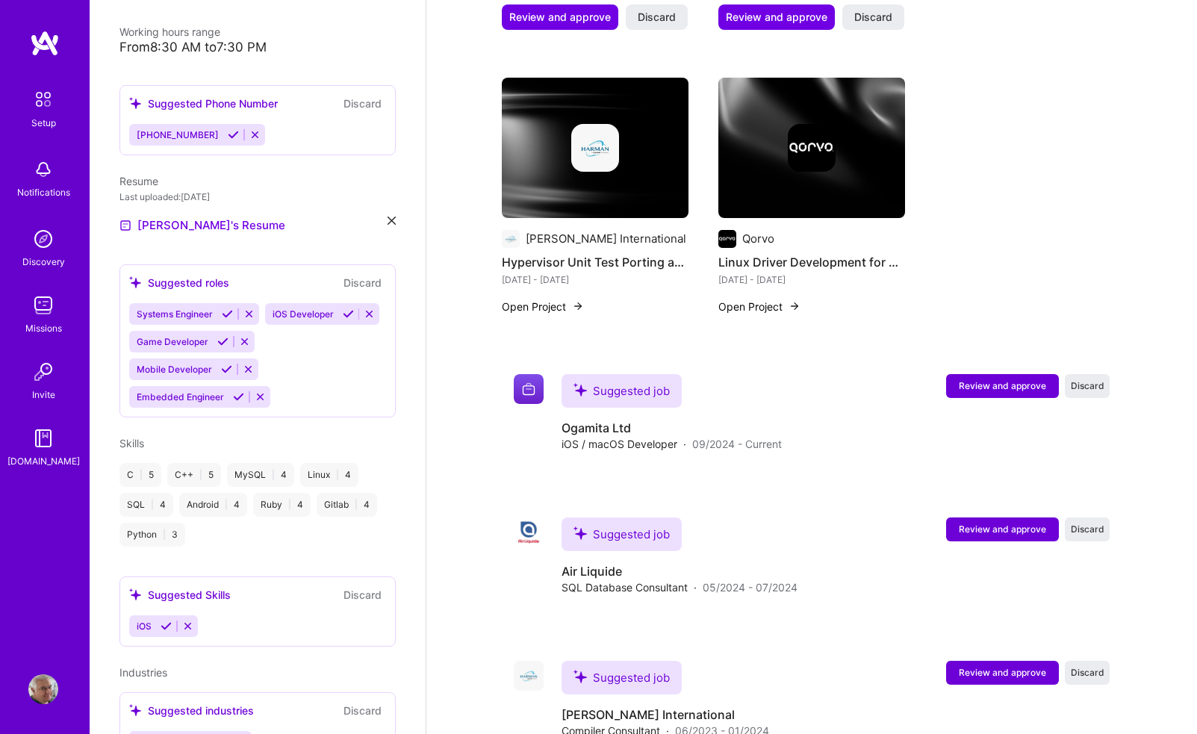
click at [1001, 385] on div "Suggested job Ogamita Ltd iOS / macOS Developer · 09/2024 - Current Review and …" at bounding box center [836, 413] width 548 height 78
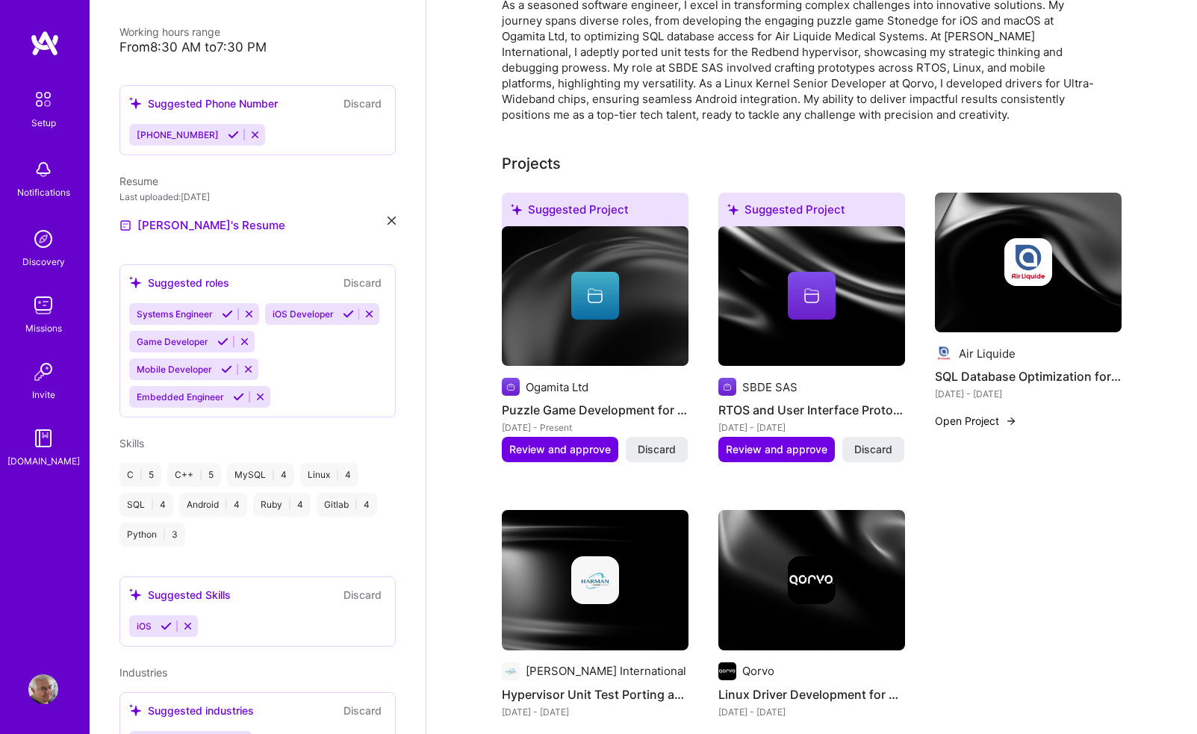
scroll to position [397, 0]
